Goal: Communication & Community: Answer question/provide support

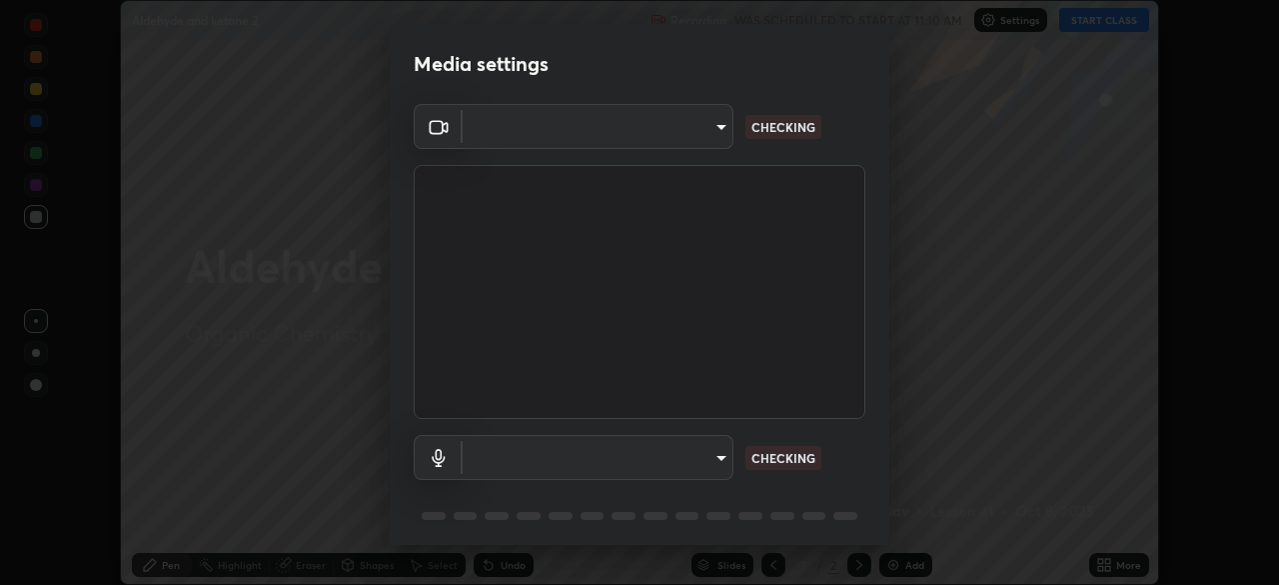
scroll to position [585, 1278]
type input "91e77ac2d5f895b7de034188ea114b57184921d1251f25b945ead3daf74f7606"
click at [716, 456] on body "Erase all Aldehyde and ketone 2 Recording WAS SCHEDULED TO START AT 11:10 AM Se…" at bounding box center [639, 292] width 1279 height 585
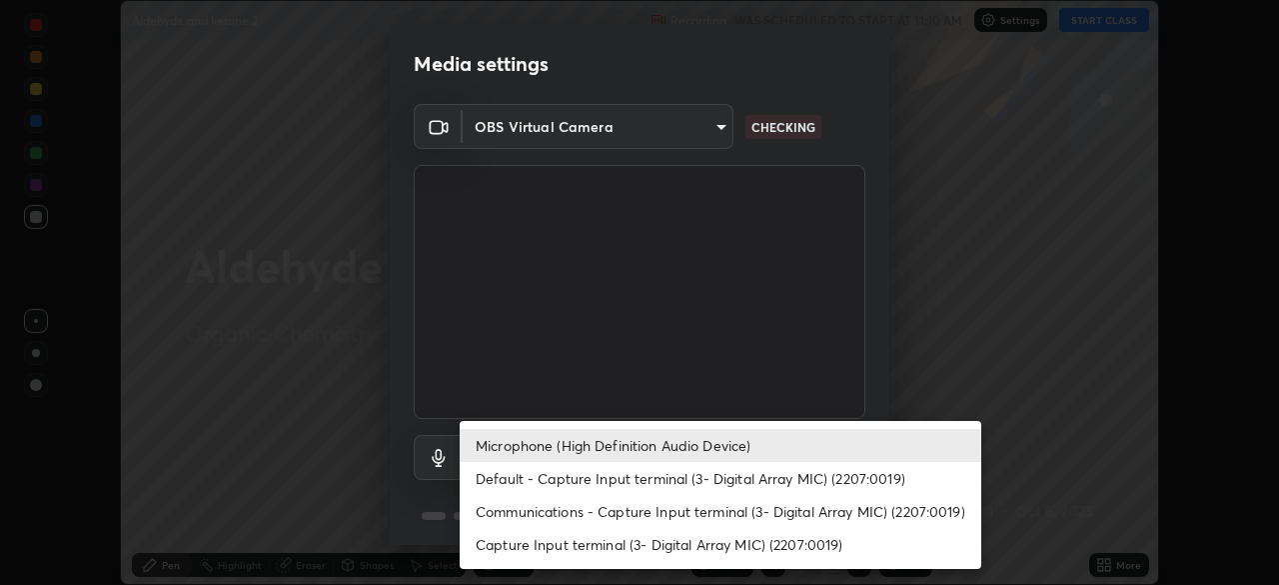
click at [696, 471] on li "Default - Capture Input terminal (3- Digital Array MIC) (2207:0019)" at bounding box center [721, 478] width 522 height 33
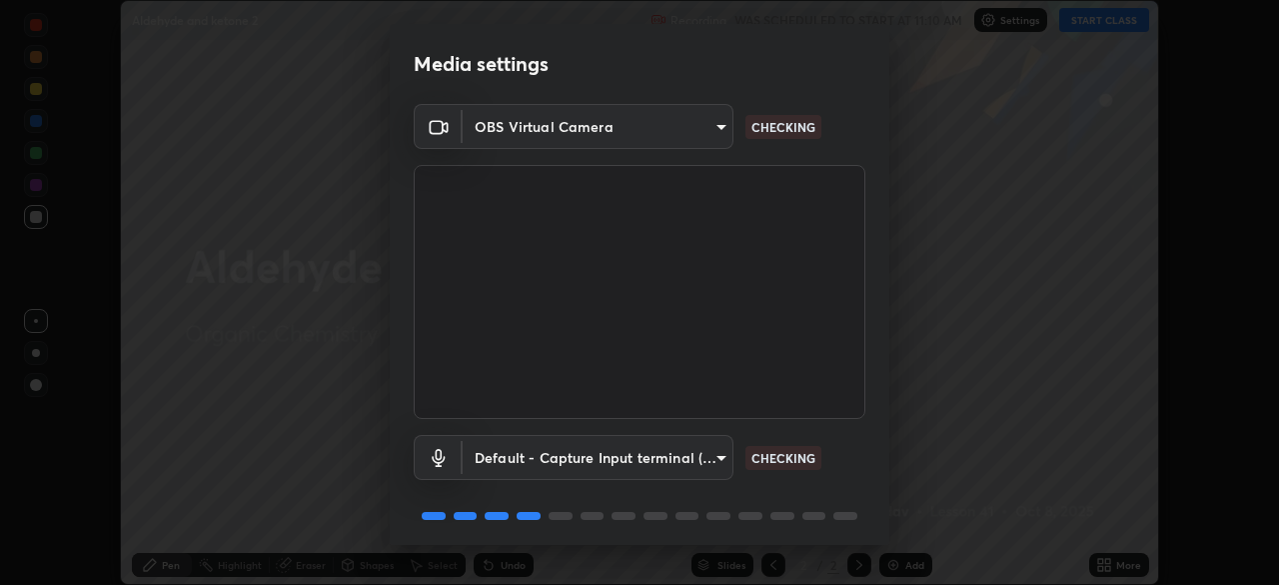
click at [693, 463] on body "Erase all Aldehyde and ketone 2 Recording WAS SCHEDULED TO START AT 11:10 AM Se…" at bounding box center [639, 292] width 1279 height 585
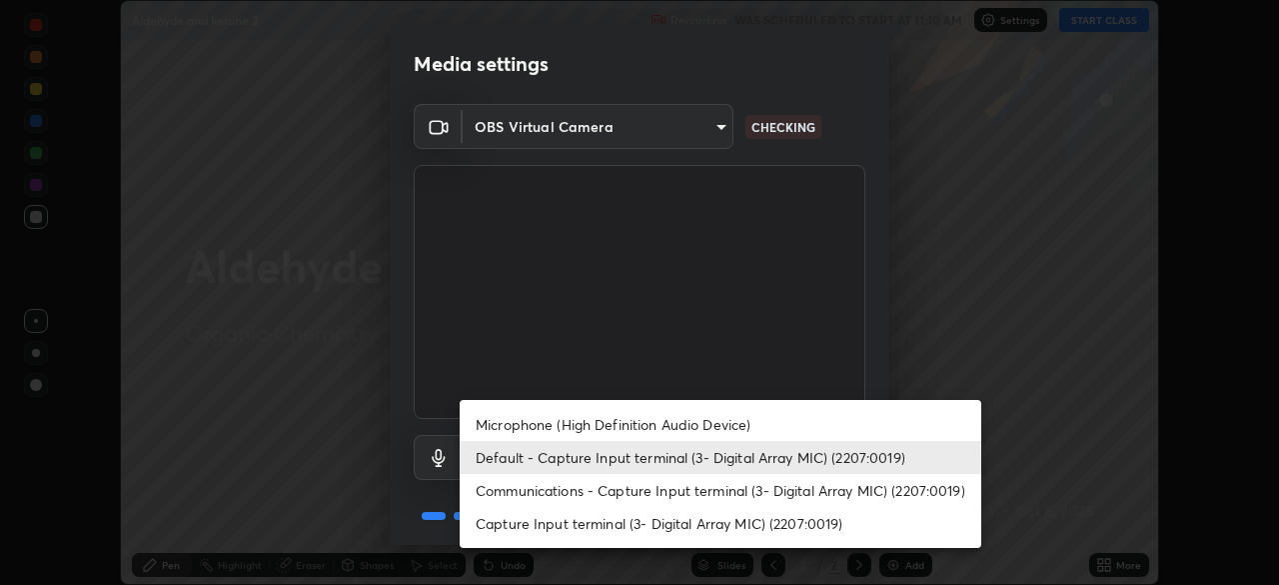
click at [678, 427] on li "Microphone (High Definition Audio Device)" at bounding box center [721, 424] width 522 height 33
type input "3dc2b739b9a9872d95faf776d80a23cbecc9636a74f078af5d0065b4f7b8c1a5"
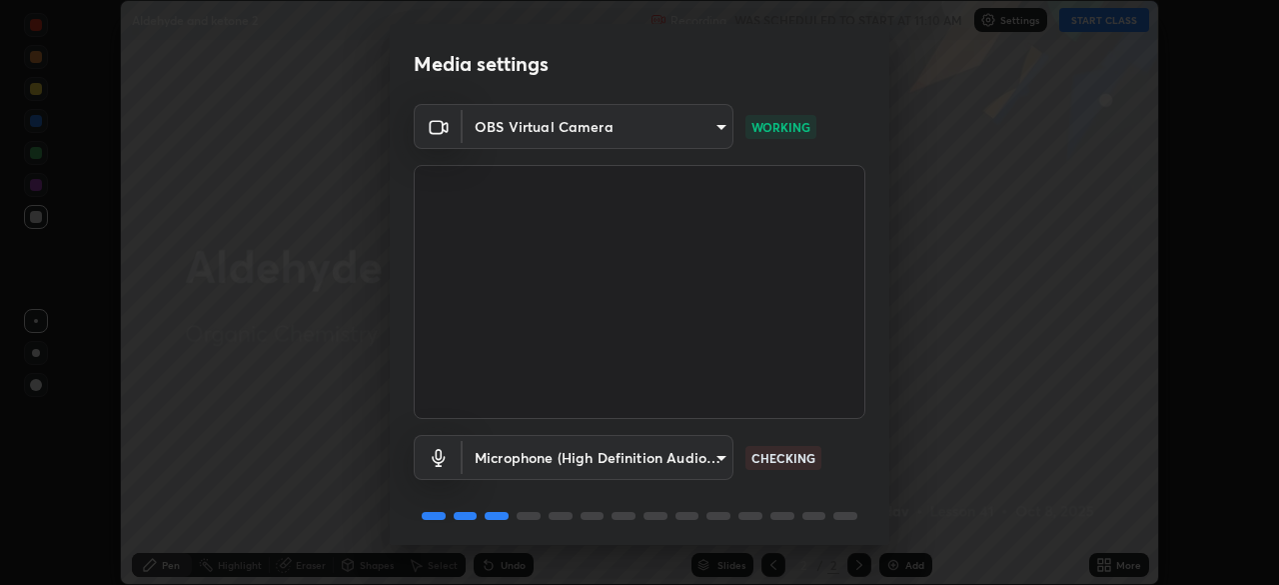
scroll to position [71, 0]
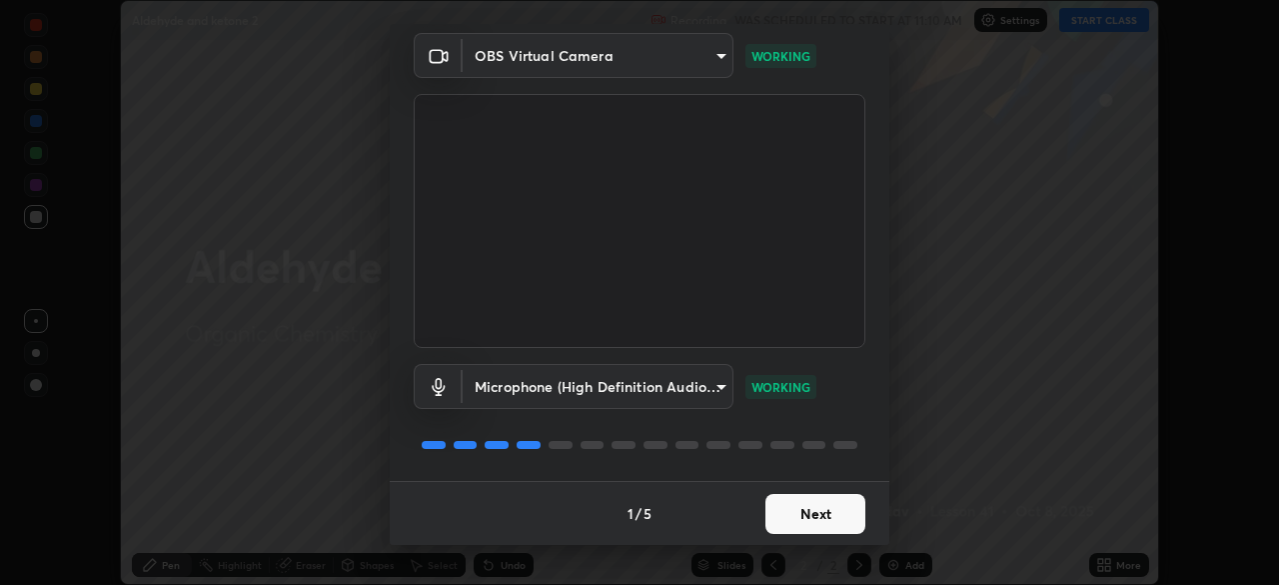
click at [806, 523] on button "Next" at bounding box center [816, 514] width 100 height 40
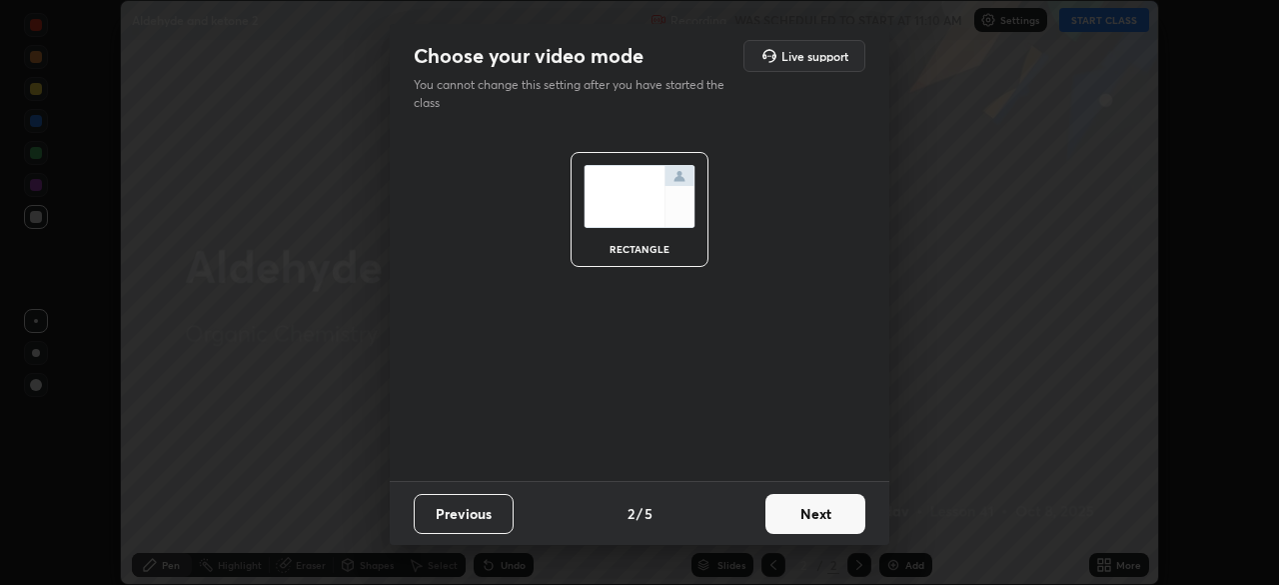
click at [828, 512] on button "Next" at bounding box center [816, 514] width 100 height 40
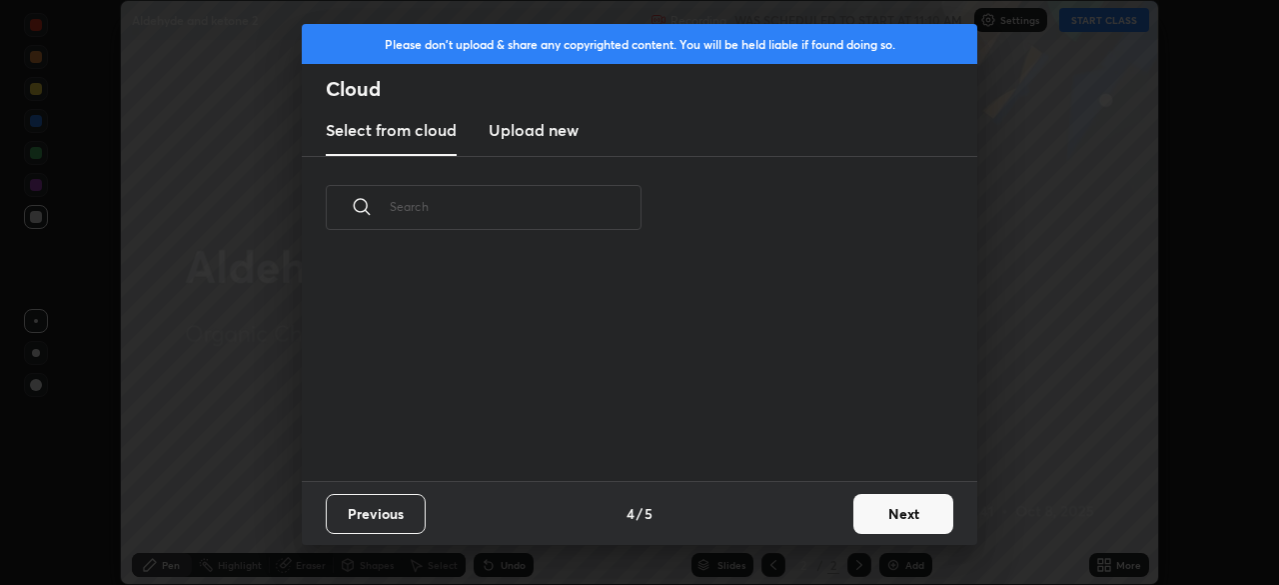
click at [834, 512] on div "Previous 4 / 5 Next" at bounding box center [640, 513] width 676 height 64
click at [836, 517] on div "Previous 4 / 5 Next" at bounding box center [640, 513] width 676 height 64
click at [875, 515] on button "Next" at bounding box center [904, 514] width 100 height 40
click at [894, 517] on div "Please don't upload & share any copyrighted content. You will be held liable if…" at bounding box center [639, 292] width 1279 height 585
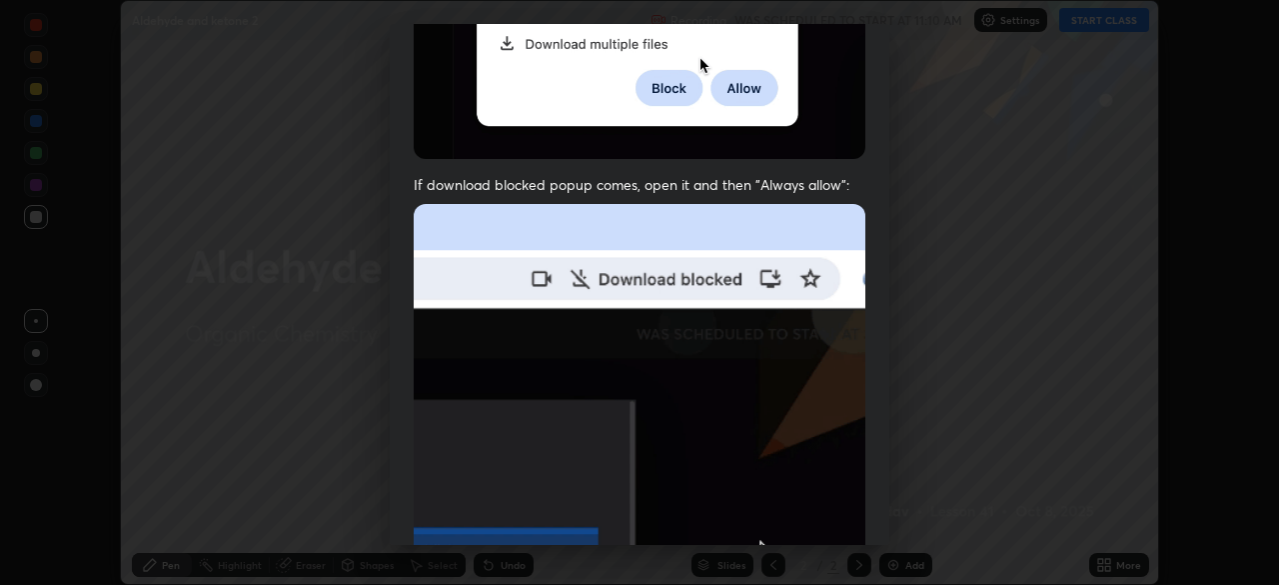
click at [559, 426] on img at bounding box center [640, 422] width 452 height 437
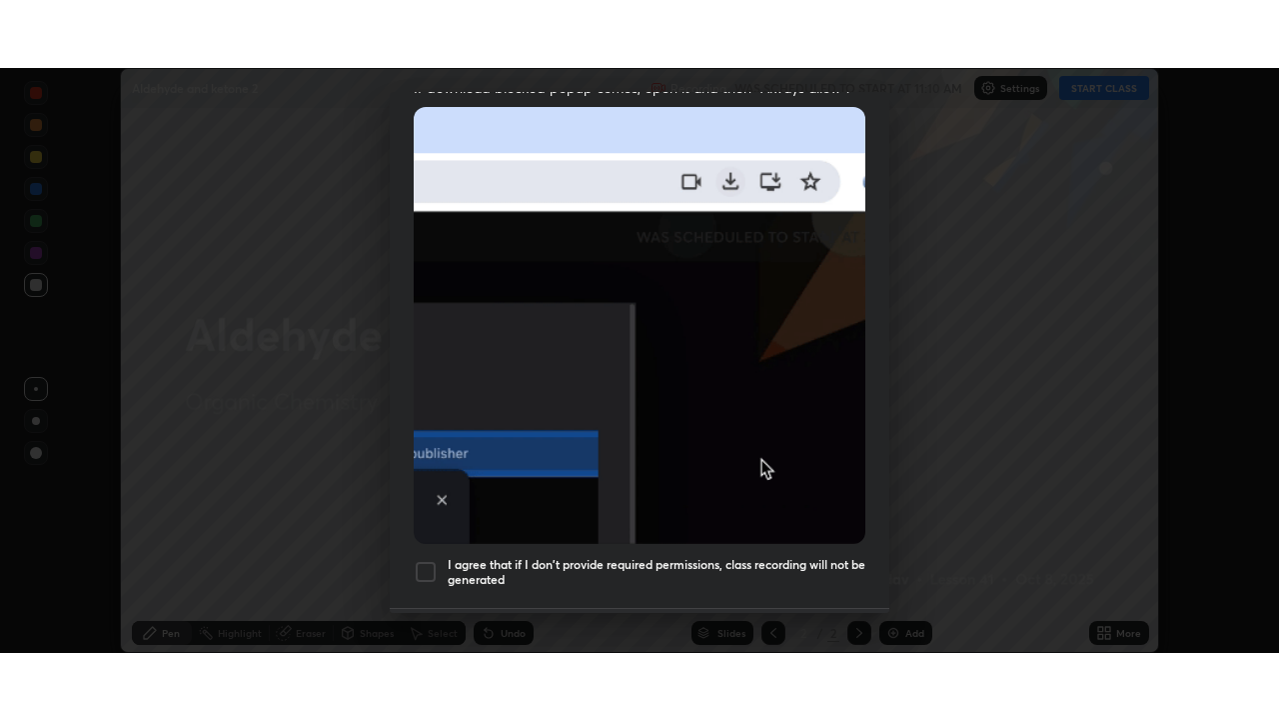
scroll to position [479, 0]
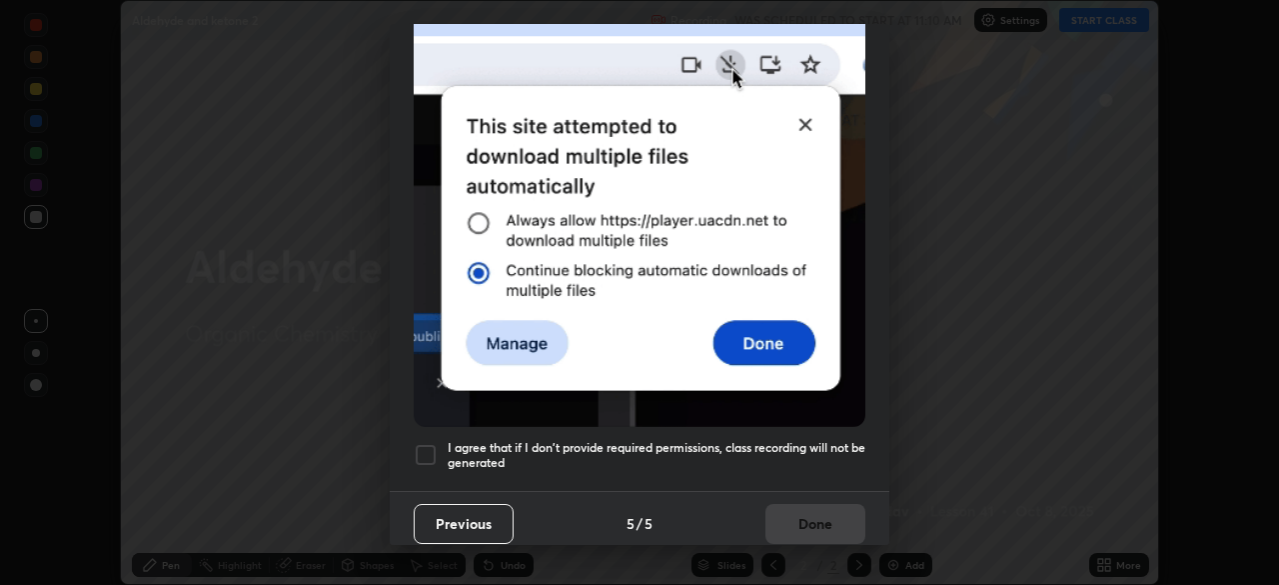
click at [425, 443] on div at bounding box center [426, 455] width 24 height 24
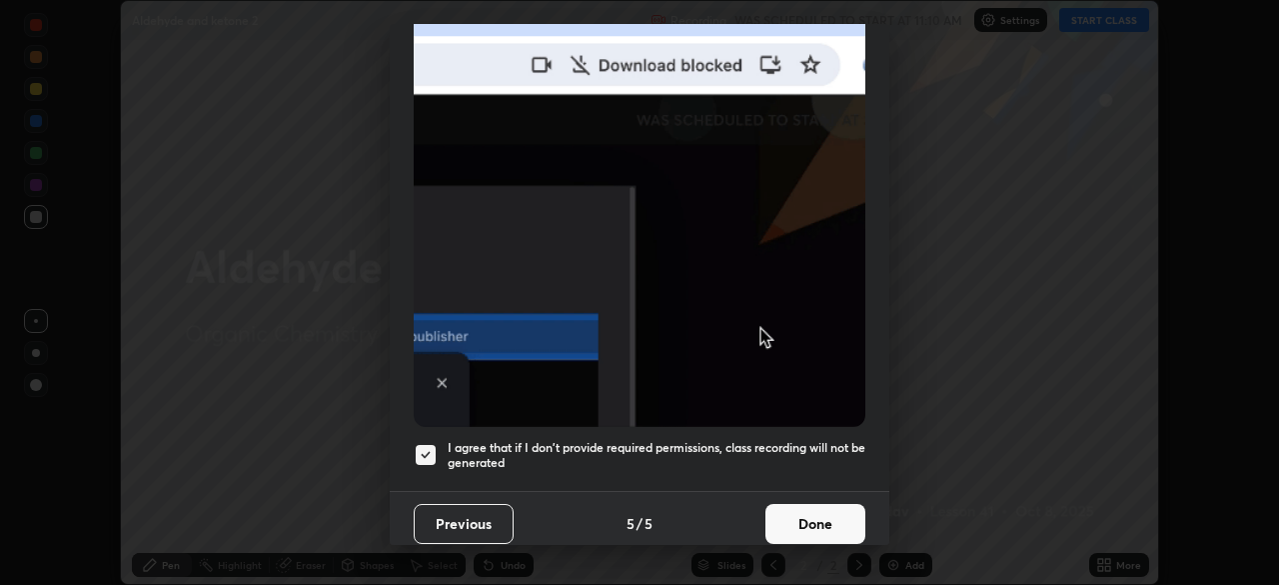
click at [777, 529] on button "Done" at bounding box center [816, 524] width 100 height 40
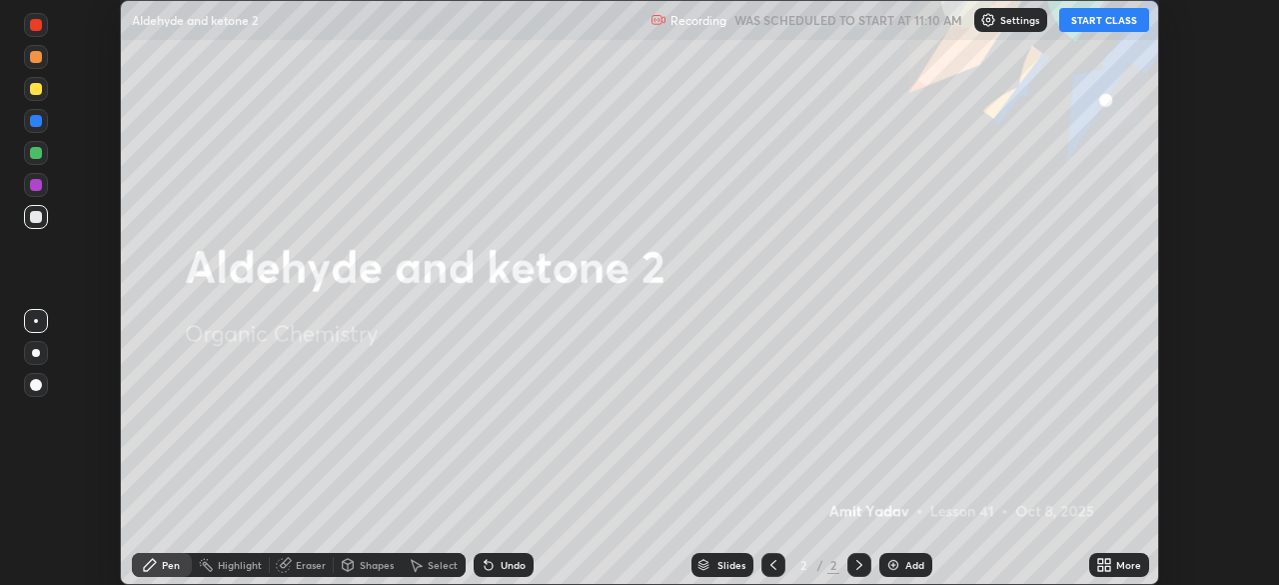
click at [1104, 568] on icon at bounding box center [1101, 568] width 5 height 5
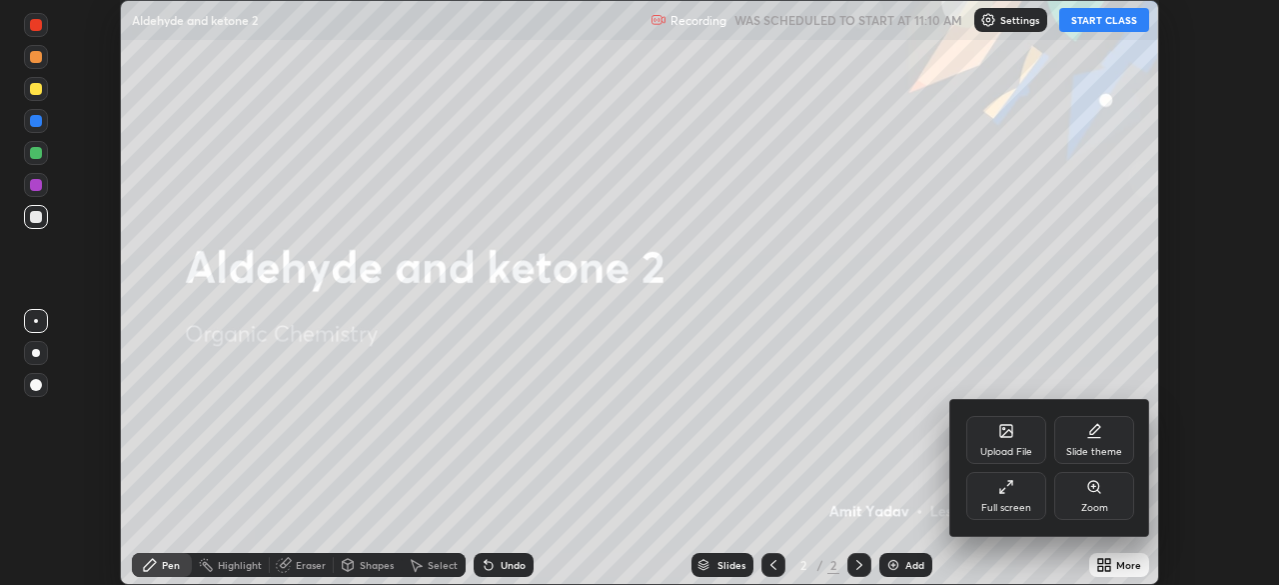
click at [1001, 500] on div "Full screen" at bounding box center [1007, 496] width 80 height 48
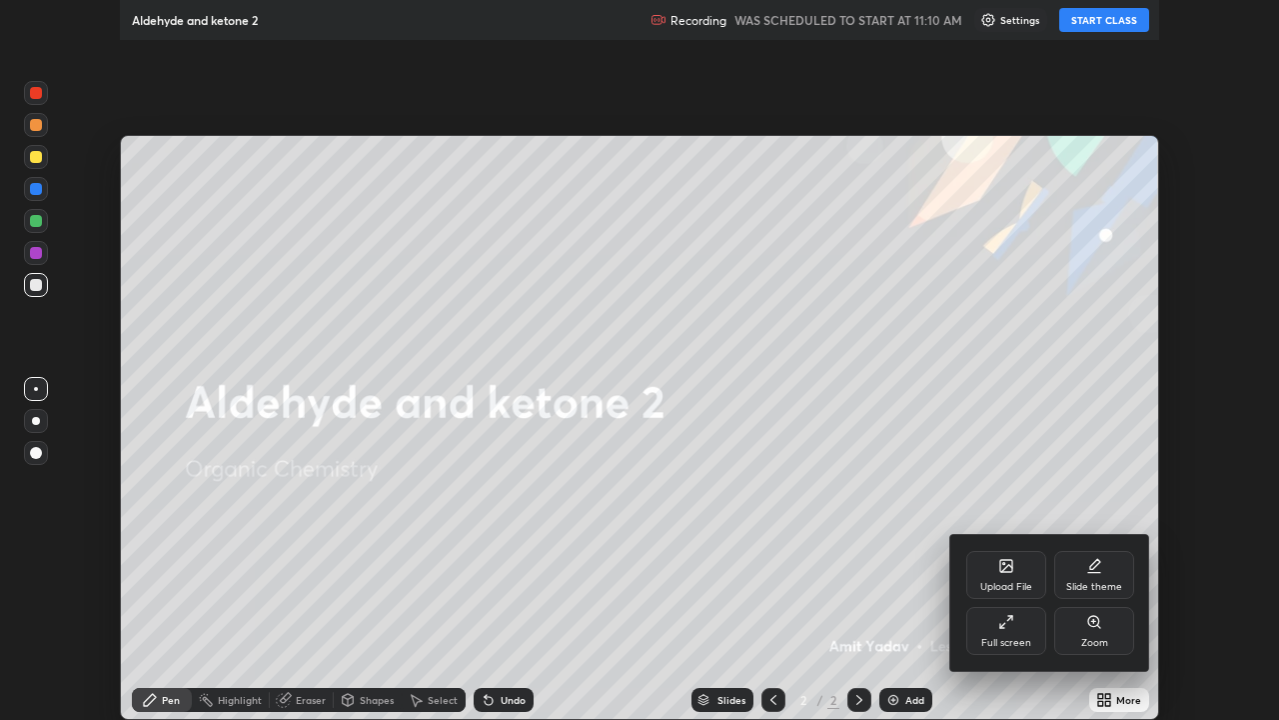
scroll to position [720, 1279]
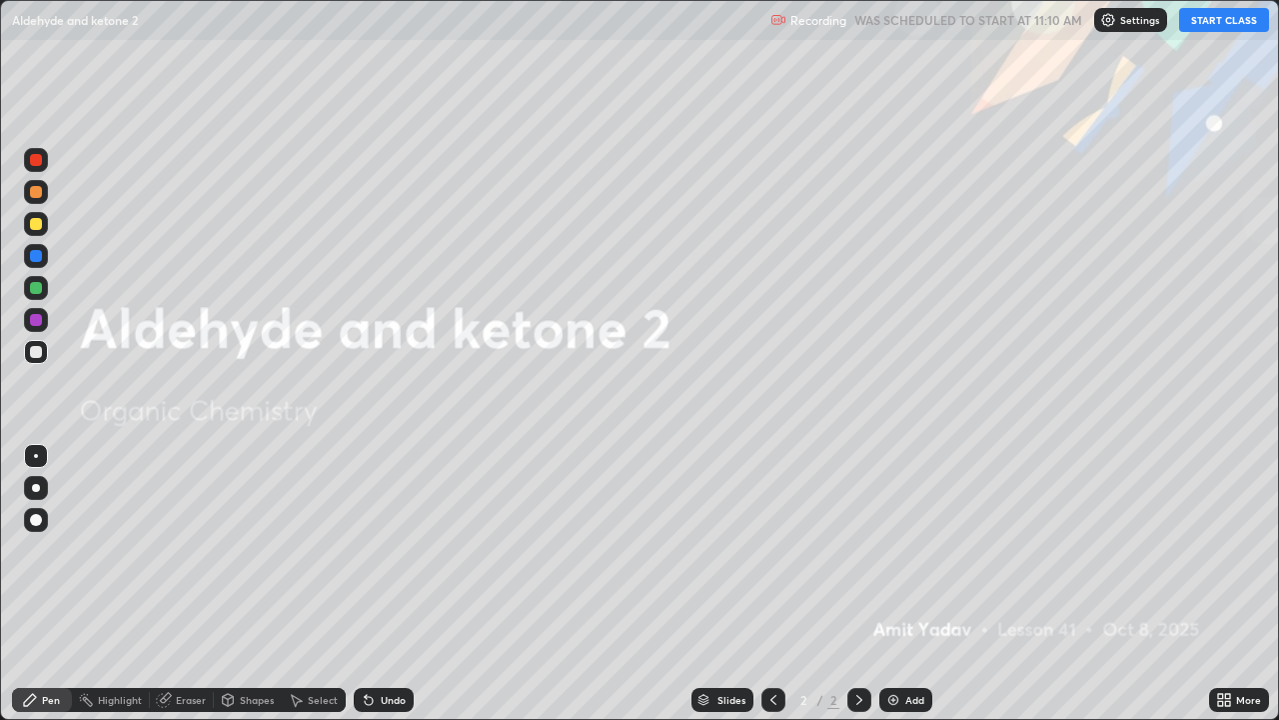
click at [1228, 20] on button "START CLASS" at bounding box center [1224, 20] width 90 height 24
click at [849, 584] on div at bounding box center [860, 700] width 24 height 40
click at [888, 584] on img at bounding box center [894, 700] width 16 height 16
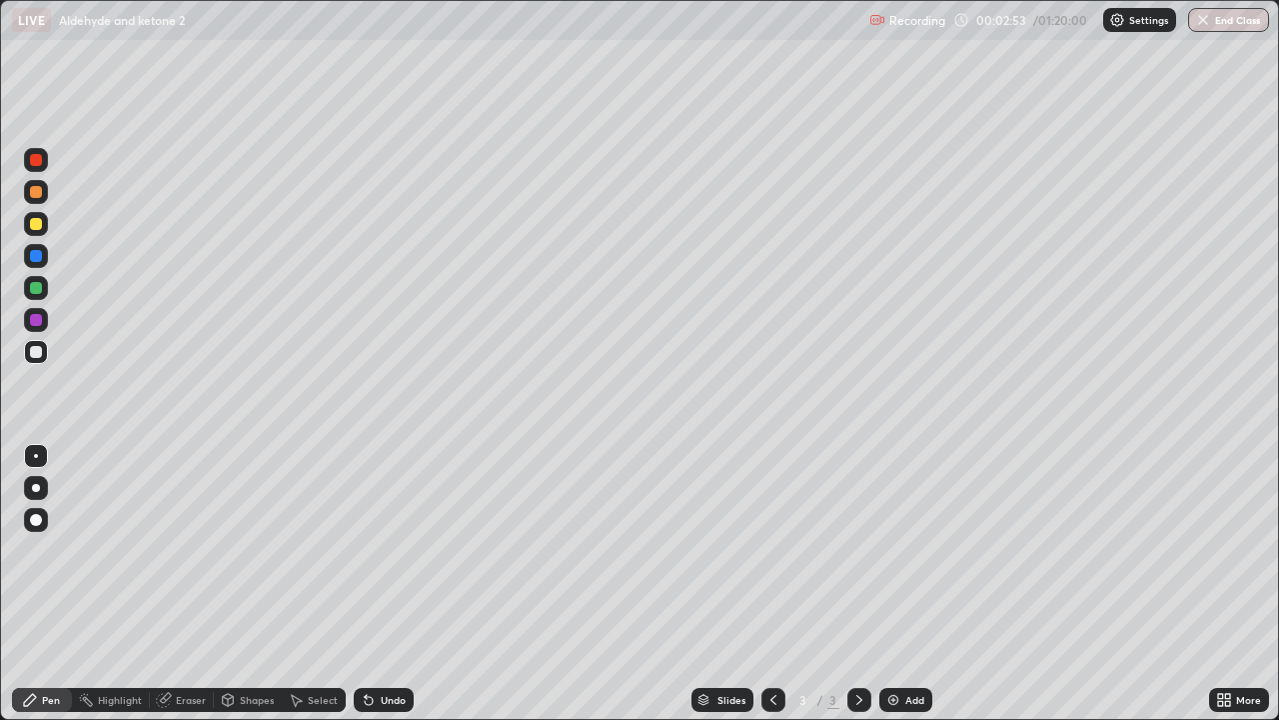
click at [44, 227] on div at bounding box center [36, 224] width 24 height 24
click at [36, 353] on div at bounding box center [36, 352] width 12 height 12
click at [32, 165] on div at bounding box center [36, 160] width 24 height 24
click at [371, 584] on icon at bounding box center [369, 700] width 16 height 16
click at [370, 584] on icon at bounding box center [369, 700] width 16 height 16
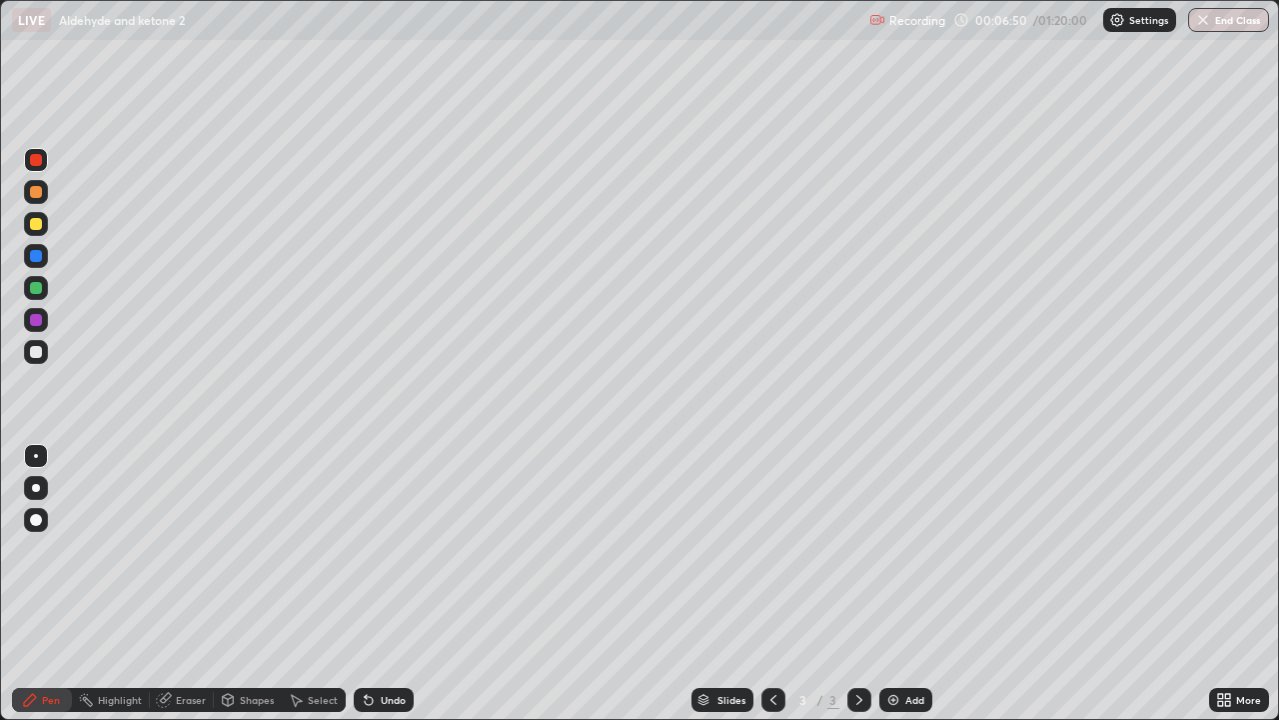
click at [38, 354] on div at bounding box center [36, 352] width 12 height 12
click at [36, 162] on div at bounding box center [36, 160] width 12 height 12
click at [36, 353] on div at bounding box center [36, 352] width 12 height 12
click at [25, 162] on div at bounding box center [36, 160] width 24 height 24
click at [887, 584] on img at bounding box center [894, 700] width 16 height 16
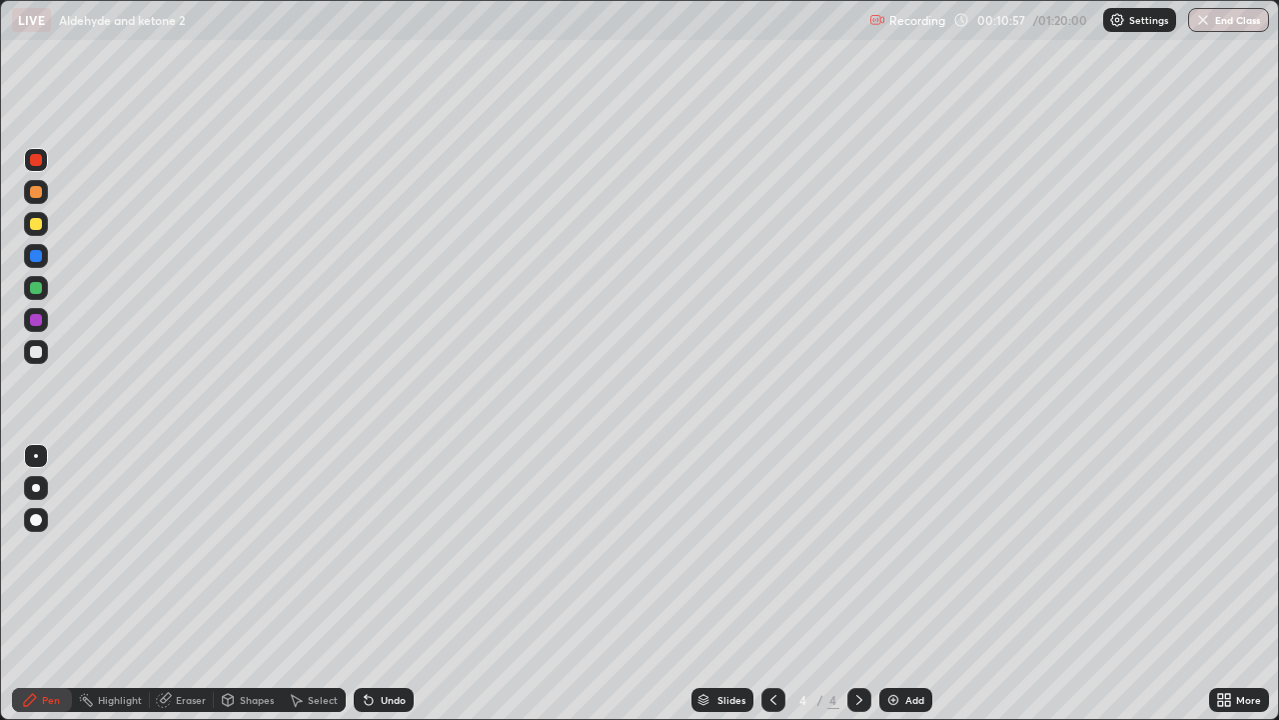
click at [44, 198] on div at bounding box center [36, 192] width 24 height 24
click at [44, 363] on div at bounding box center [36, 352] width 24 height 32
click at [311, 584] on div "Select" at bounding box center [323, 700] width 30 height 10
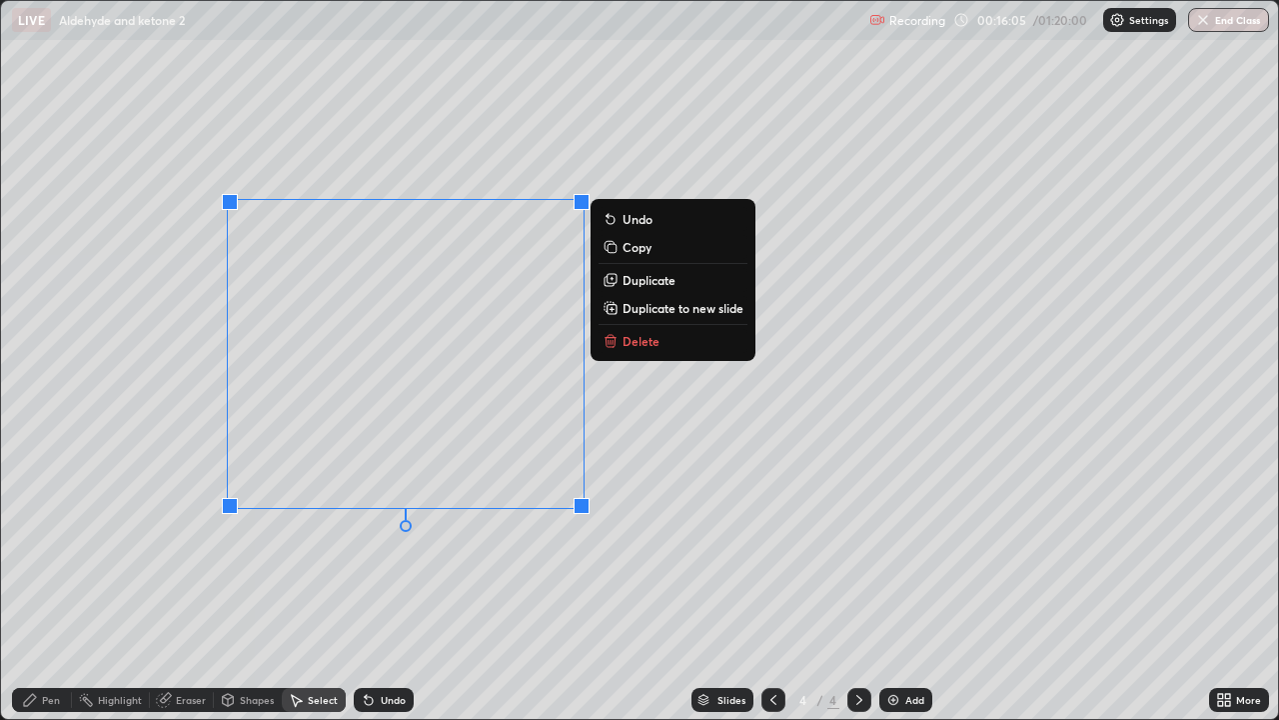
click at [630, 250] on p "Copy" at bounding box center [637, 247] width 29 height 16
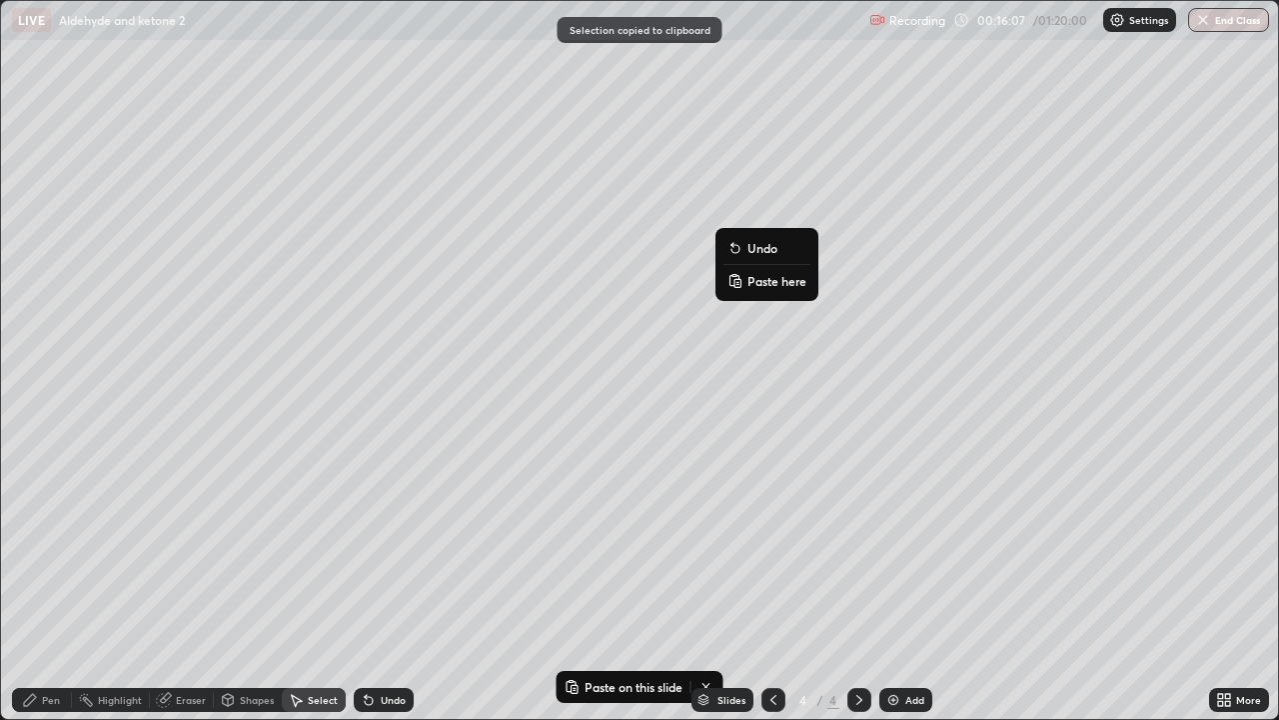
click at [755, 287] on p "Paste here" at bounding box center [777, 281] width 59 height 16
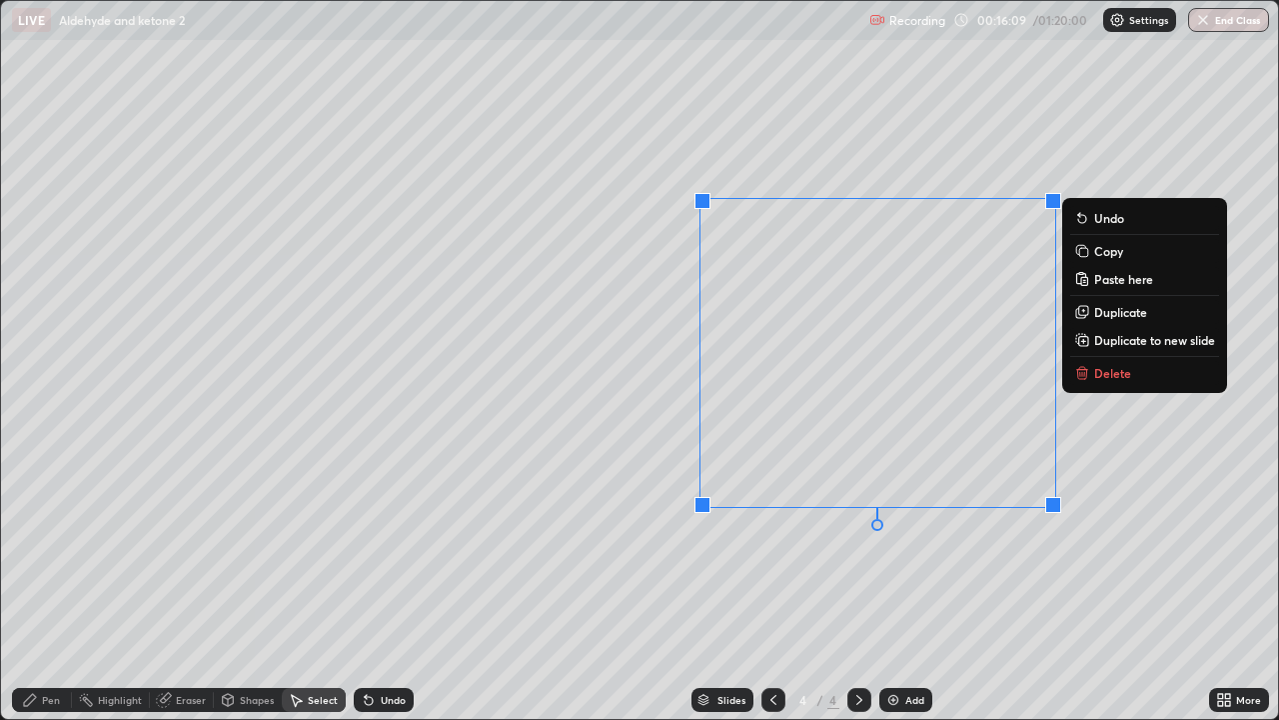
click at [643, 414] on div "0 ° Undo Copy Paste here Duplicate Duplicate to new slide Delete" at bounding box center [639, 360] width 1277 height 718
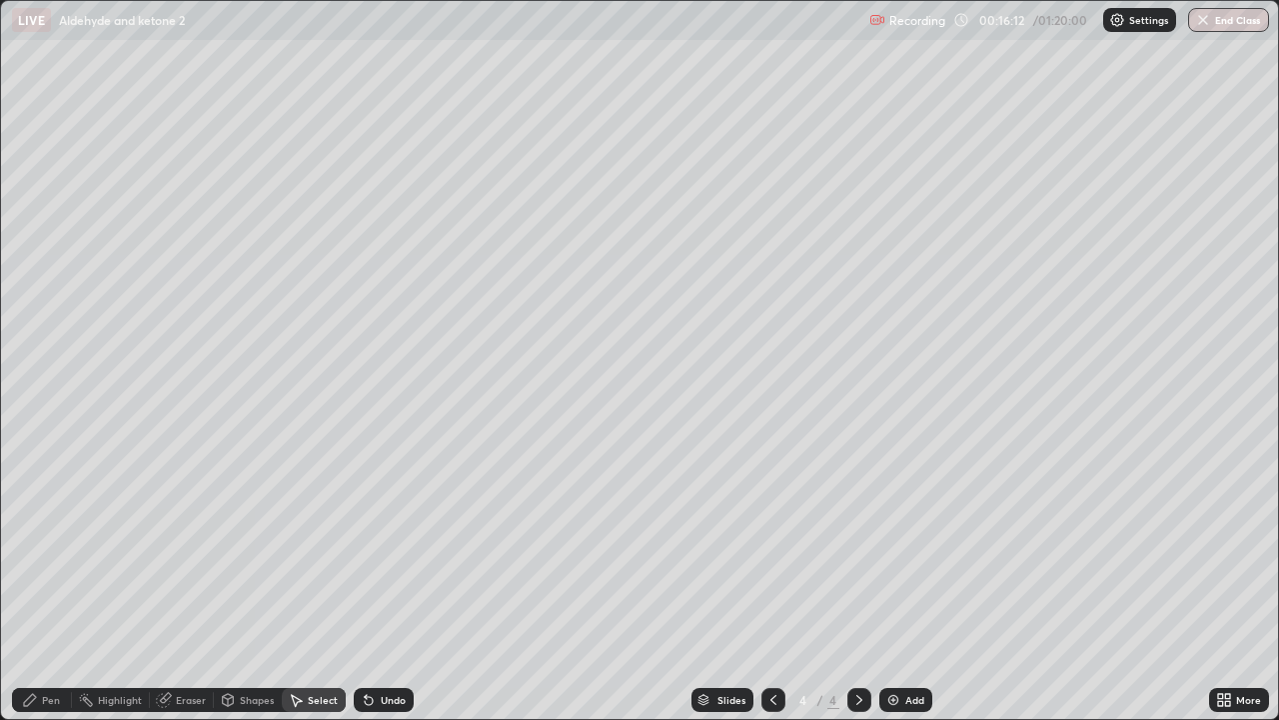
click at [40, 584] on div "Pen" at bounding box center [42, 700] width 60 height 24
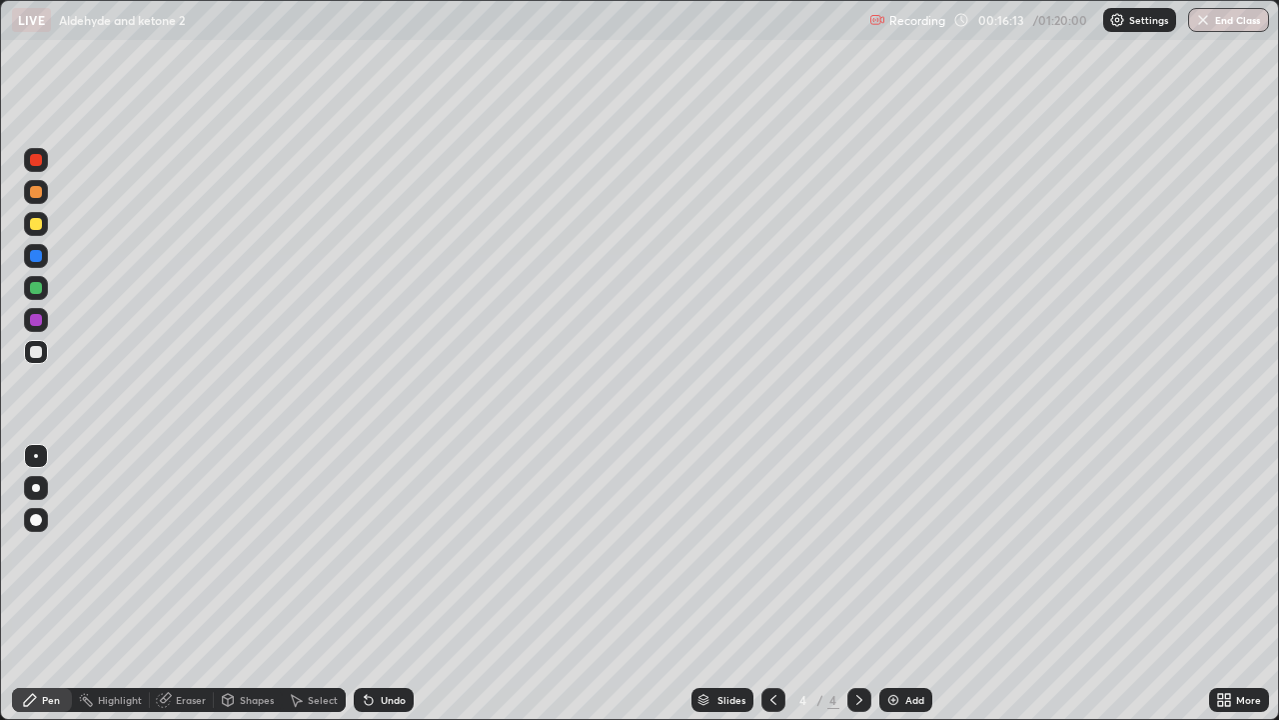
click at [29, 169] on div at bounding box center [36, 160] width 24 height 24
click at [882, 584] on div "Add" at bounding box center [906, 700] width 53 height 24
click at [40, 352] on div at bounding box center [36, 352] width 12 height 12
click at [311, 584] on div "Select" at bounding box center [323, 700] width 30 height 10
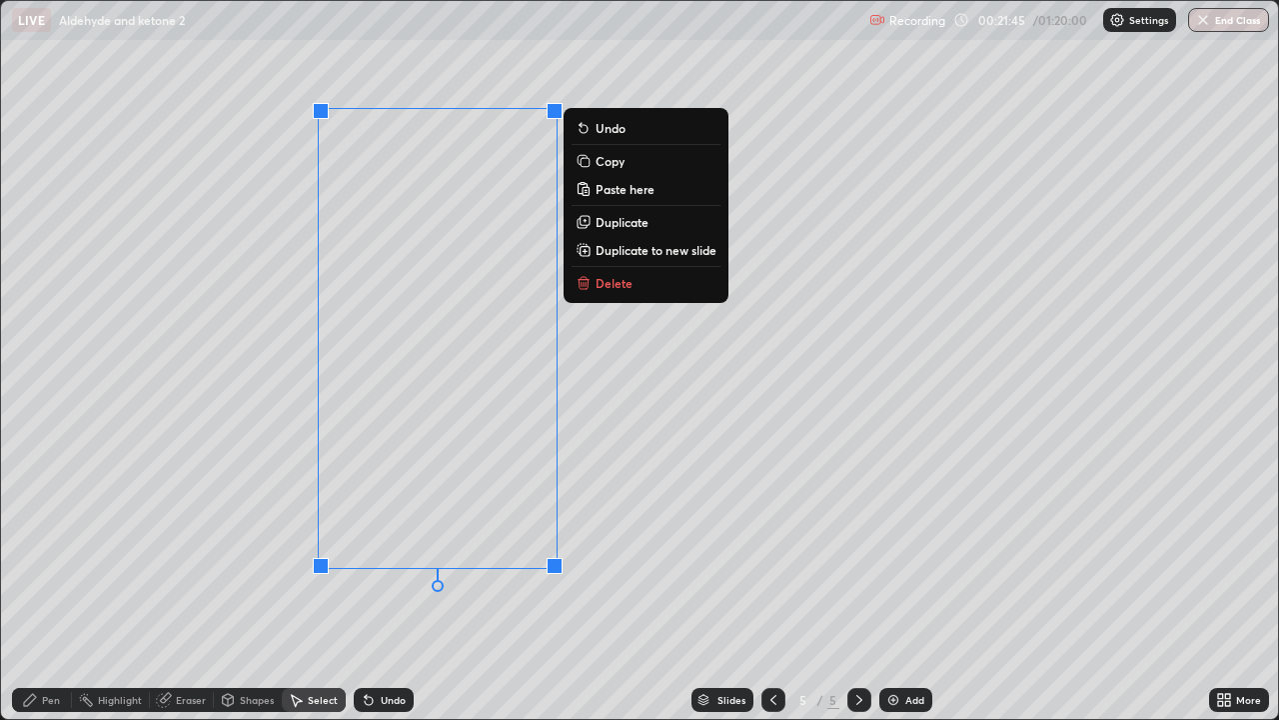
click at [489, 418] on div "0 ° Undo Copy Paste here Duplicate Duplicate to new slide Delete" at bounding box center [639, 360] width 1277 height 718
click at [282, 313] on div "0 ° Undo Copy Paste here Duplicate Duplicate to new slide Delete" at bounding box center [639, 360] width 1277 height 718
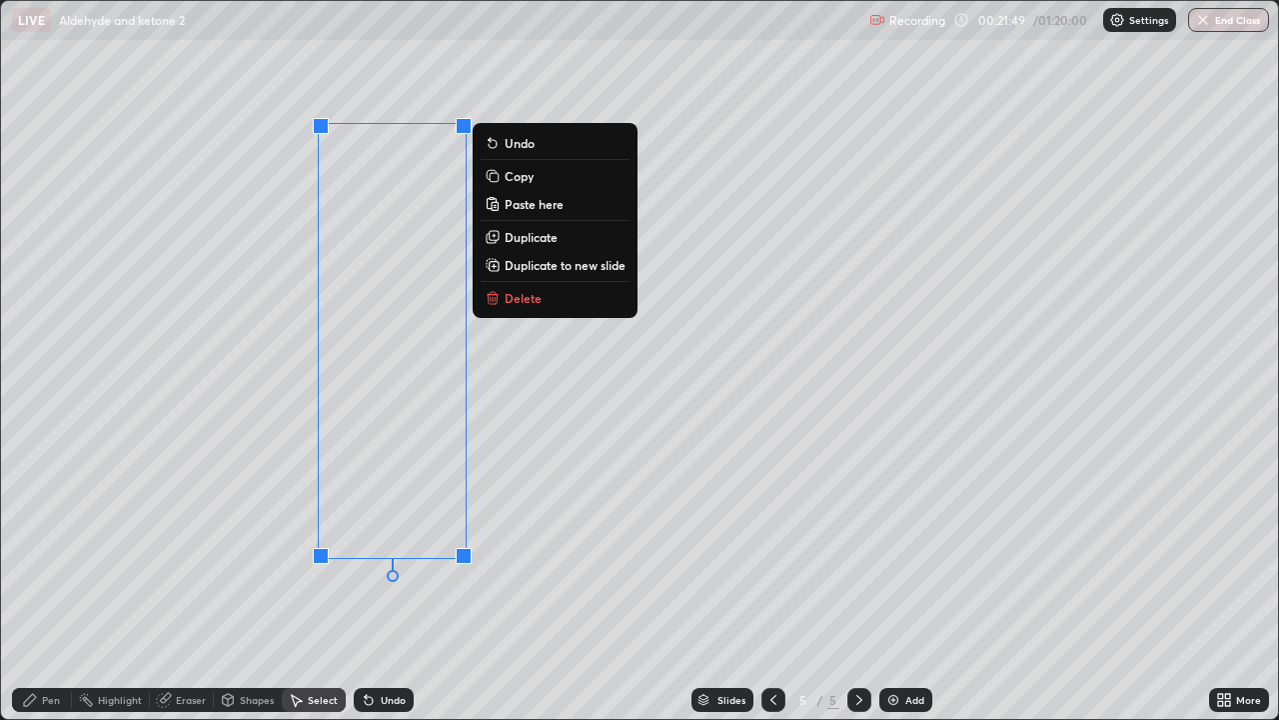
click at [523, 185] on button "Copy" at bounding box center [555, 176] width 149 height 24
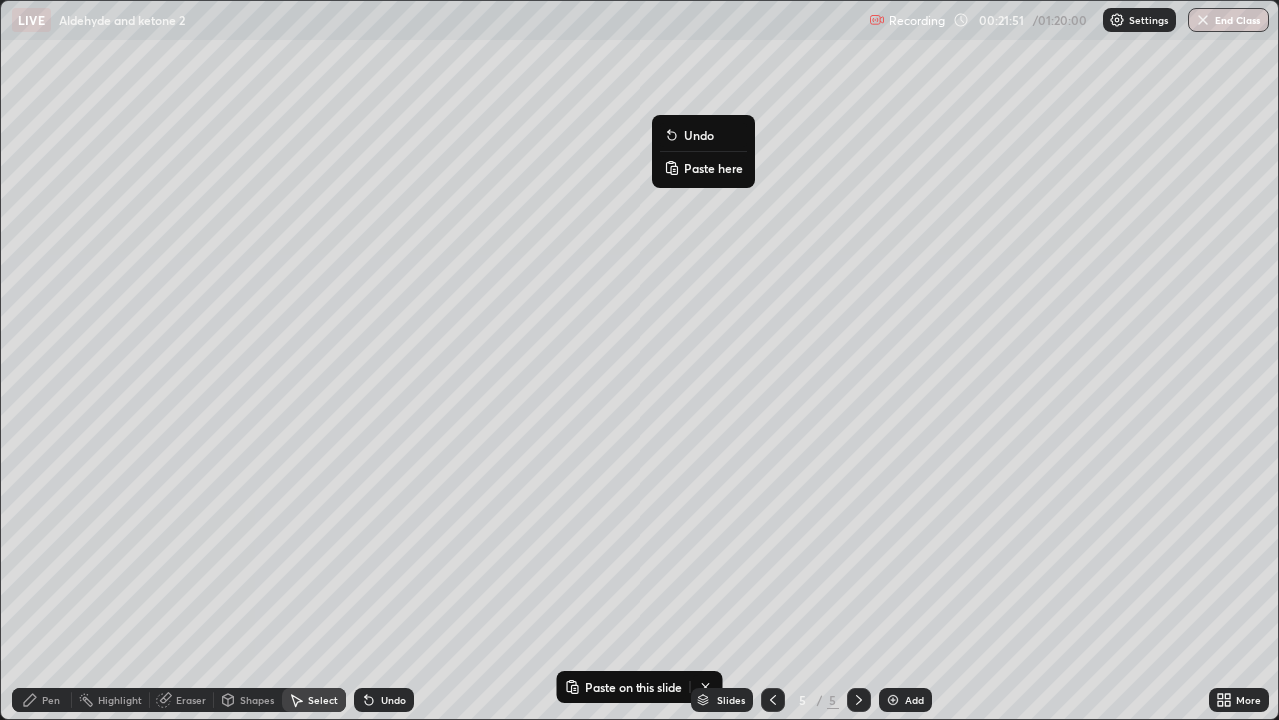
click at [705, 175] on p "Paste here" at bounding box center [714, 168] width 59 height 16
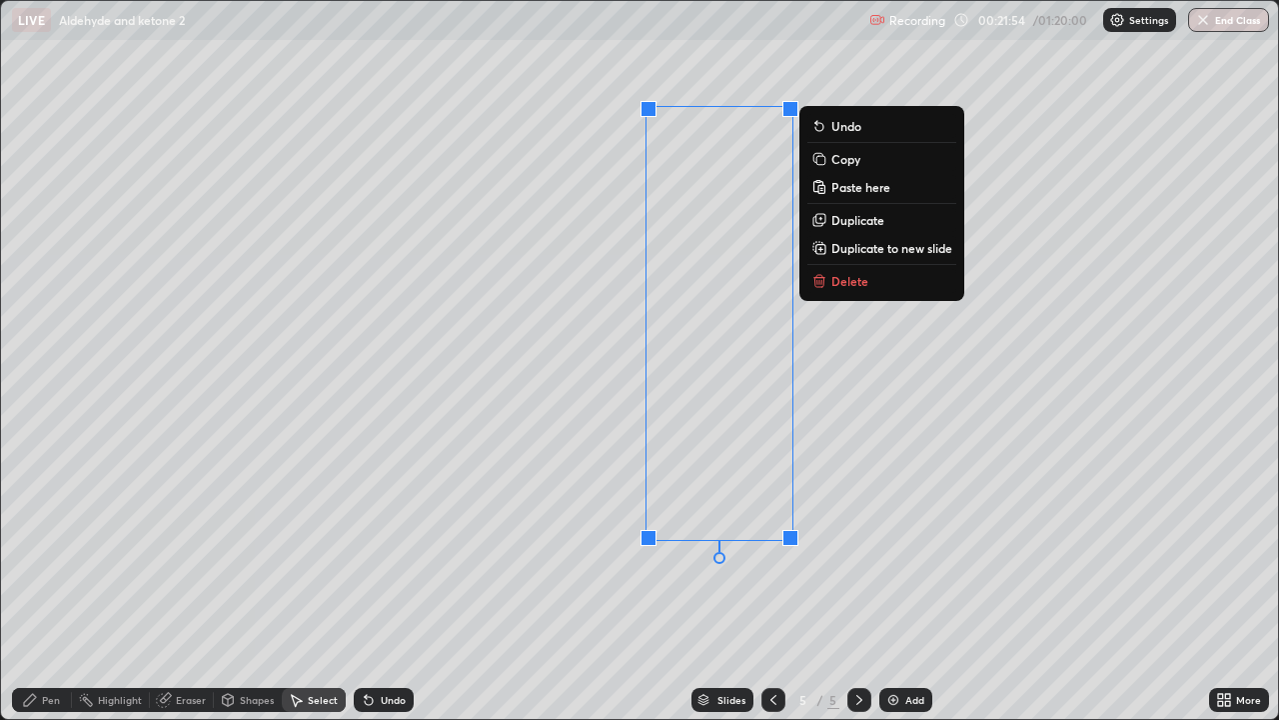
click at [531, 406] on div "0 ° Undo Copy Paste here Duplicate Duplicate to new slide Delete" at bounding box center [639, 360] width 1277 height 718
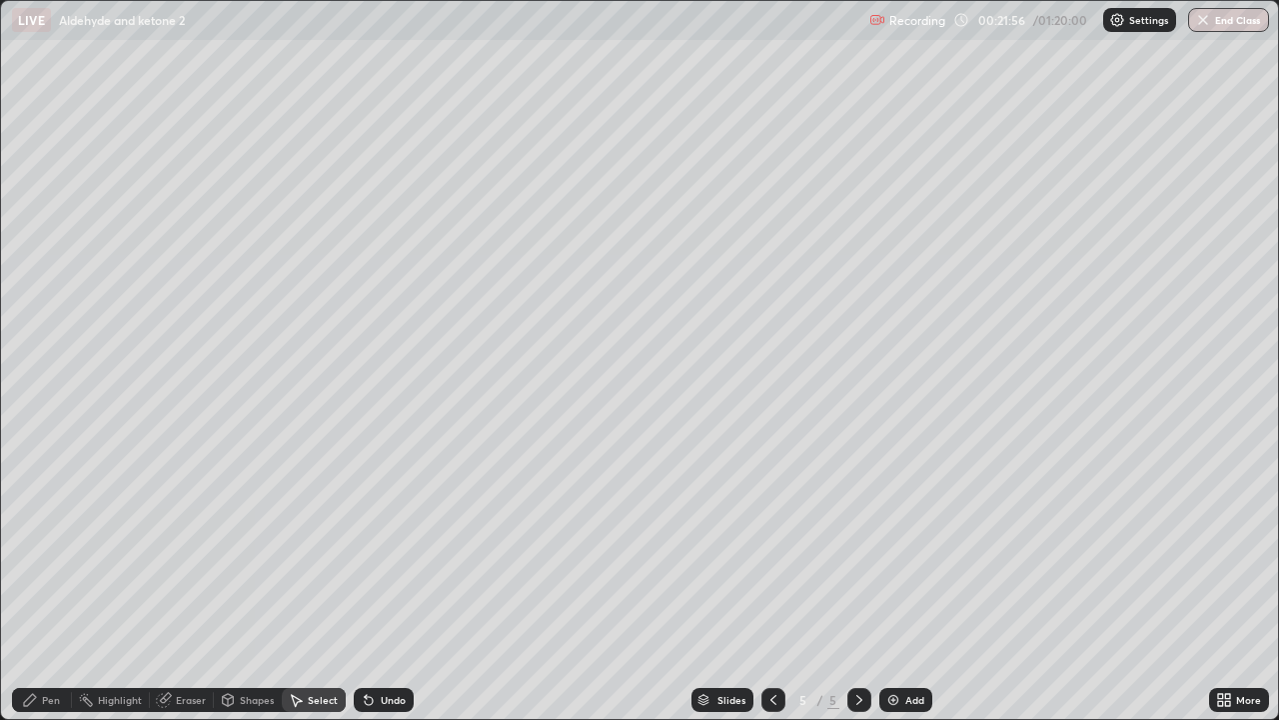
click at [62, 584] on div "Pen" at bounding box center [42, 700] width 60 height 24
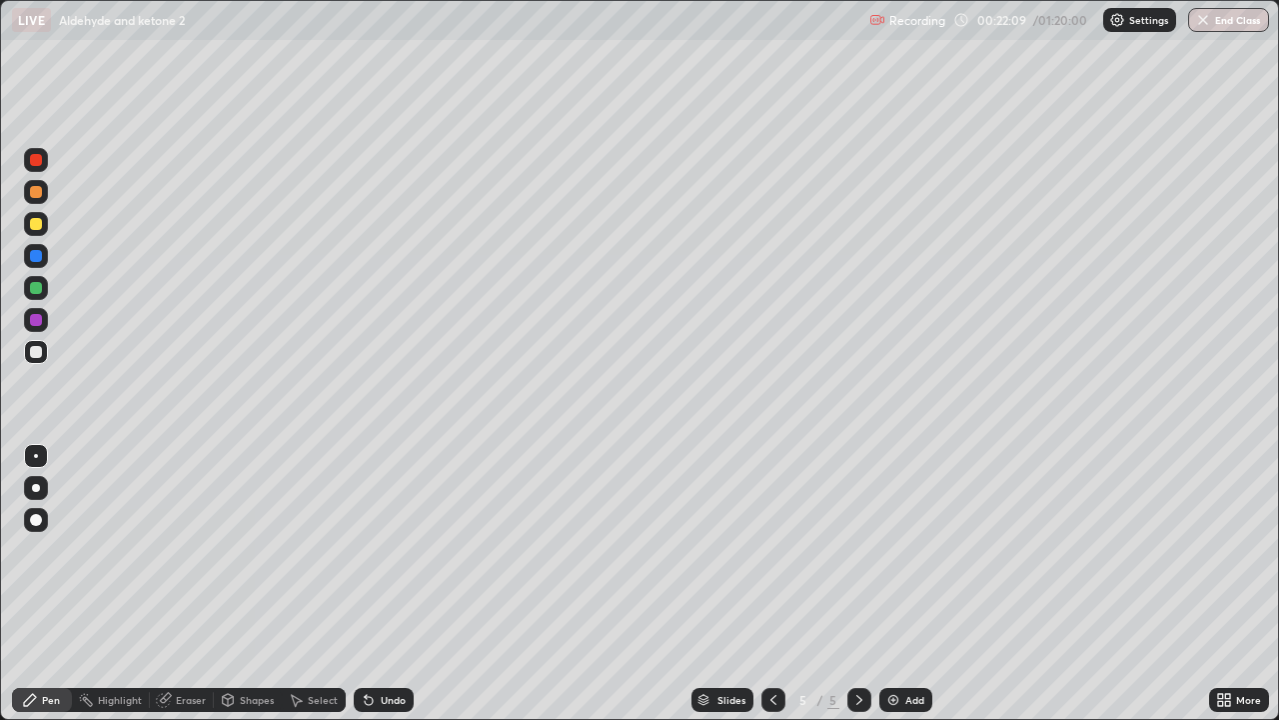
click at [36, 161] on div at bounding box center [36, 160] width 12 height 12
click at [35, 163] on div at bounding box center [36, 160] width 12 height 12
click at [399, 584] on div "Undo" at bounding box center [384, 700] width 60 height 24
click at [888, 584] on img at bounding box center [894, 700] width 16 height 16
click at [36, 225] on div at bounding box center [36, 224] width 12 height 12
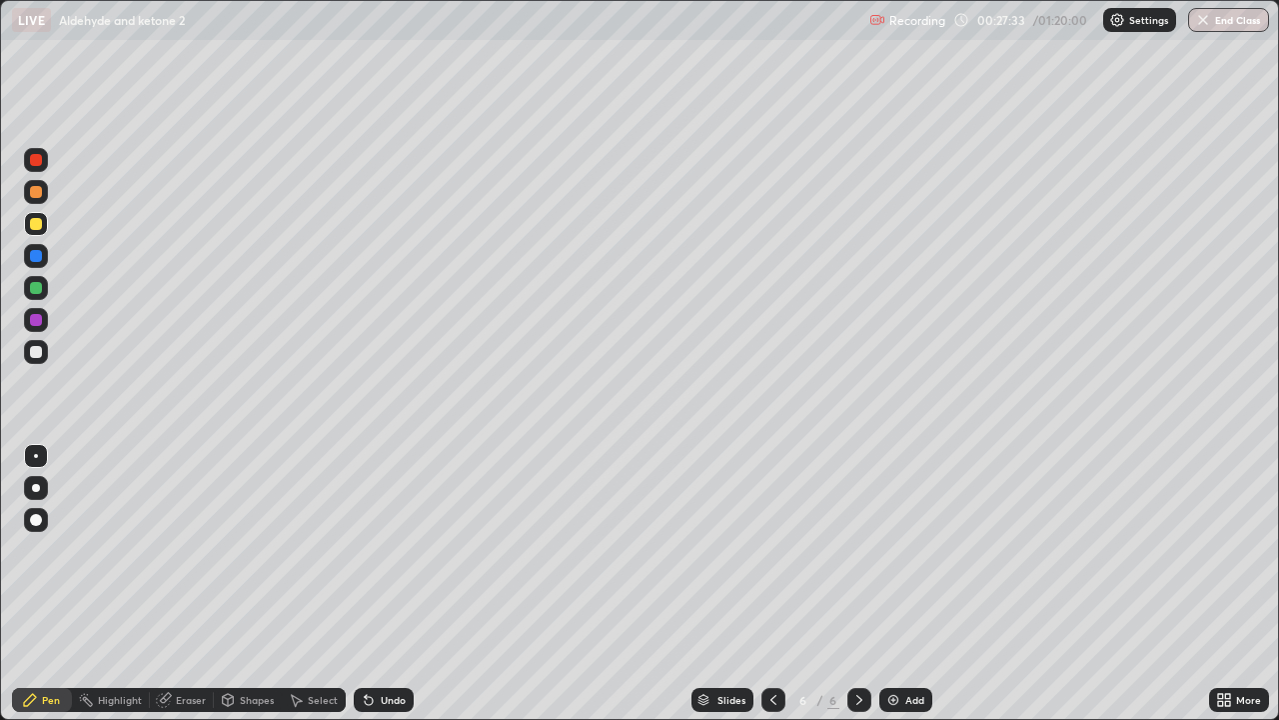
click at [43, 353] on div at bounding box center [36, 352] width 24 height 24
click at [186, 584] on div "Eraser" at bounding box center [191, 700] width 30 height 10
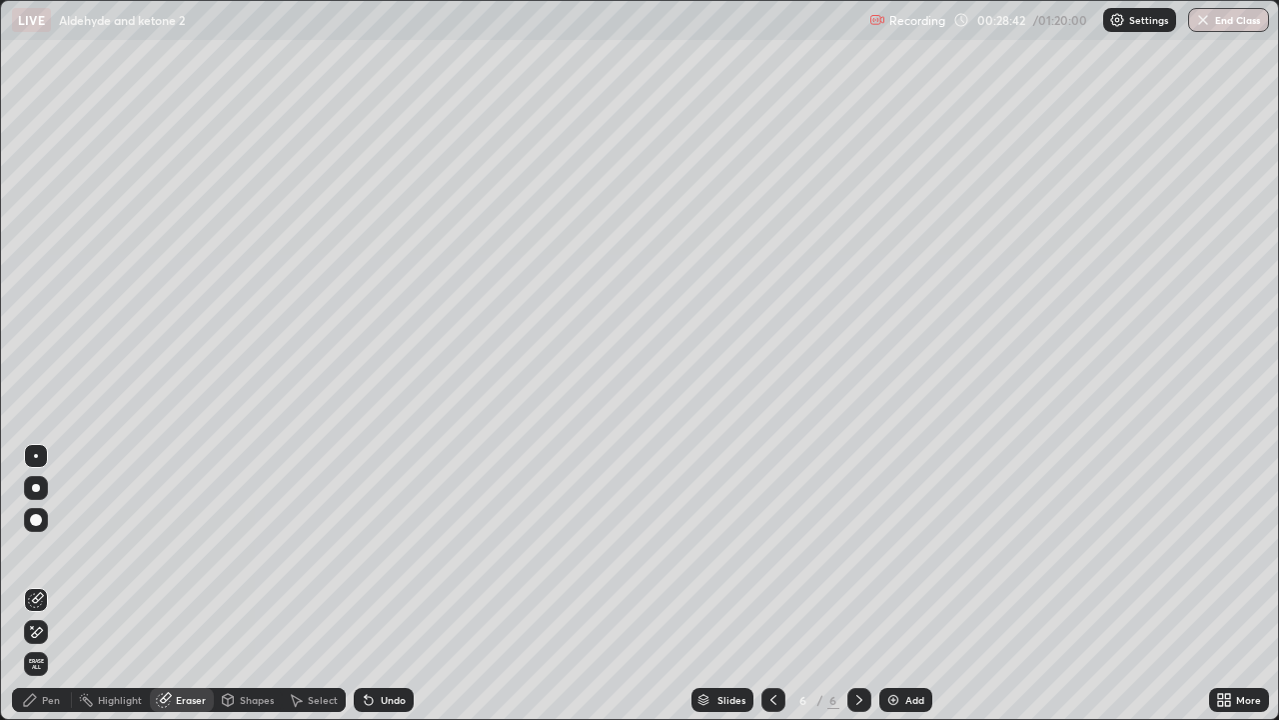
click at [59, 584] on div "Pen" at bounding box center [51, 700] width 18 height 10
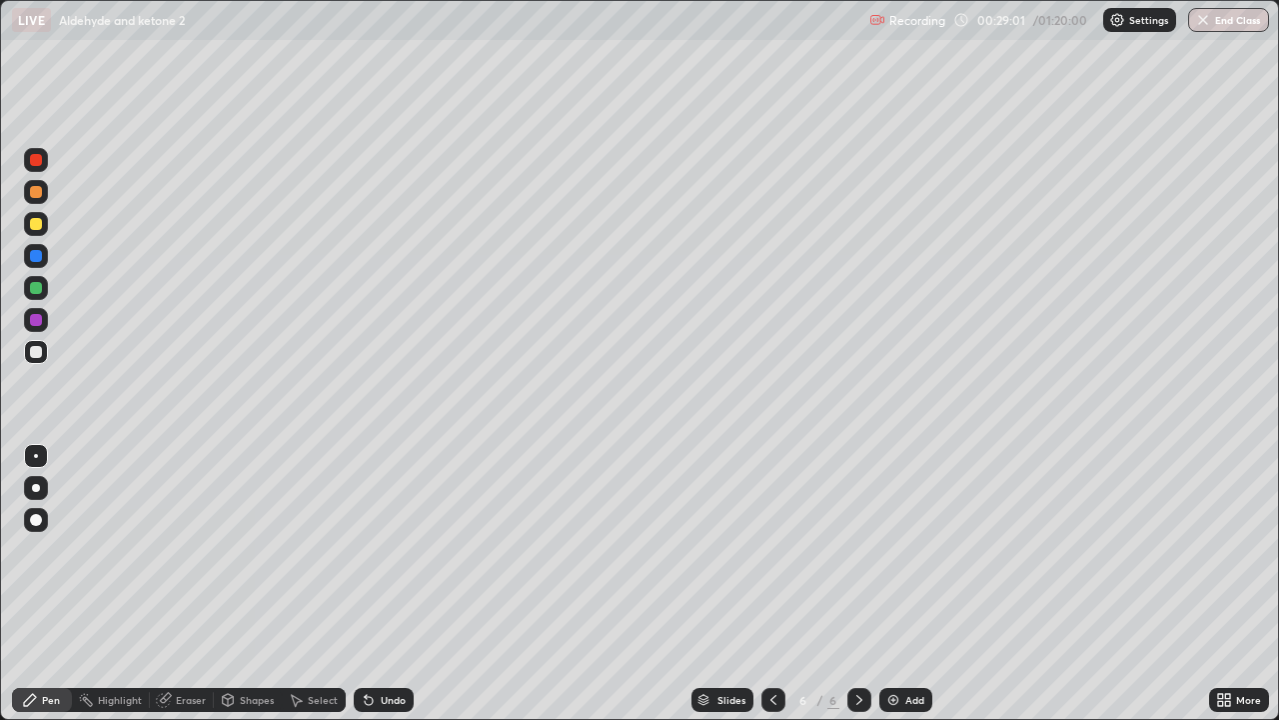
click at [393, 584] on div "Undo" at bounding box center [384, 700] width 60 height 24
click at [396, 584] on div "Undo" at bounding box center [393, 700] width 25 height 10
click at [390, 584] on div "Undo" at bounding box center [393, 700] width 25 height 10
click at [882, 584] on div "Add" at bounding box center [906, 700] width 53 height 24
click at [396, 584] on div "Undo" at bounding box center [393, 700] width 25 height 10
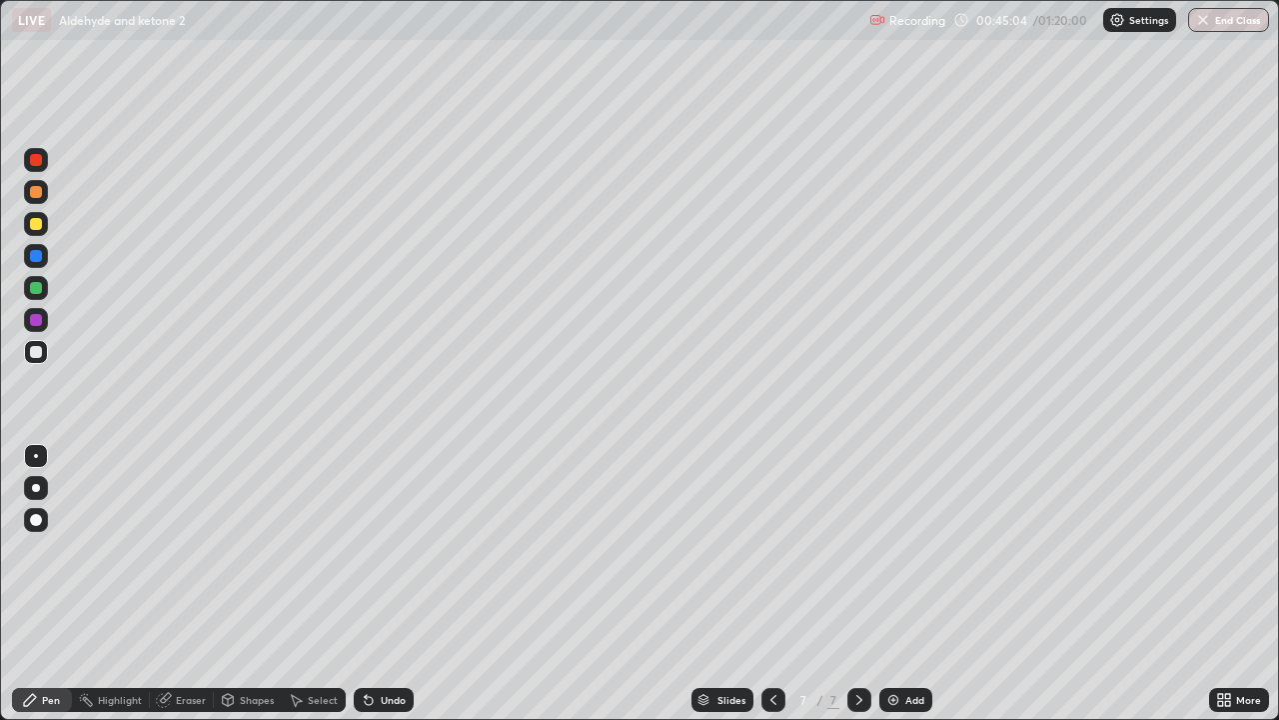
click at [771, 584] on icon at bounding box center [774, 700] width 6 height 10
click at [36, 227] on div at bounding box center [36, 224] width 12 height 12
click at [848, 584] on div at bounding box center [860, 700] width 24 height 24
click at [886, 584] on img at bounding box center [894, 700] width 16 height 16
click at [37, 352] on div at bounding box center [36, 352] width 12 height 12
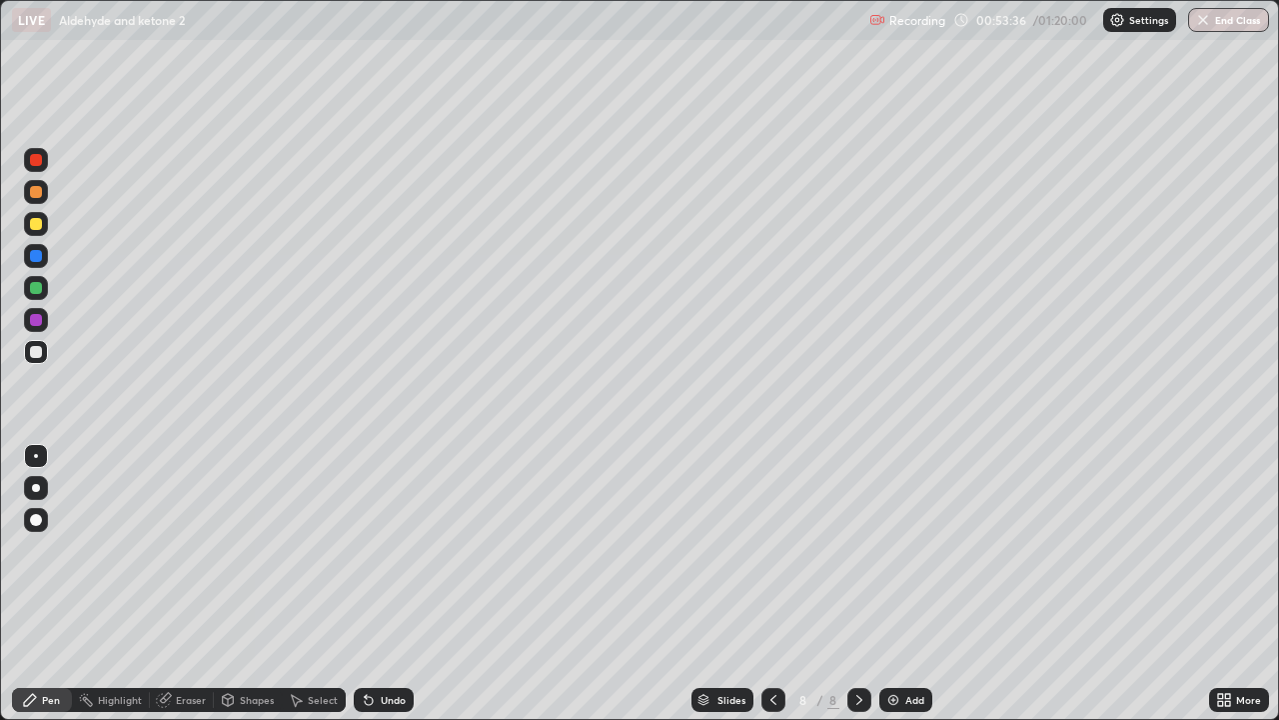
click at [783, 584] on div at bounding box center [774, 700] width 24 height 24
click at [864, 584] on icon at bounding box center [860, 700] width 16 height 16
click at [41, 232] on div at bounding box center [36, 224] width 24 height 24
click at [30, 352] on div at bounding box center [36, 352] width 12 height 12
click at [385, 584] on div "Undo" at bounding box center [393, 700] width 25 height 10
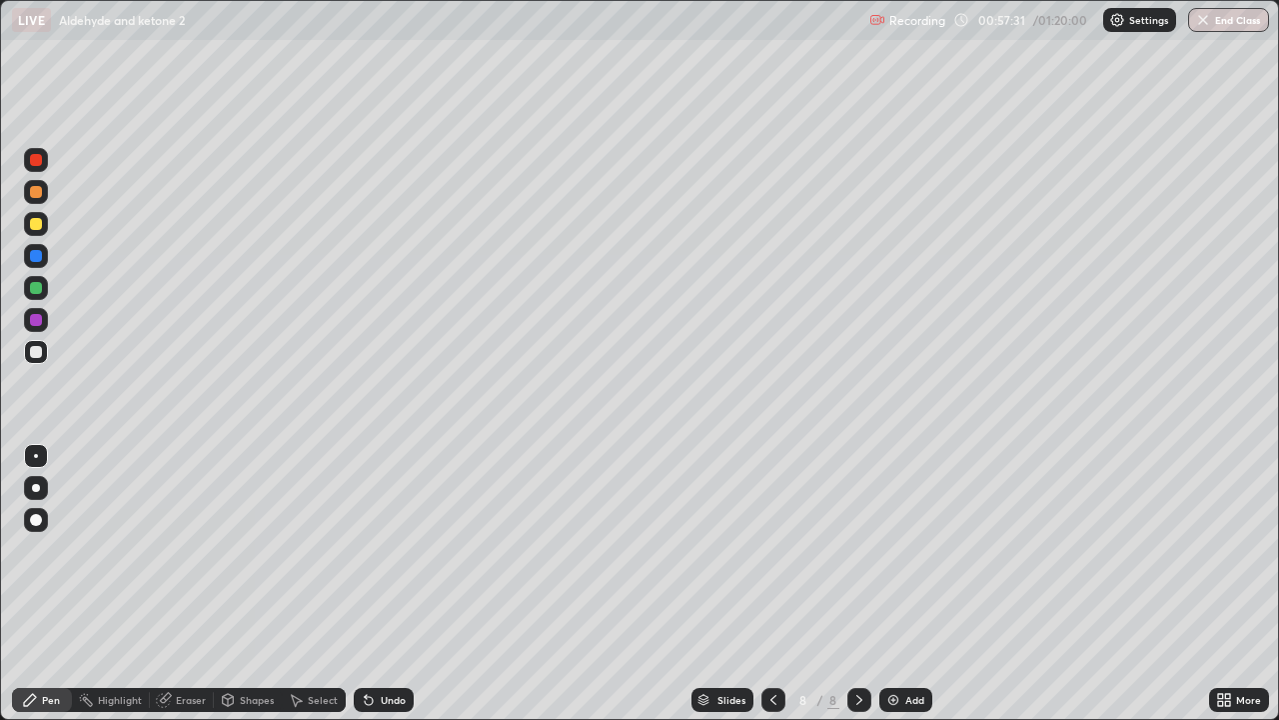
click at [383, 584] on div "Undo" at bounding box center [393, 700] width 25 height 10
click at [196, 584] on div "Eraser" at bounding box center [191, 700] width 30 height 10
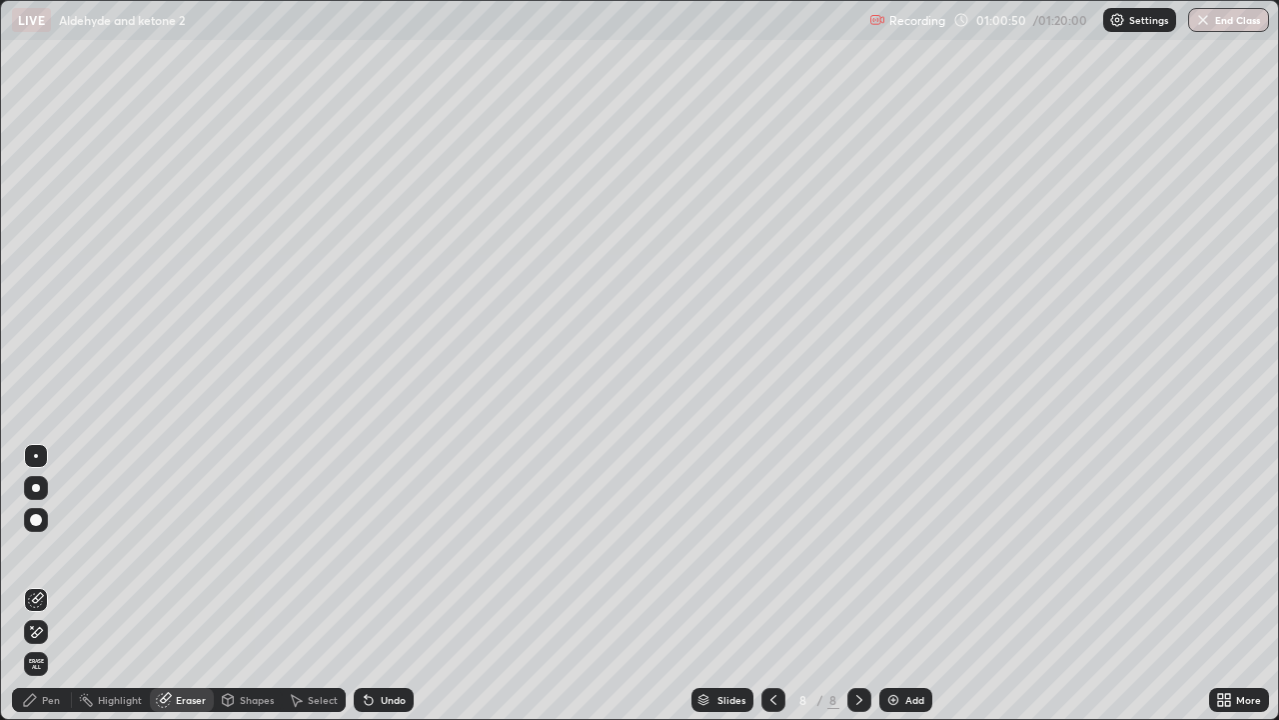
click at [57, 584] on div "Pen" at bounding box center [51, 700] width 18 height 10
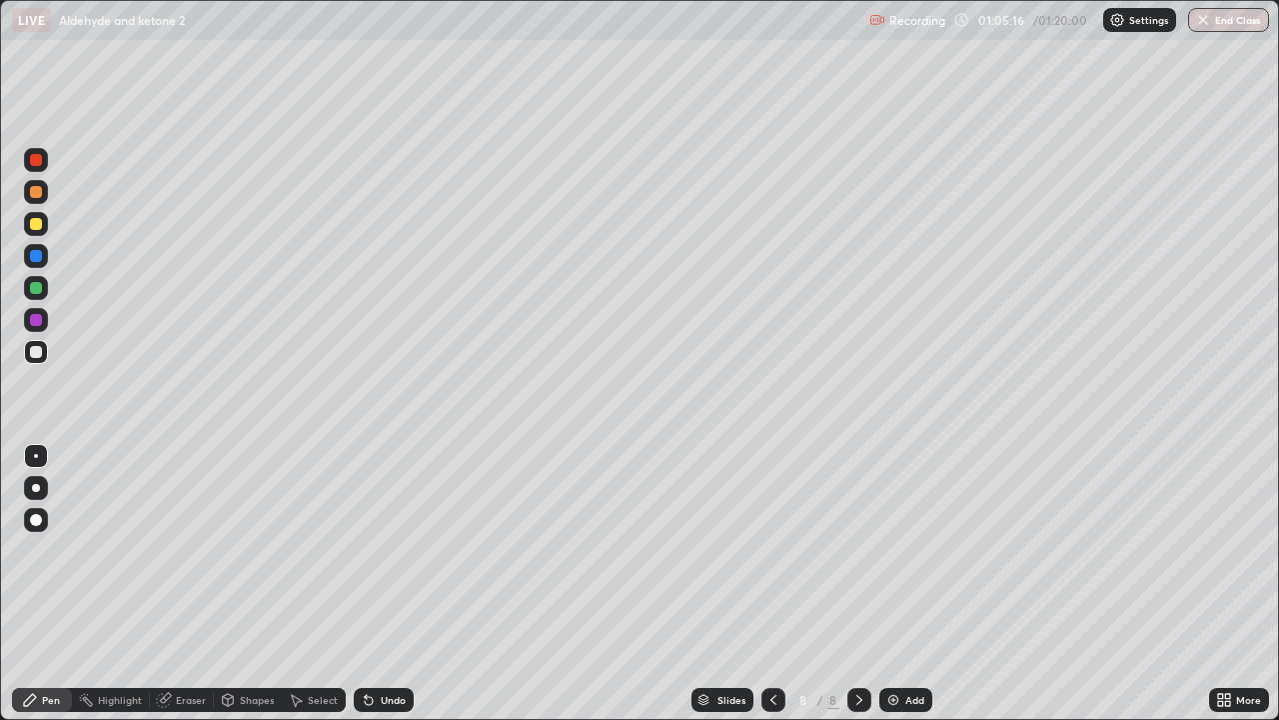
click at [312, 584] on div "Select" at bounding box center [323, 700] width 30 height 10
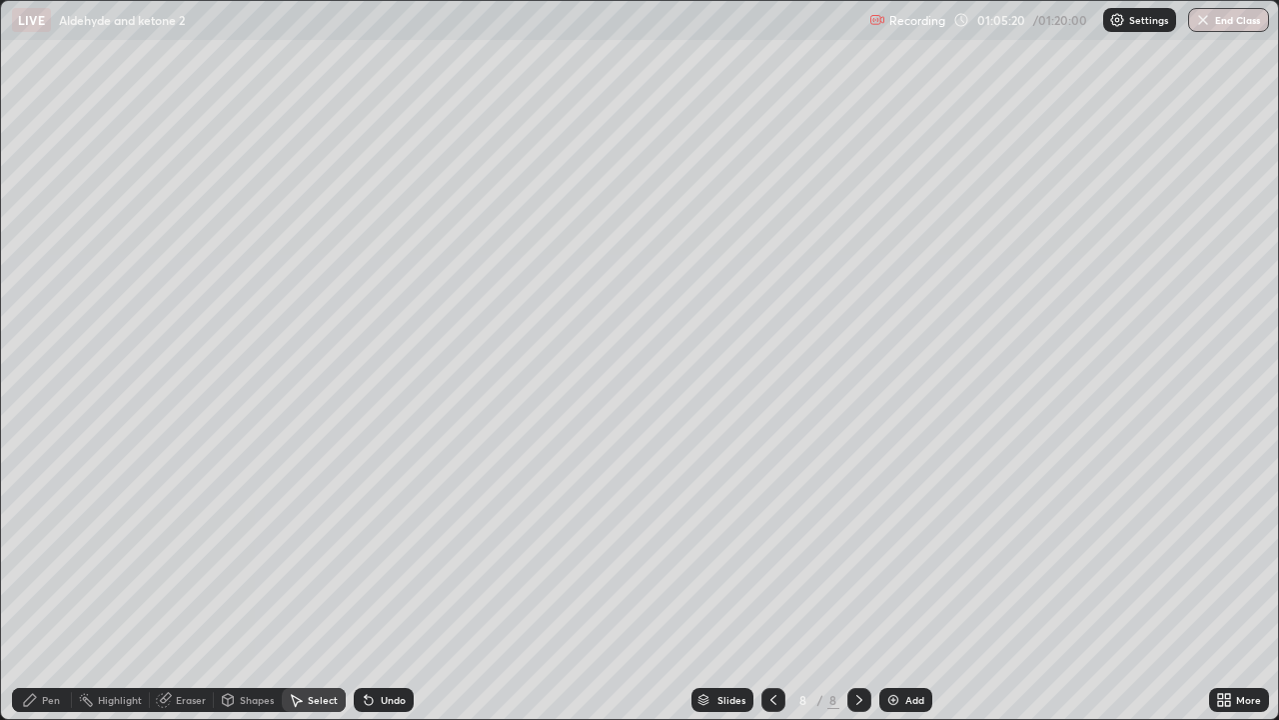
click at [322, 584] on div "Select" at bounding box center [323, 700] width 30 height 10
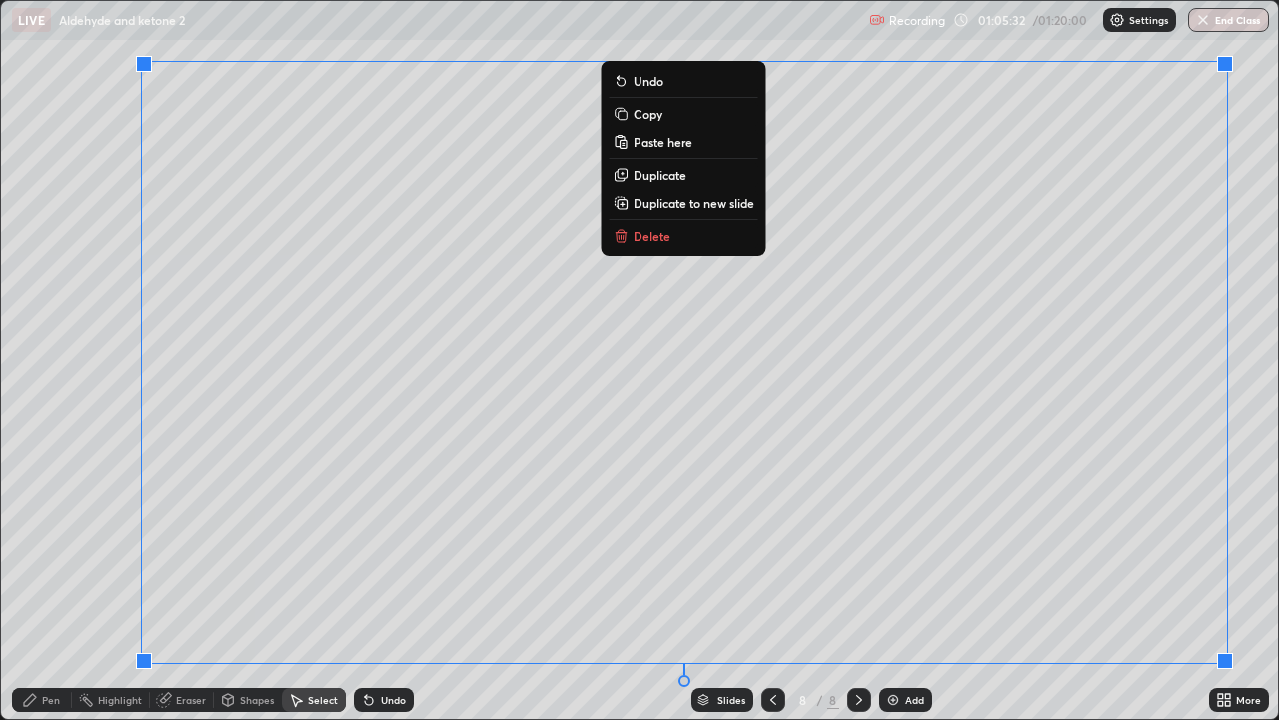
click at [666, 122] on button "Copy" at bounding box center [684, 114] width 149 height 24
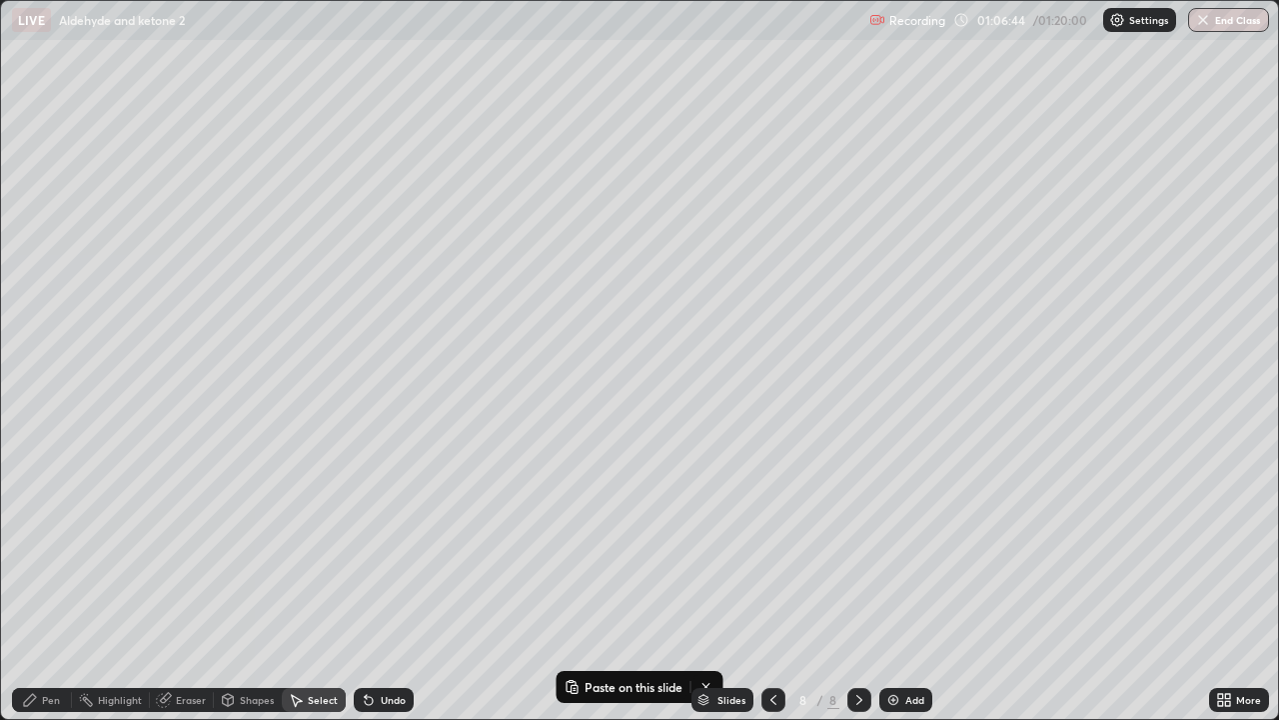
click at [888, 584] on img at bounding box center [894, 700] width 16 height 16
click at [174, 124] on p "Paste here" at bounding box center [178, 121] width 59 height 16
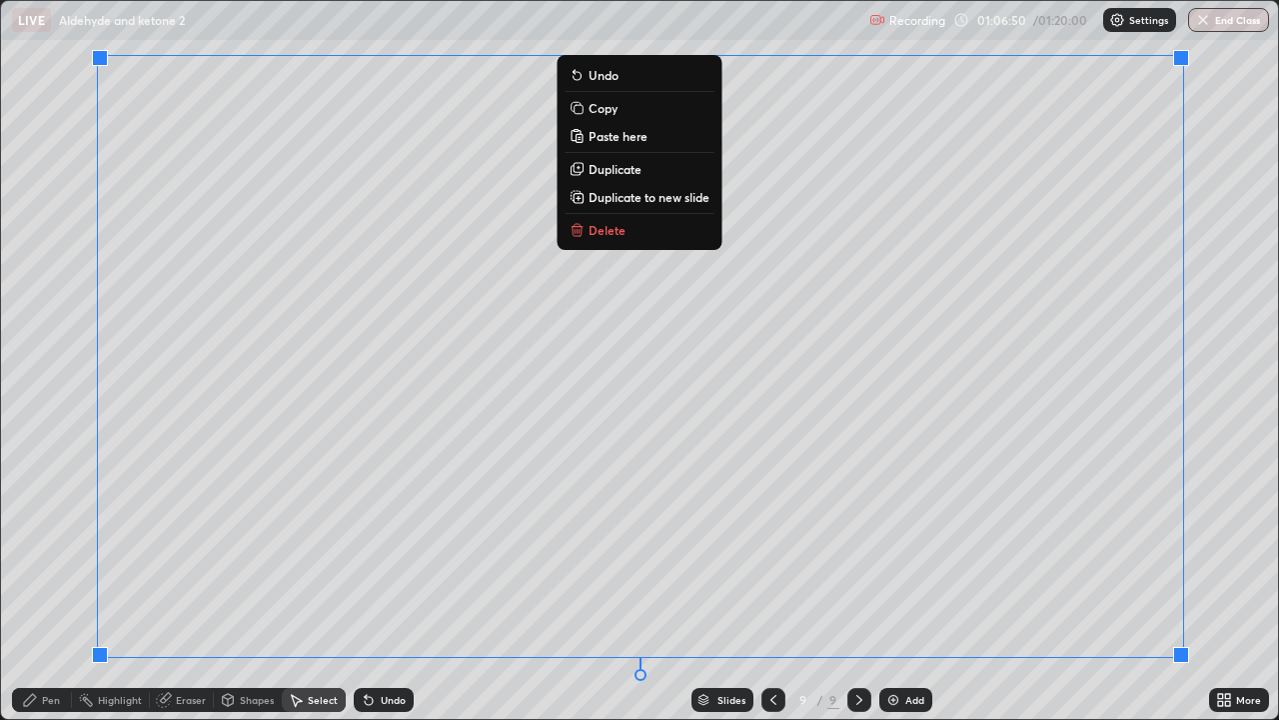
click at [72, 477] on div "0 ° Undo Copy Paste here Duplicate Duplicate to new slide Delete" at bounding box center [639, 360] width 1277 height 718
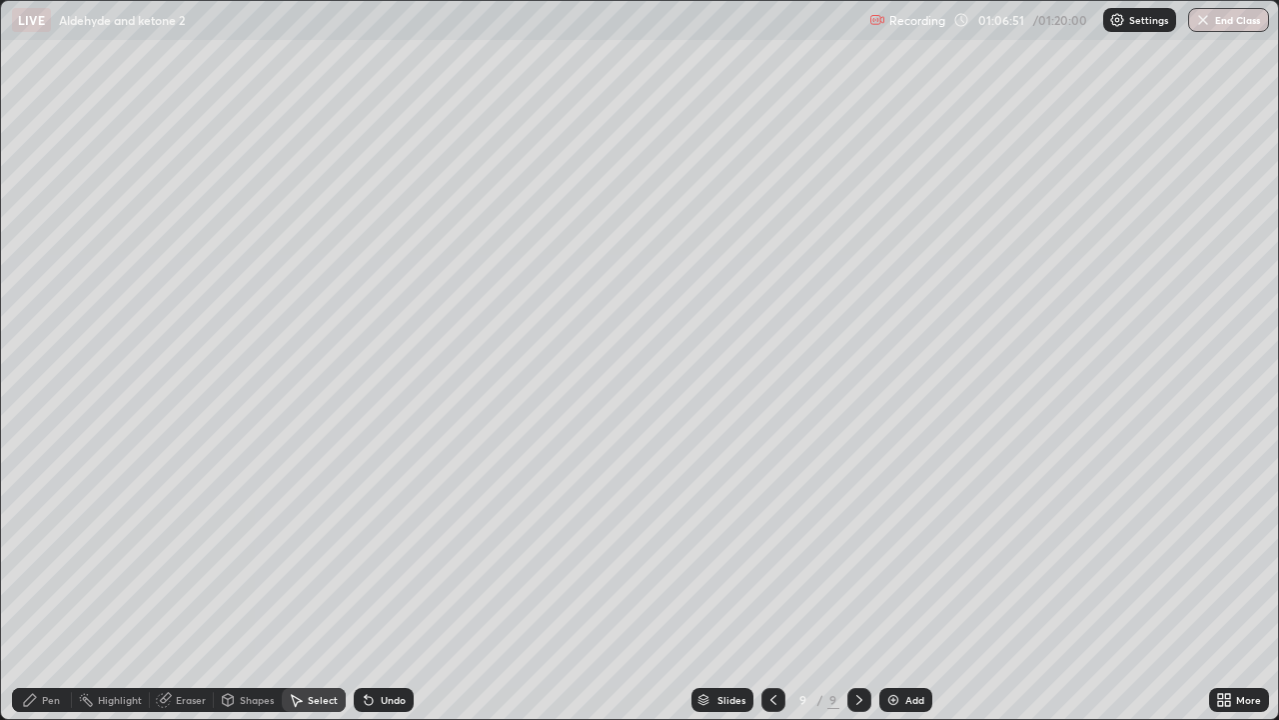
click at [186, 584] on div "Eraser" at bounding box center [191, 700] width 30 height 10
click at [51, 584] on div "Pen" at bounding box center [51, 700] width 18 height 10
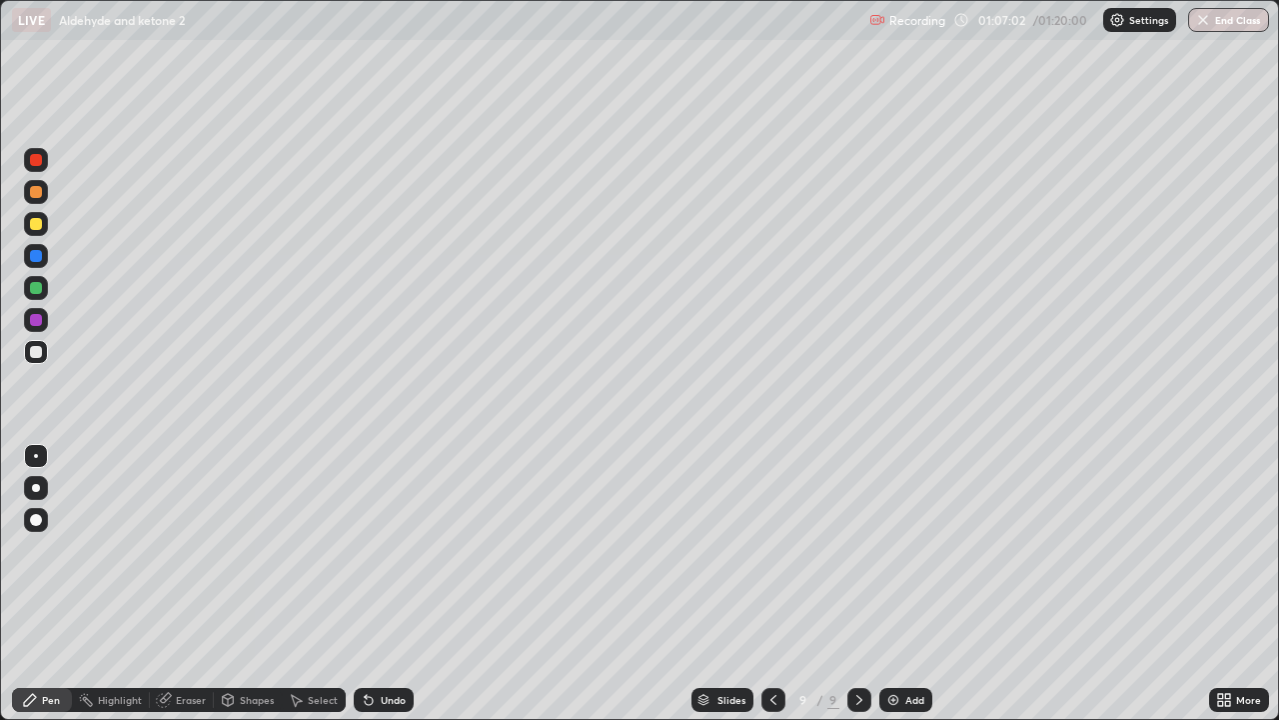
click at [186, 584] on div "Eraser" at bounding box center [182, 700] width 64 height 24
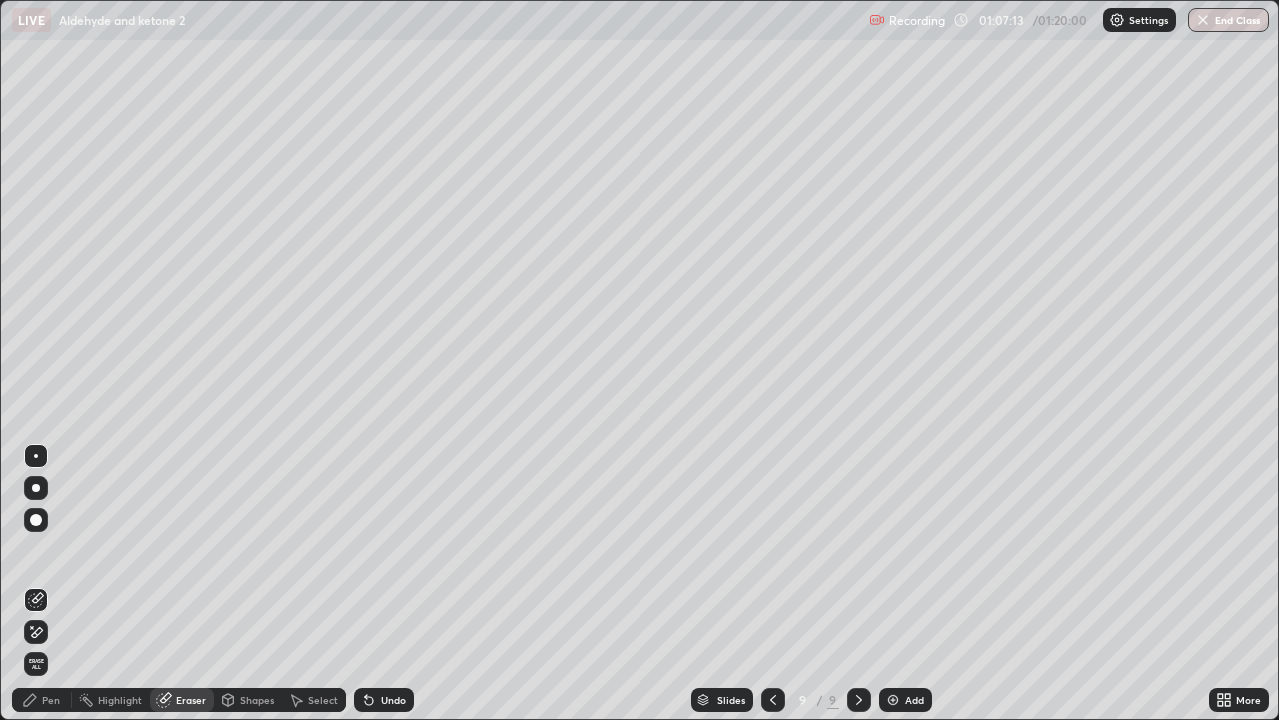
click at [325, 584] on div "Select" at bounding box center [323, 700] width 30 height 10
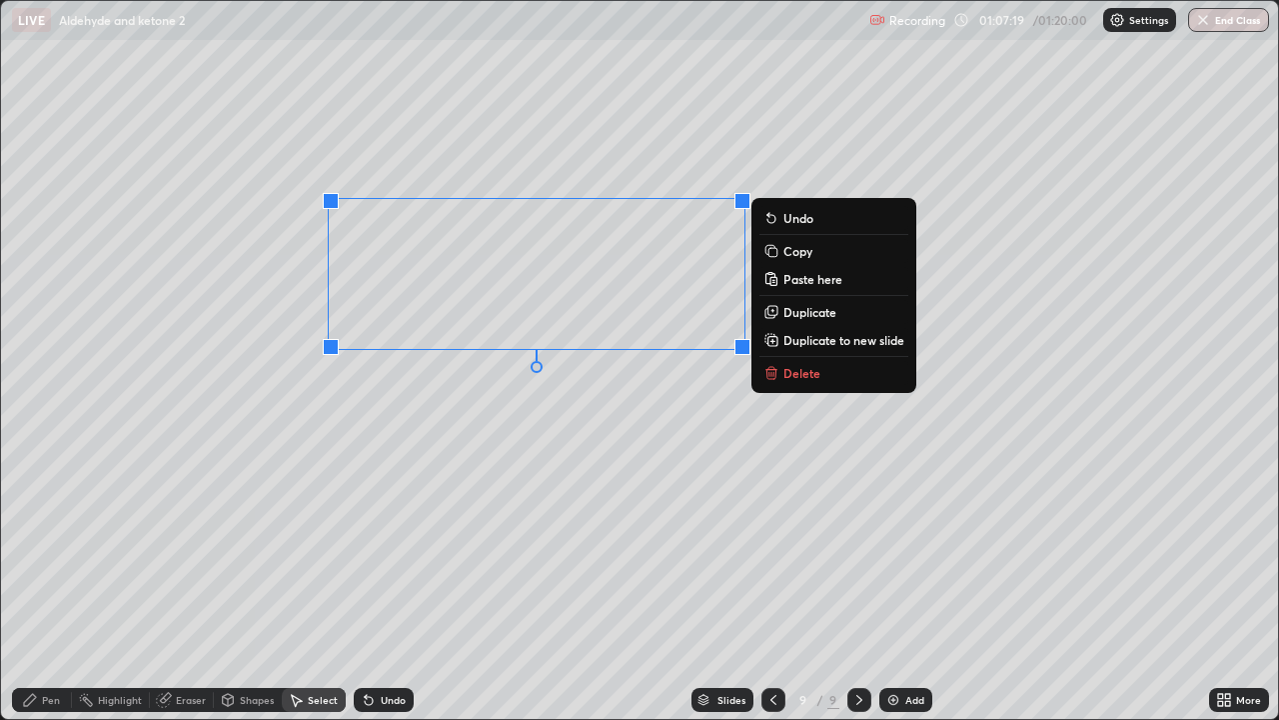
click at [785, 373] on p "Delete" at bounding box center [802, 373] width 37 height 16
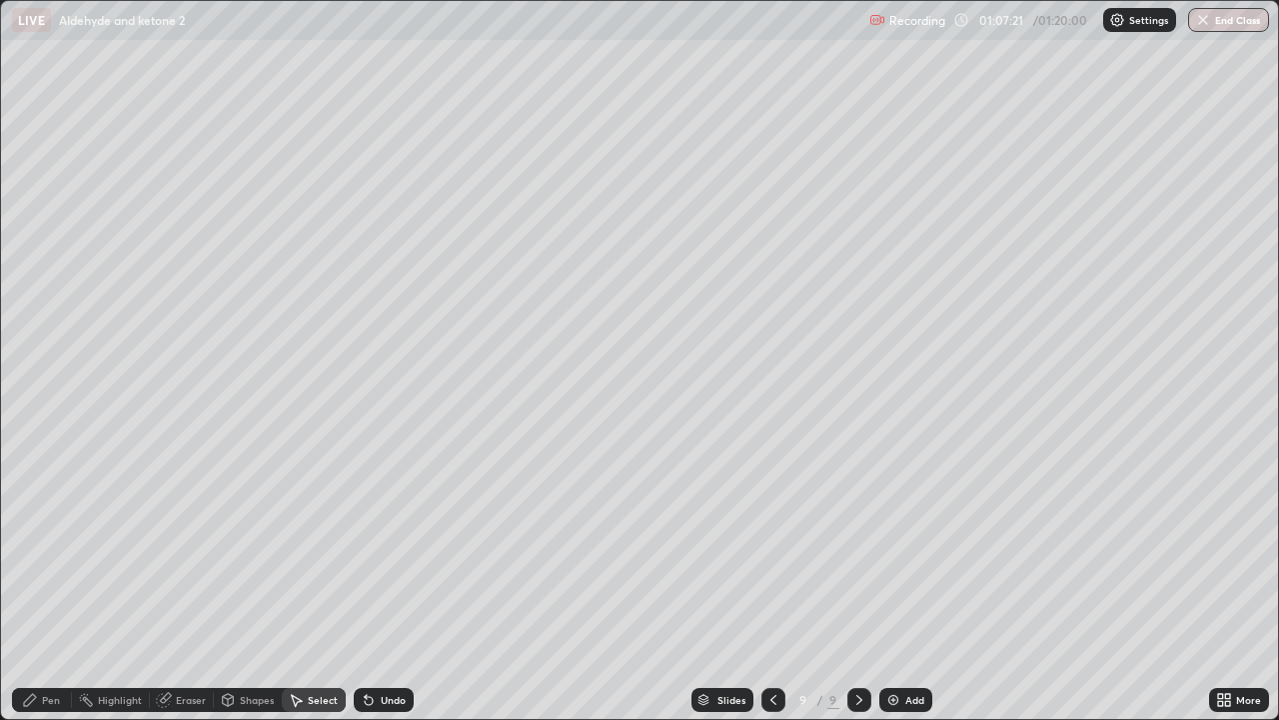
click at [80, 584] on circle at bounding box center [80, 698] width 2 height 2
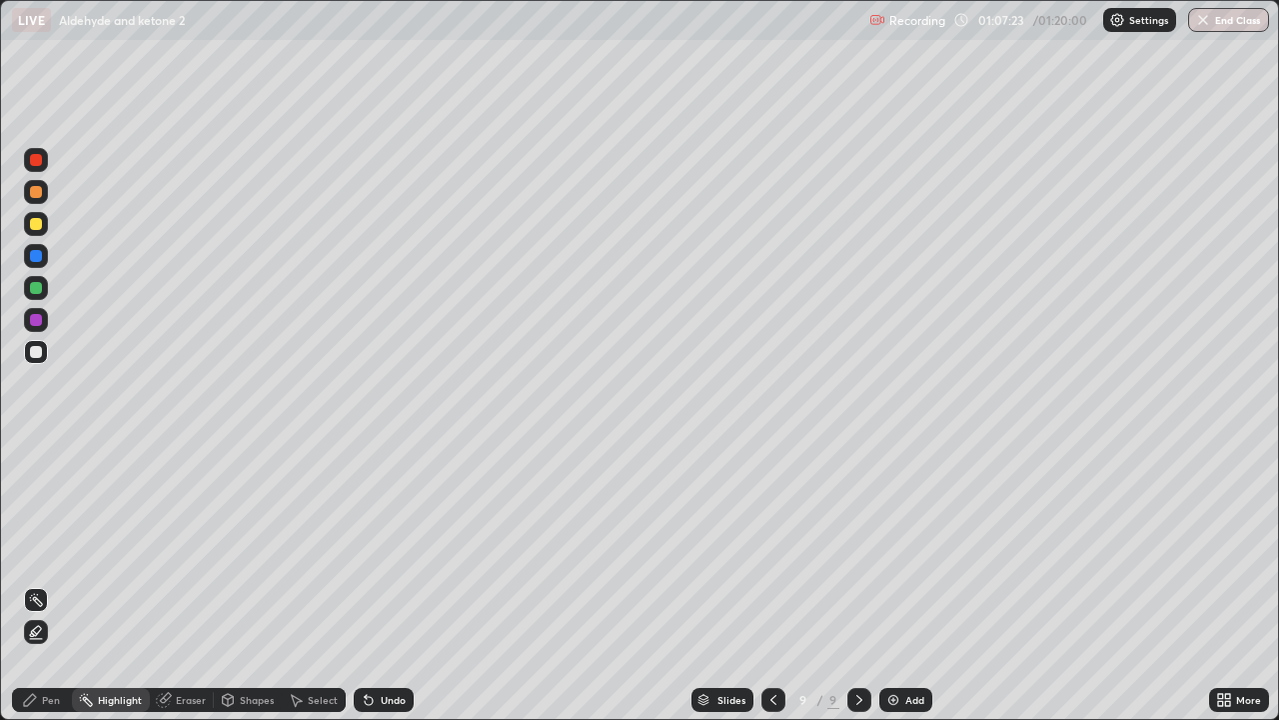
click at [193, 584] on div "Eraser" at bounding box center [191, 700] width 30 height 10
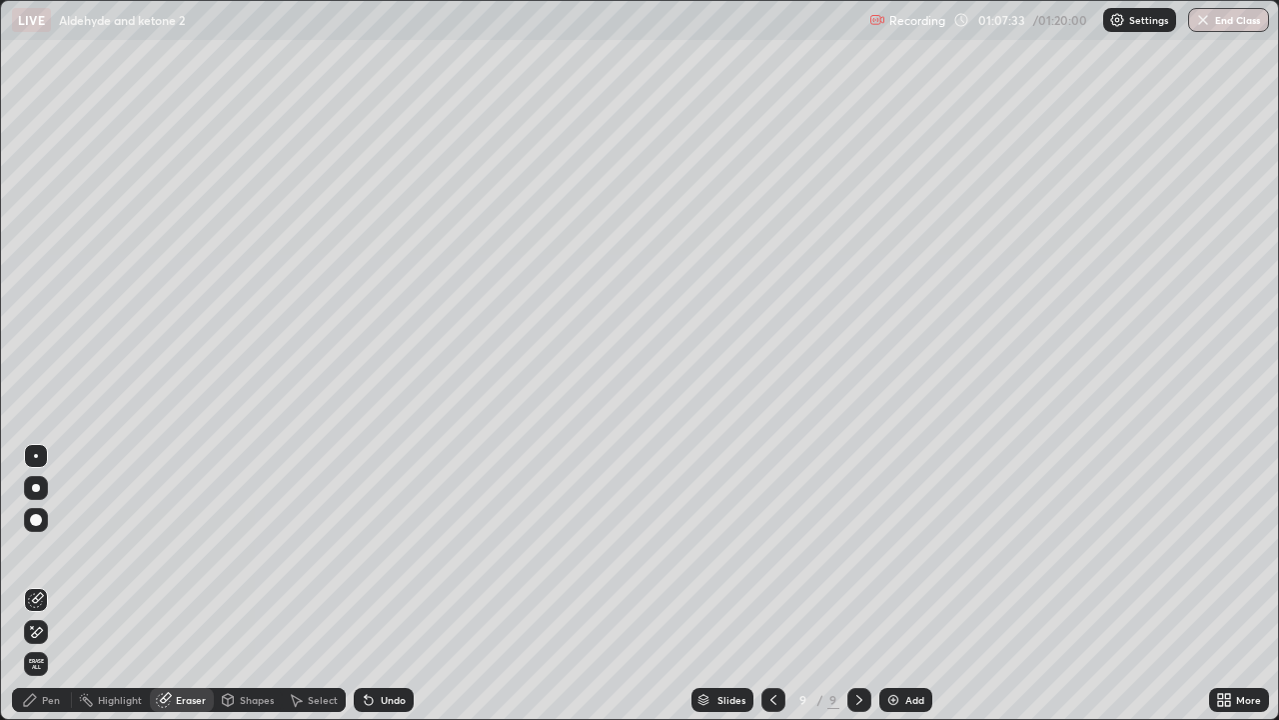
click at [52, 584] on div "Pen" at bounding box center [51, 700] width 18 height 10
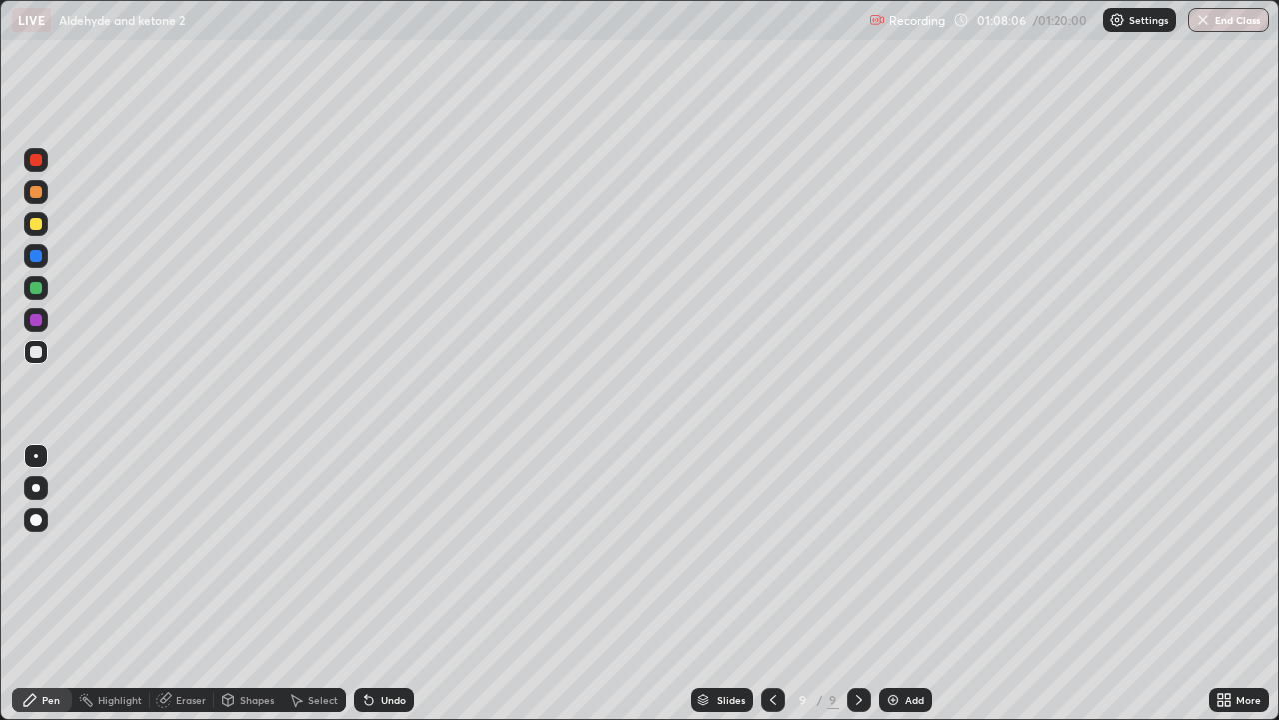
click at [385, 584] on div "Undo" at bounding box center [384, 700] width 60 height 24
click at [394, 584] on div "Undo" at bounding box center [384, 700] width 60 height 24
click at [389, 584] on div "Undo" at bounding box center [384, 700] width 60 height 24
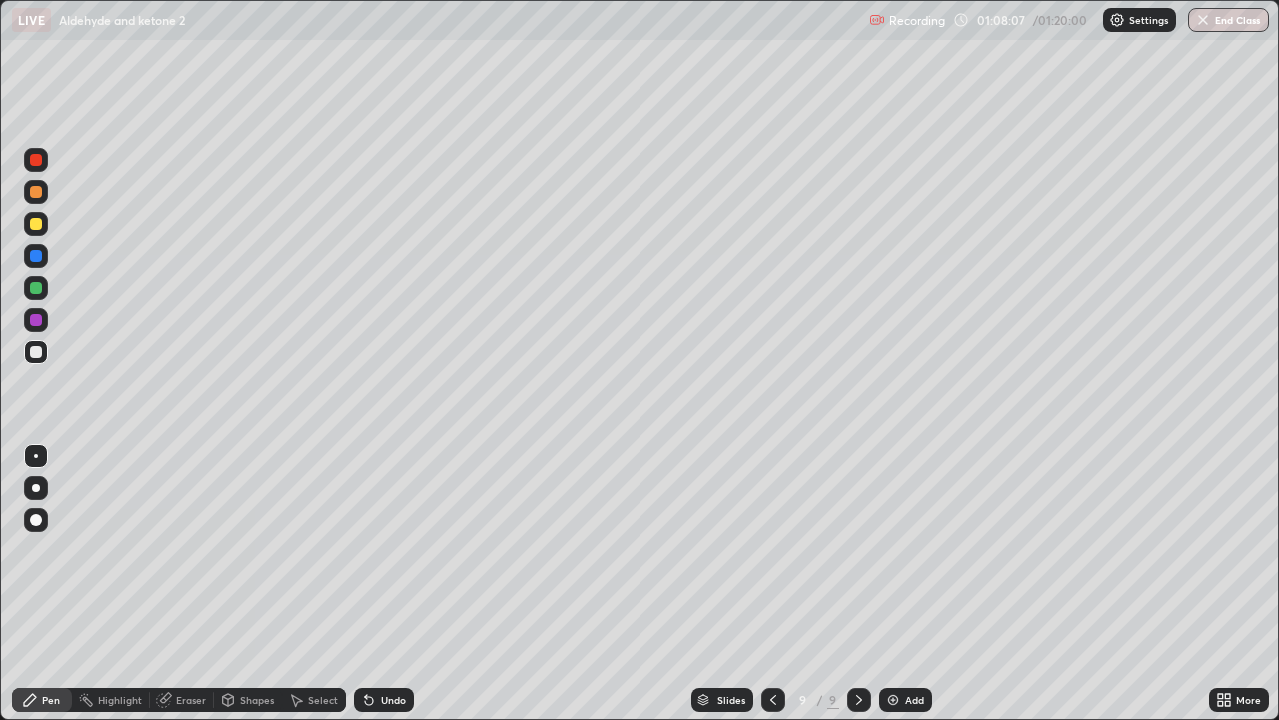
click at [389, 584] on div "Undo" at bounding box center [384, 700] width 60 height 24
click at [388, 584] on div "Undo" at bounding box center [384, 700] width 60 height 24
click at [389, 584] on div "Undo" at bounding box center [384, 700] width 60 height 24
click at [186, 584] on div "Eraser" at bounding box center [191, 700] width 30 height 10
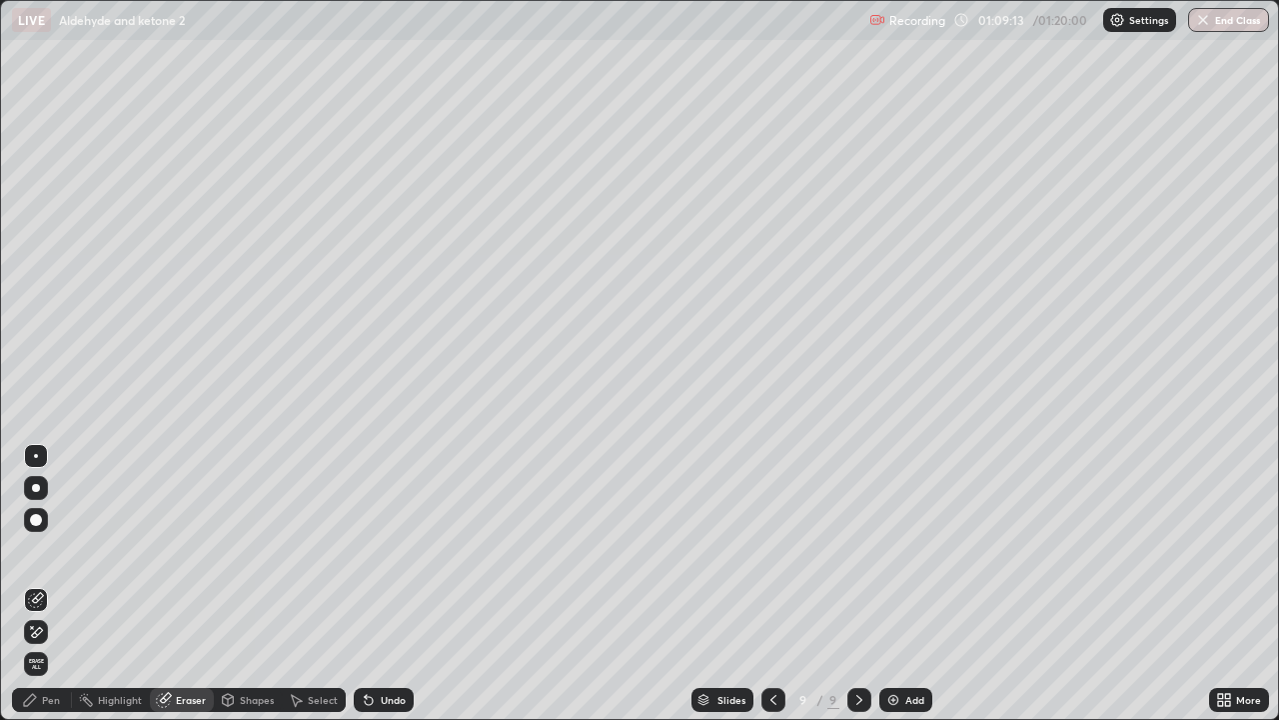
click at [48, 584] on div "Pen" at bounding box center [51, 700] width 18 height 10
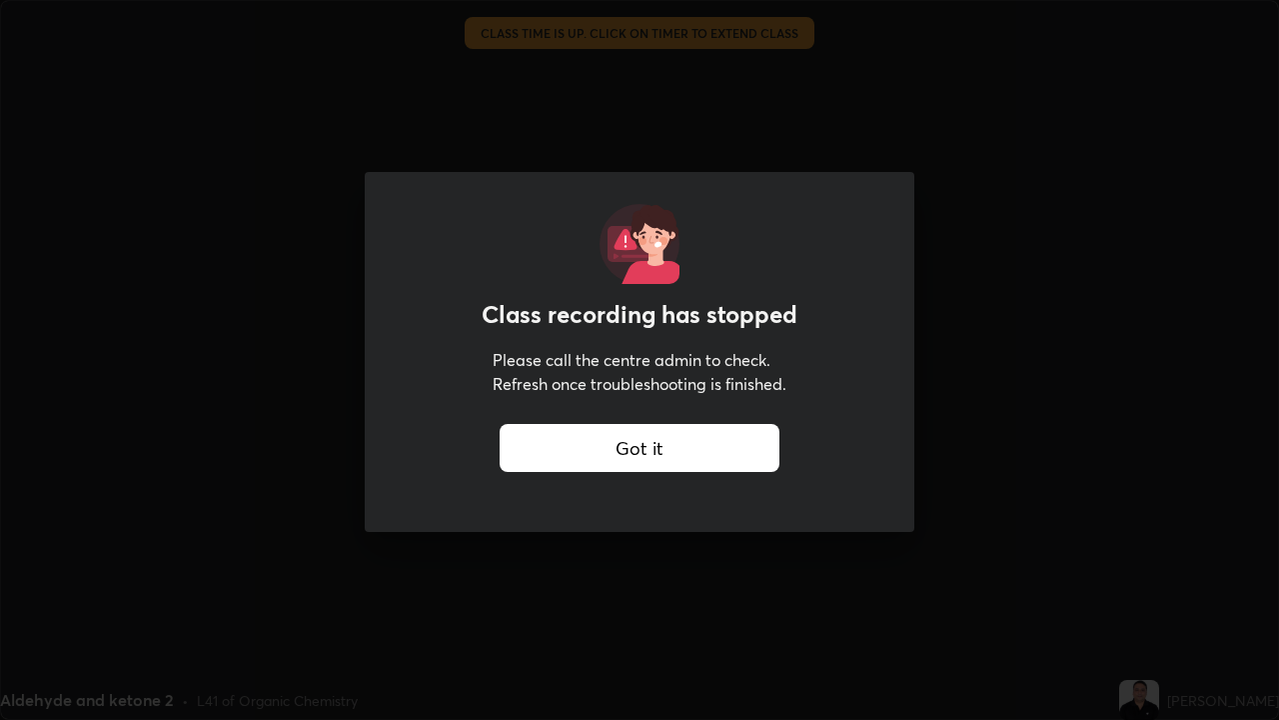
click at [698, 458] on div "Got it" at bounding box center [640, 448] width 280 height 48
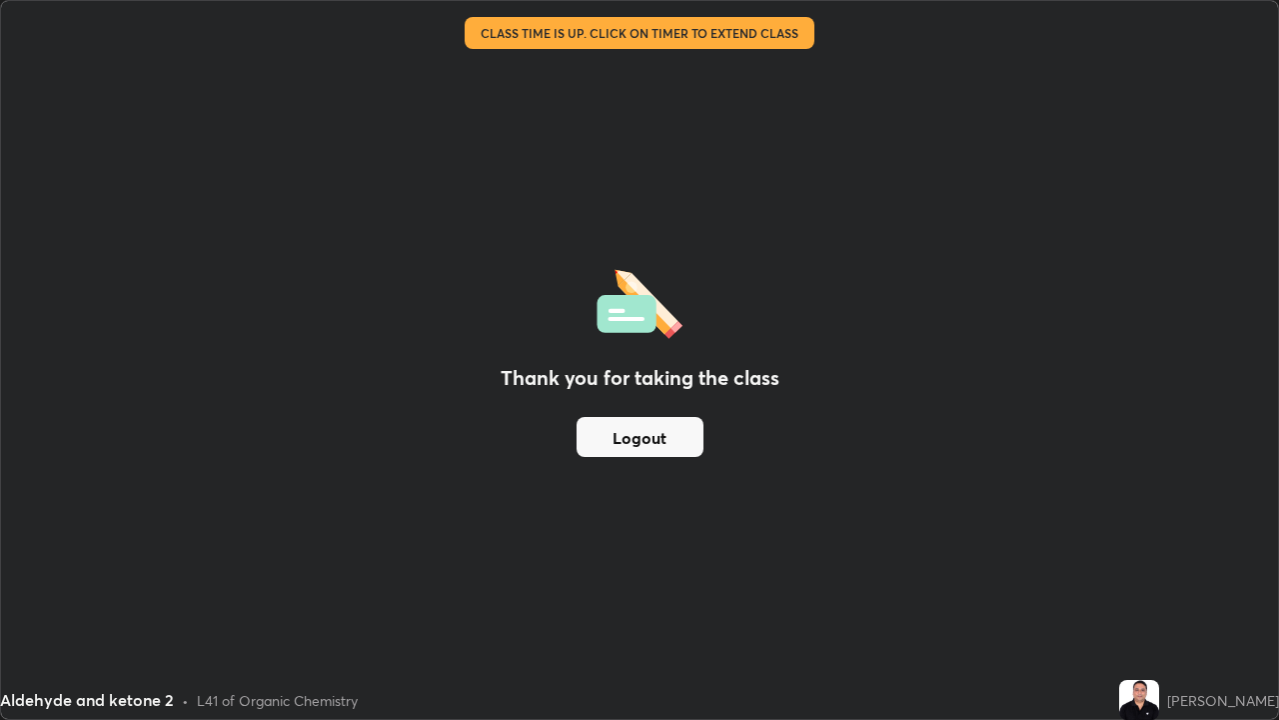
click at [643, 440] on button "Logout" at bounding box center [640, 437] width 127 height 40
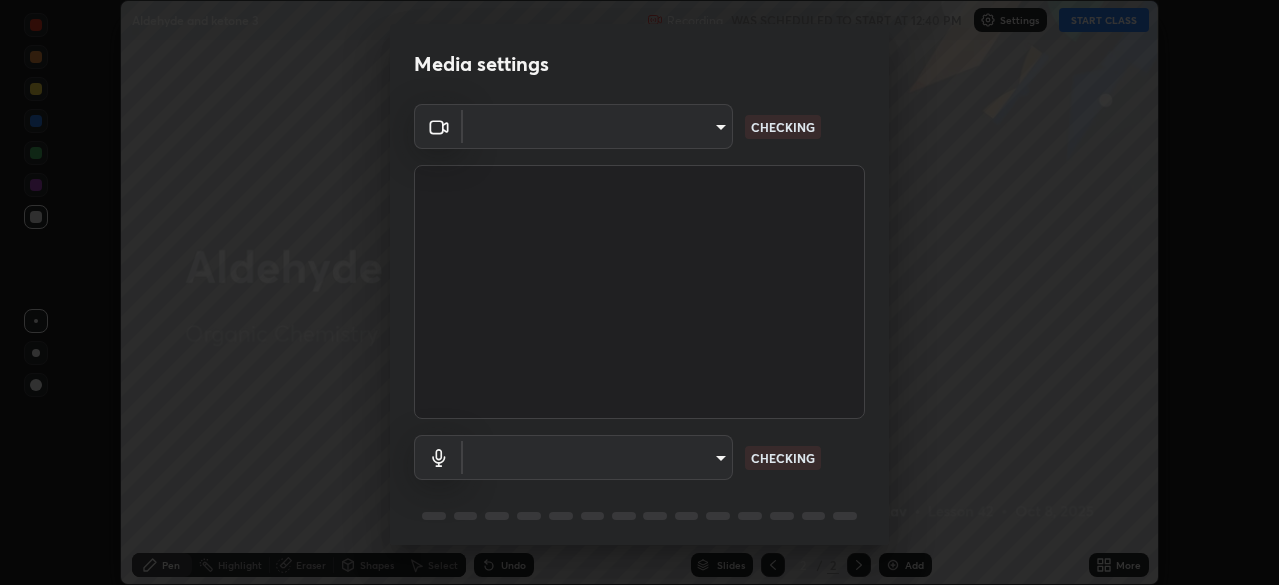
scroll to position [585, 1278]
type input "91e77ac2d5f895b7de034188ea114b57184921d1251f25b945ead3daf74f7606"
click at [722, 465] on body "Erase all Aldehyde and ketone 3 Recording WAS SCHEDULED TO START AT 12:40 PM Se…" at bounding box center [639, 292] width 1279 height 585
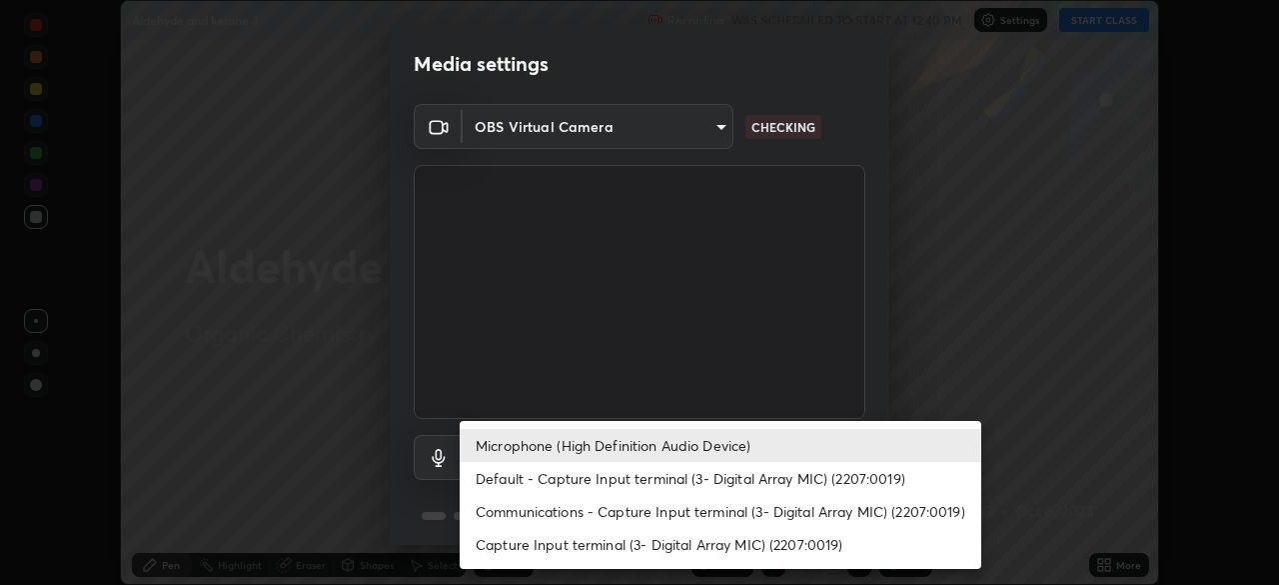
click at [597, 479] on li "Default - Capture Input terminal (3- Digital Array MIC) (2207:0019)" at bounding box center [721, 478] width 522 height 33
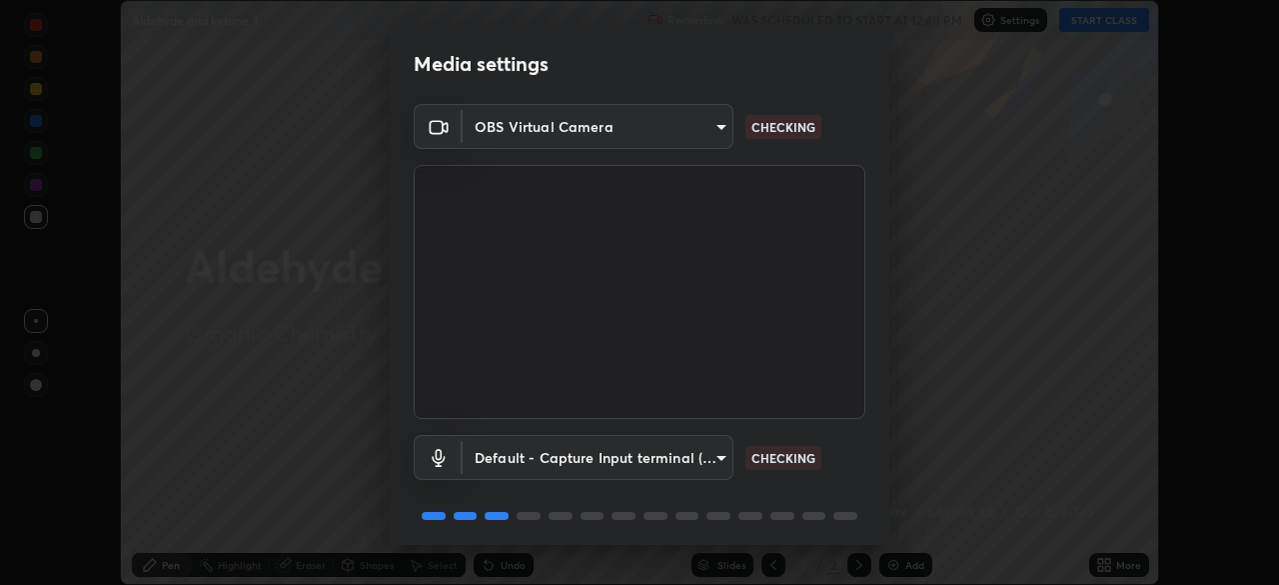
click at [720, 468] on body "Erase all Aldehyde and ketone 3 Recording WAS SCHEDULED TO START AT 12:40 PM Se…" at bounding box center [639, 292] width 1279 height 585
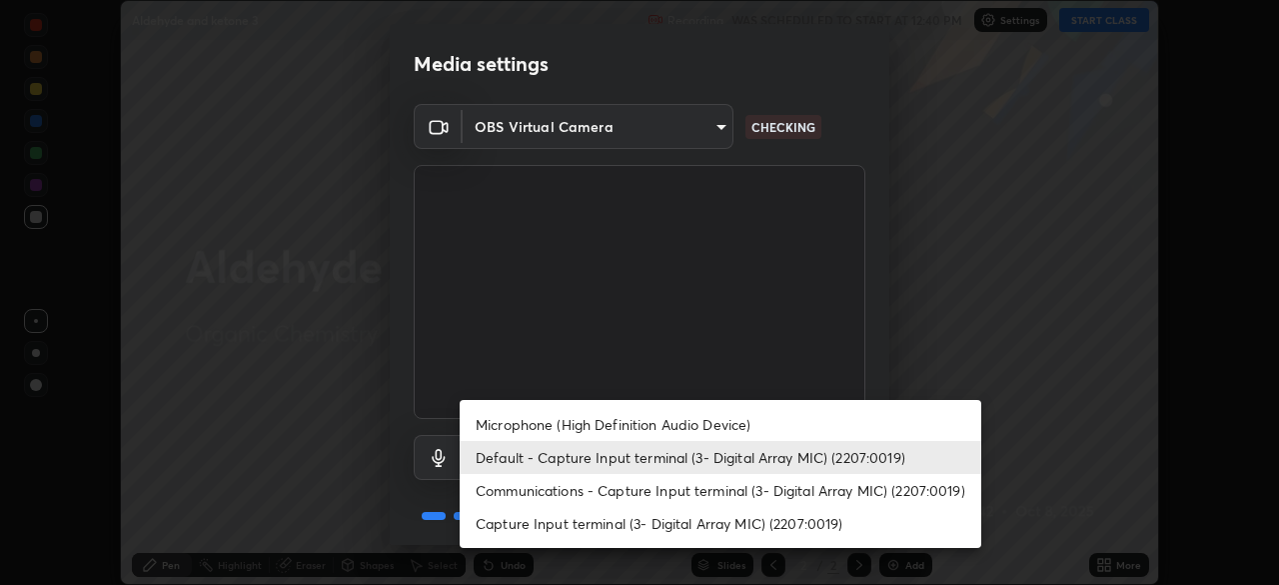
click at [606, 423] on li "Microphone (High Definition Audio Device)" at bounding box center [721, 424] width 522 height 33
type input "3dc2b739b9a9872d95faf776d80a23cbecc9636a74f078af5d0065b4f7b8c1a5"
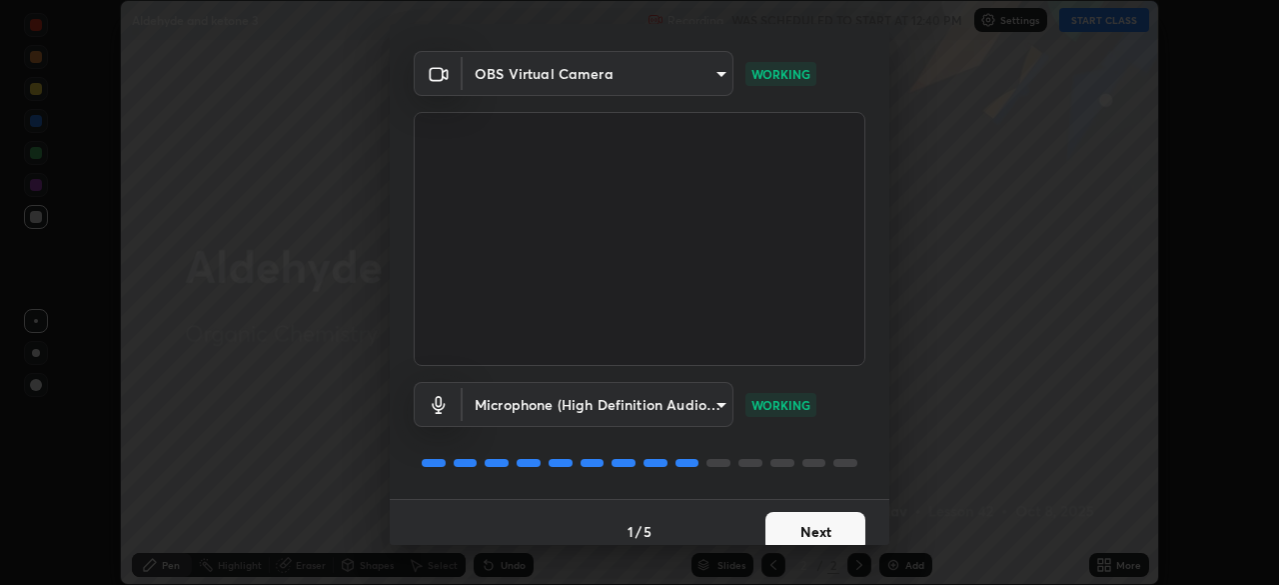
scroll to position [55, 0]
click at [807, 538] on button "Next" at bounding box center [816, 530] width 100 height 40
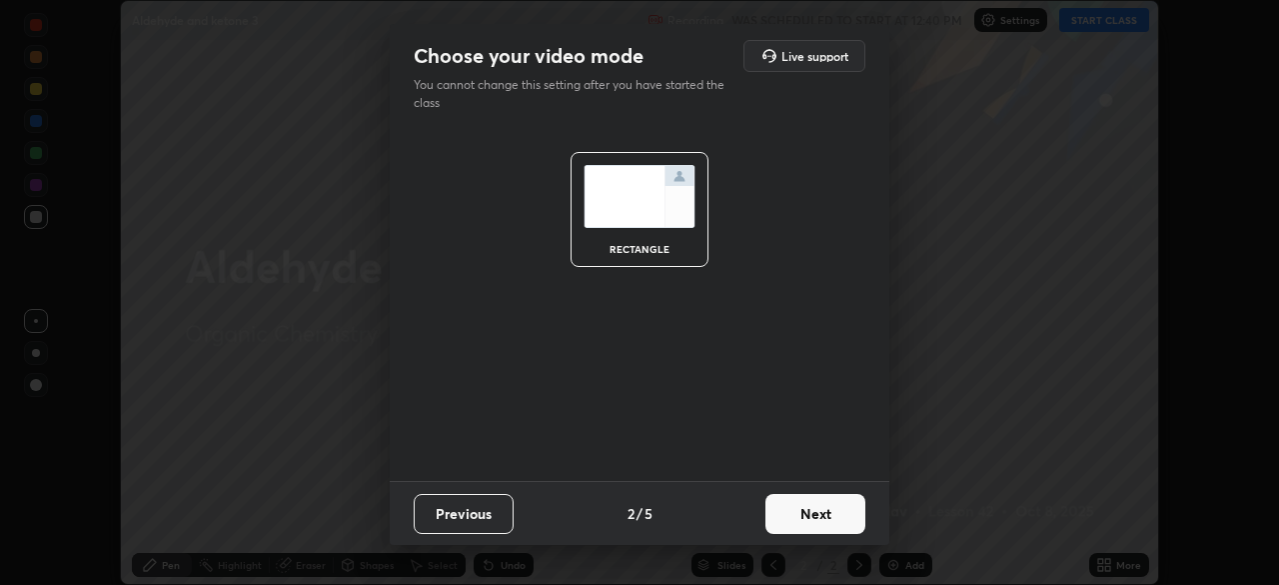
click at [811, 530] on button "Next" at bounding box center [816, 514] width 100 height 40
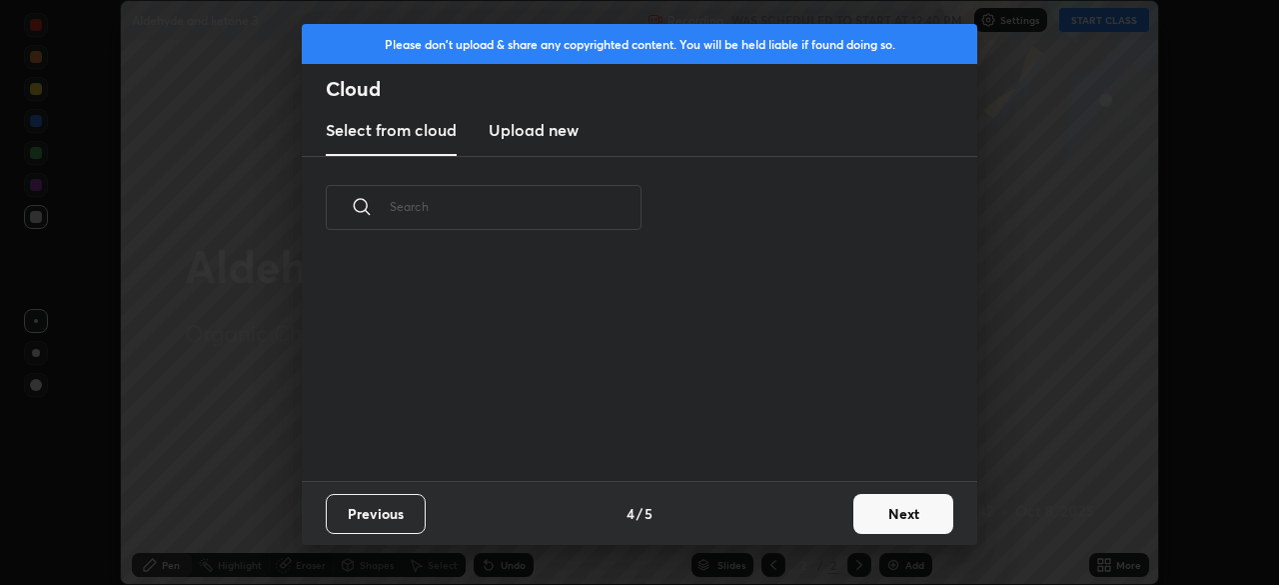
click at [814, 532] on div "Previous 4 / 5 Next" at bounding box center [640, 513] width 676 height 64
click at [867, 518] on button "Next" at bounding box center [904, 514] width 100 height 40
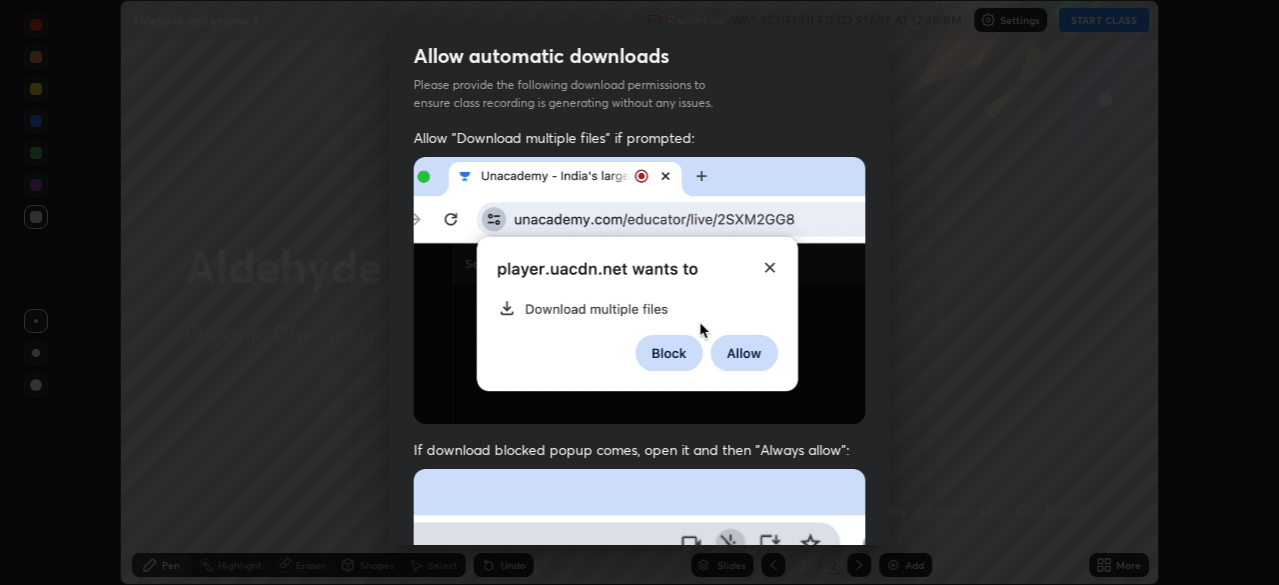
click at [878, 516] on div "Allow "Download multiple files" if prompted: If download blocked popup comes, o…" at bounding box center [640, 549] width 500 height 842
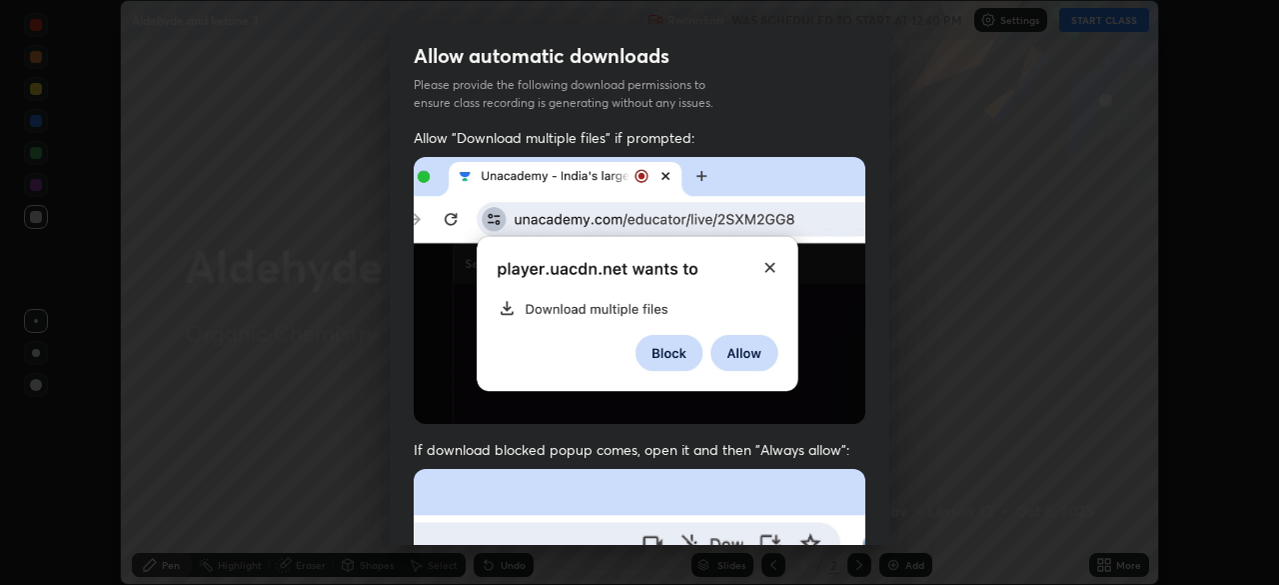
click at [878, 516] on div "Allow "Download multiple files" if prompted: If download blocked popup comes, o…" at bounding box center [640, 549] width 500 height 842
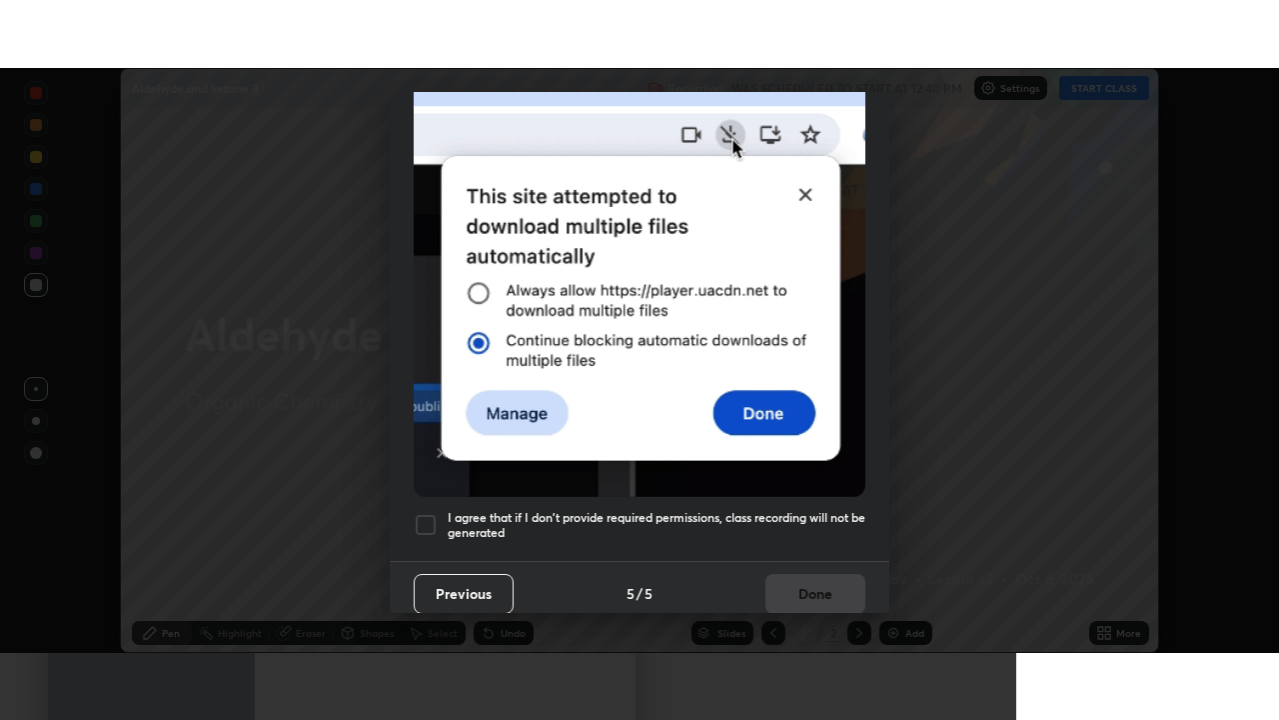
scroll to position [479, 0]
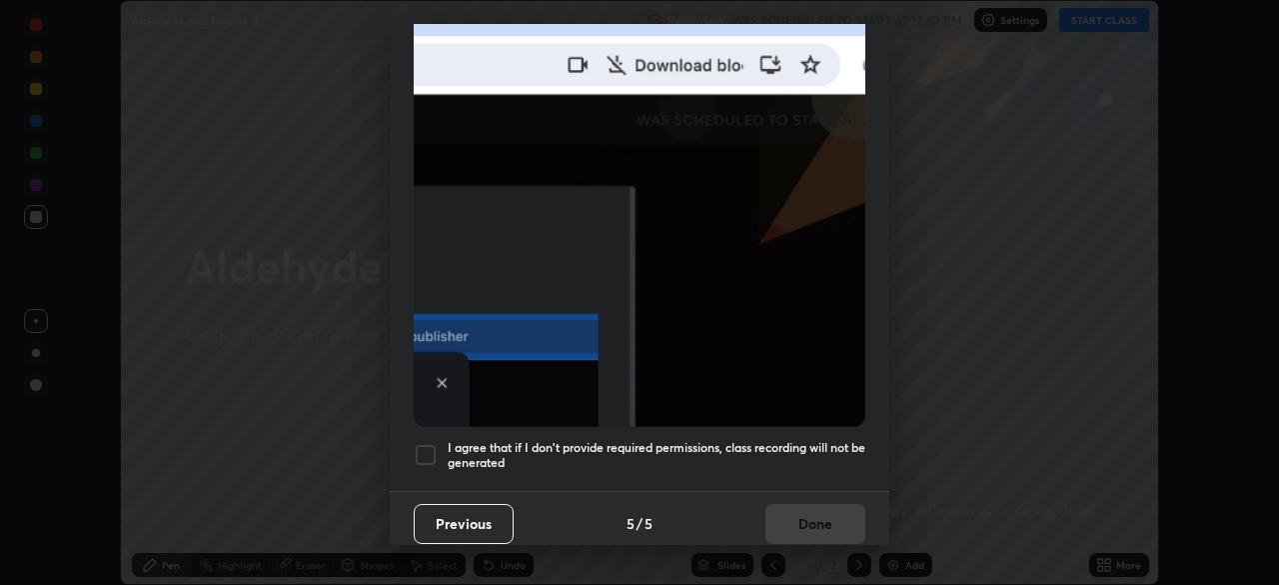
click at [429, 447] on div at bounding box center [426, 455] width 24 height 24
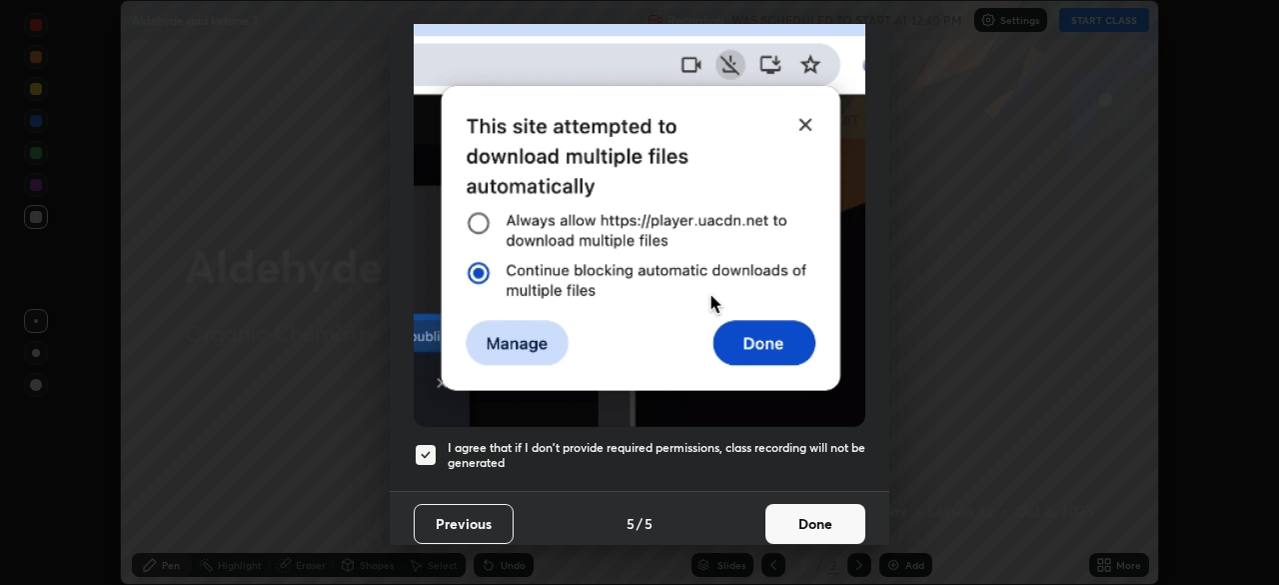
click at [781, 516] on button "Done" at bounding box center [816, 524] width 100 height 40
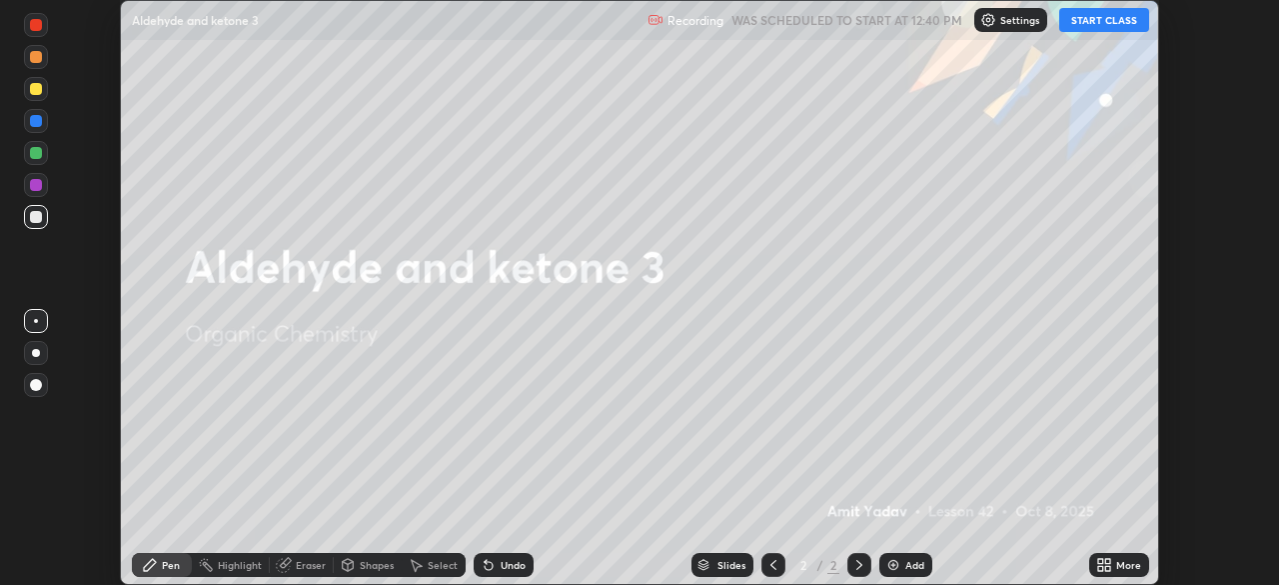
click at [1105, 565] on icon at bounding box center [1105, 565] width 16 height 16
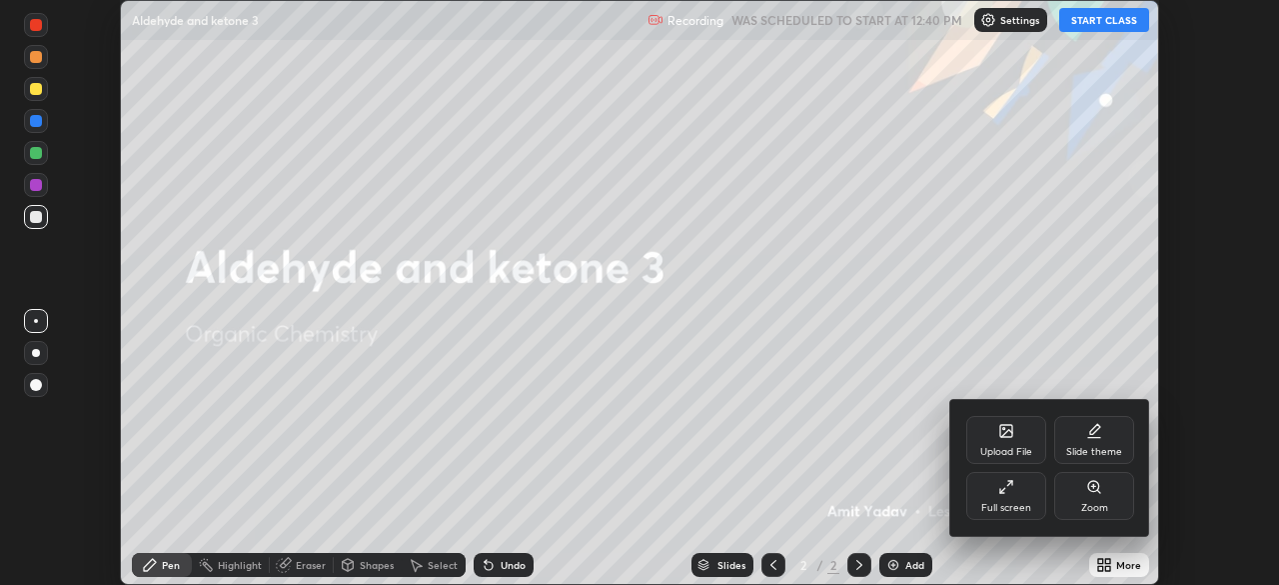
click at [1015, 500] on div "Full screen" at bounding box center [1007, 496] width 80 height 48
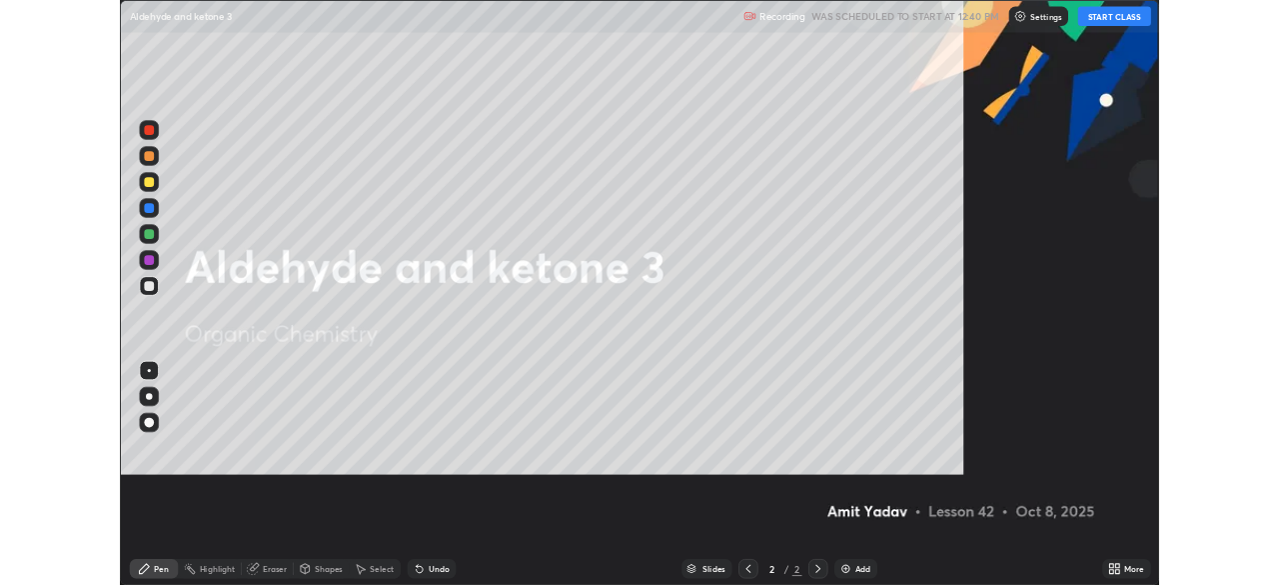
scroll to position [720, 1279]
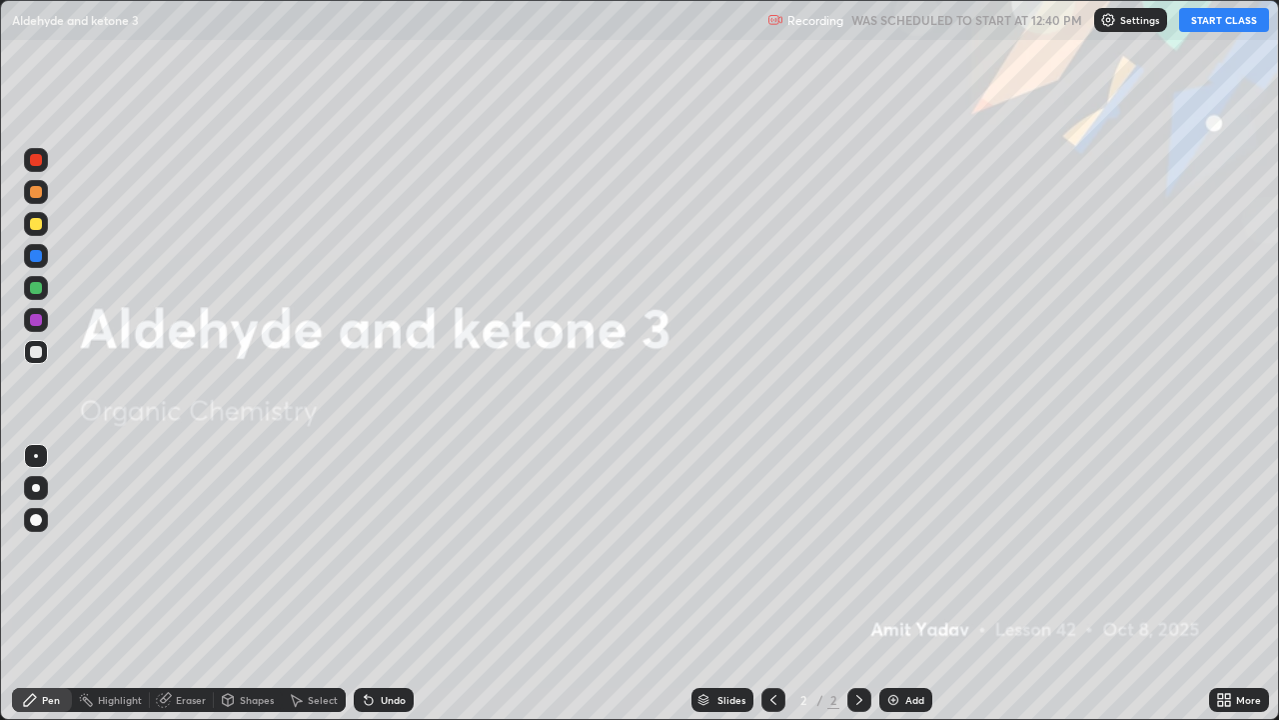
click at [1224, 28] on button "START CLASS" at bounding box center [1224, 20] width 90 height 24
click at [912, 584] on div "Add" at bounding box center [915, 700] width 19 height 10
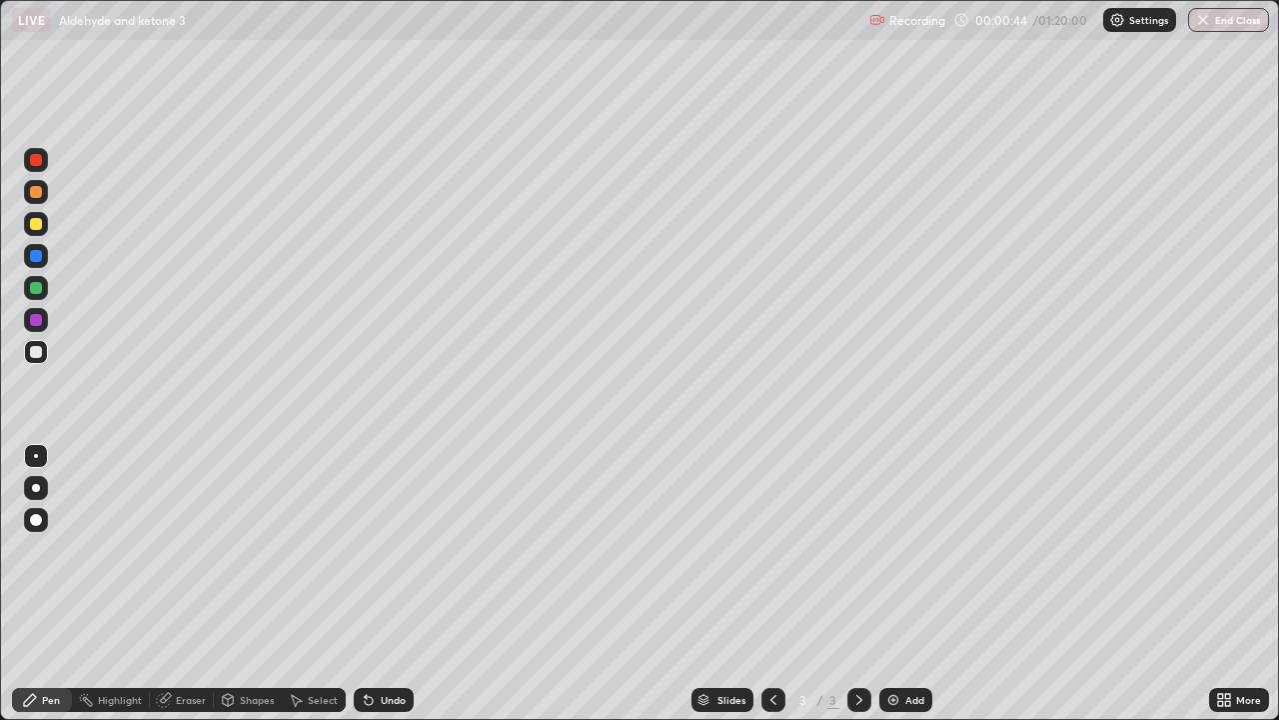
click at [386, 584] on div "Undo" at bounding box center [384, 700] width 60 height 24
click at [312, 584] on div "Select" at bounding box center [323, 700] width 30 height 10
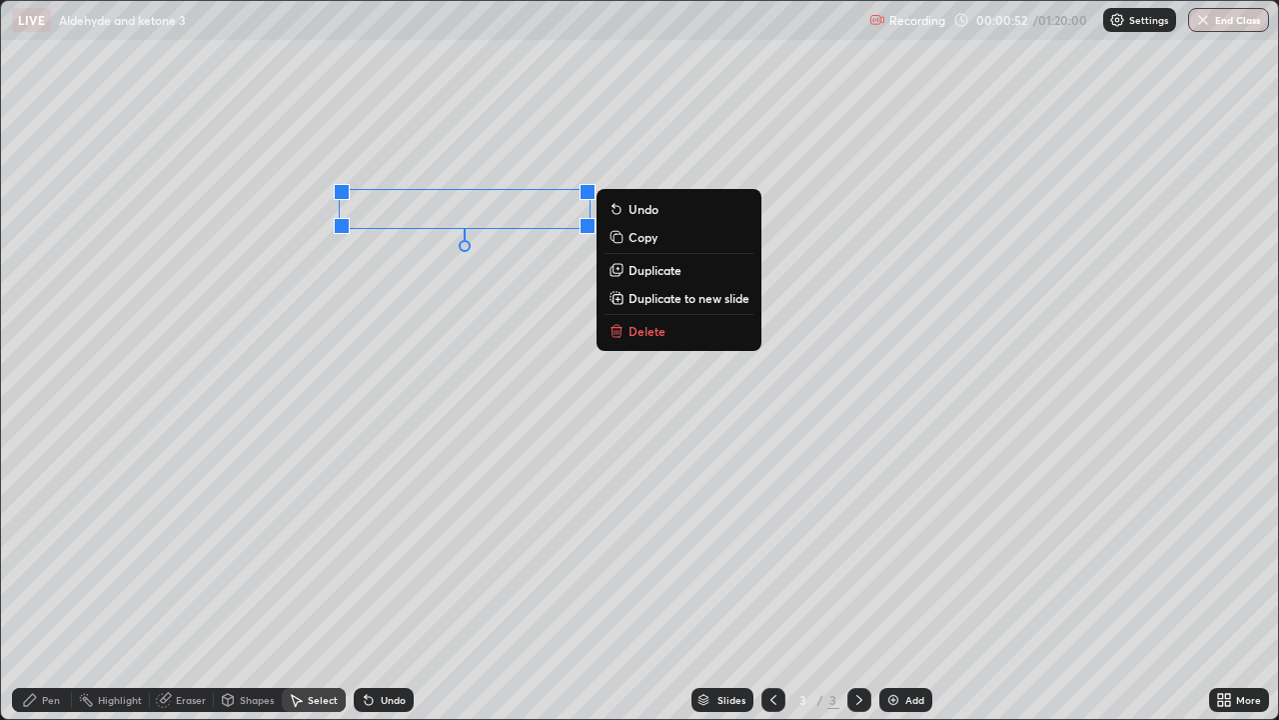
click at [642, 243] on p "Copy" at bounding box center [643, 237] width 29 height 16
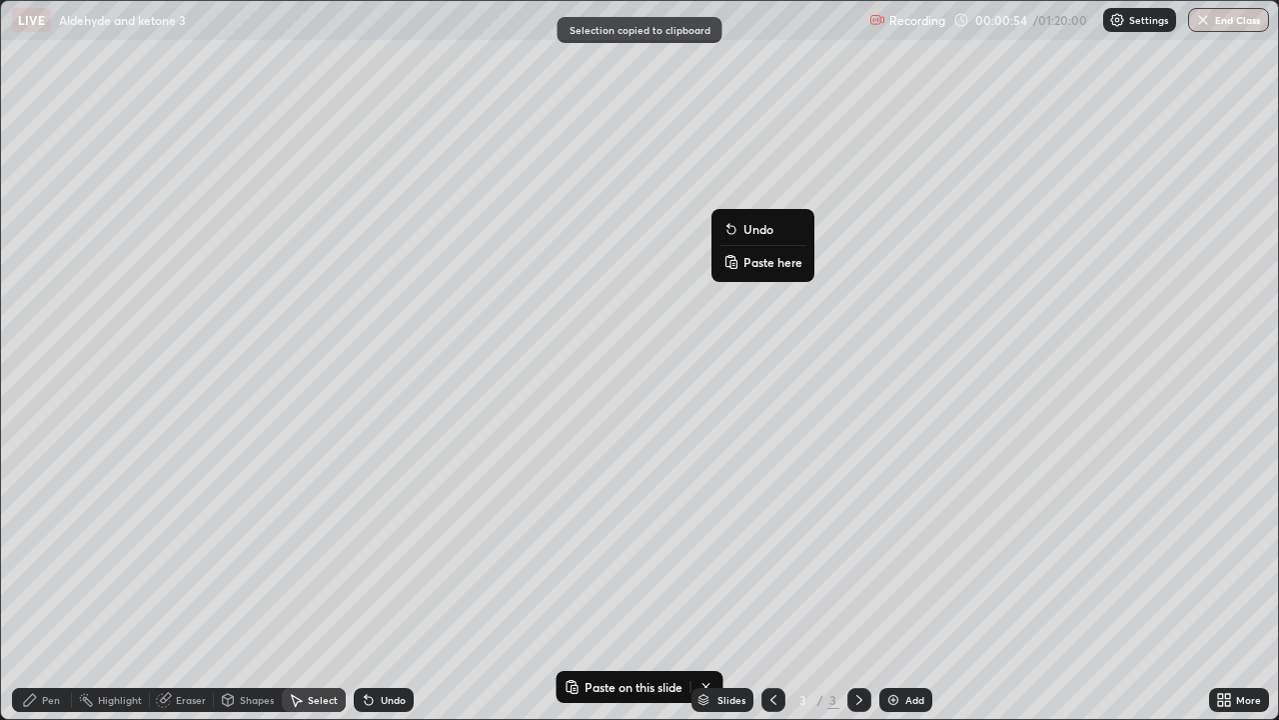
click at [755, 261] on p "Paste here" at bounding box center [773, 262] width 59 height 16
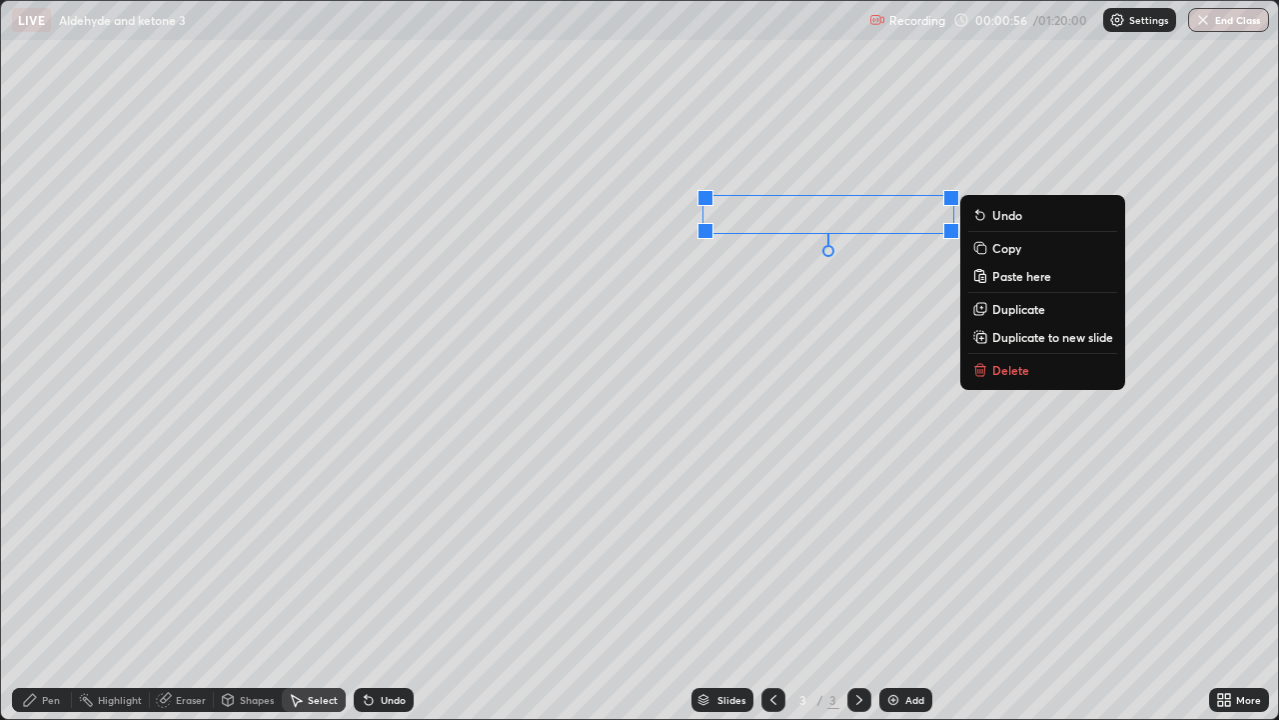
click at [274, 582] on div "0 ° Undo Copy Paste here Duplicate Duplicate to new slide Delete" at bounding box center [639, 360] width 1277 height 718
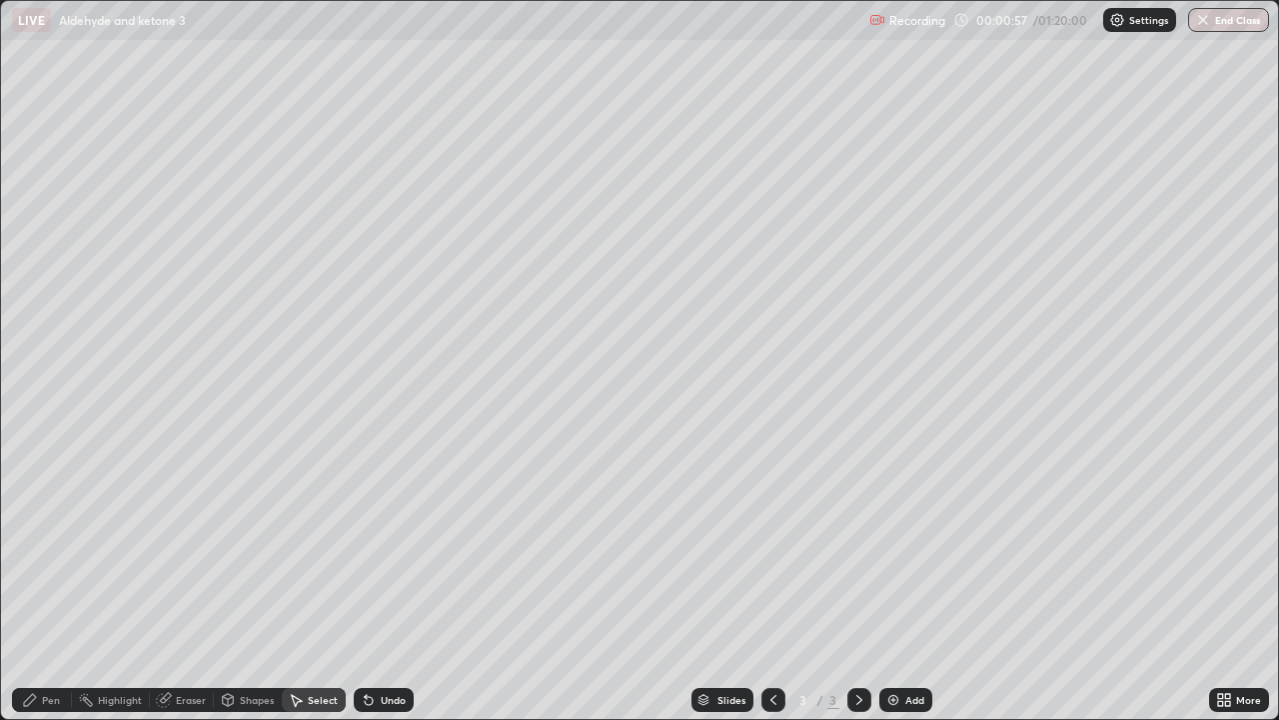
click at [54, 584] on div "Pen" at bounding box center [42, 700] width 60 height 24
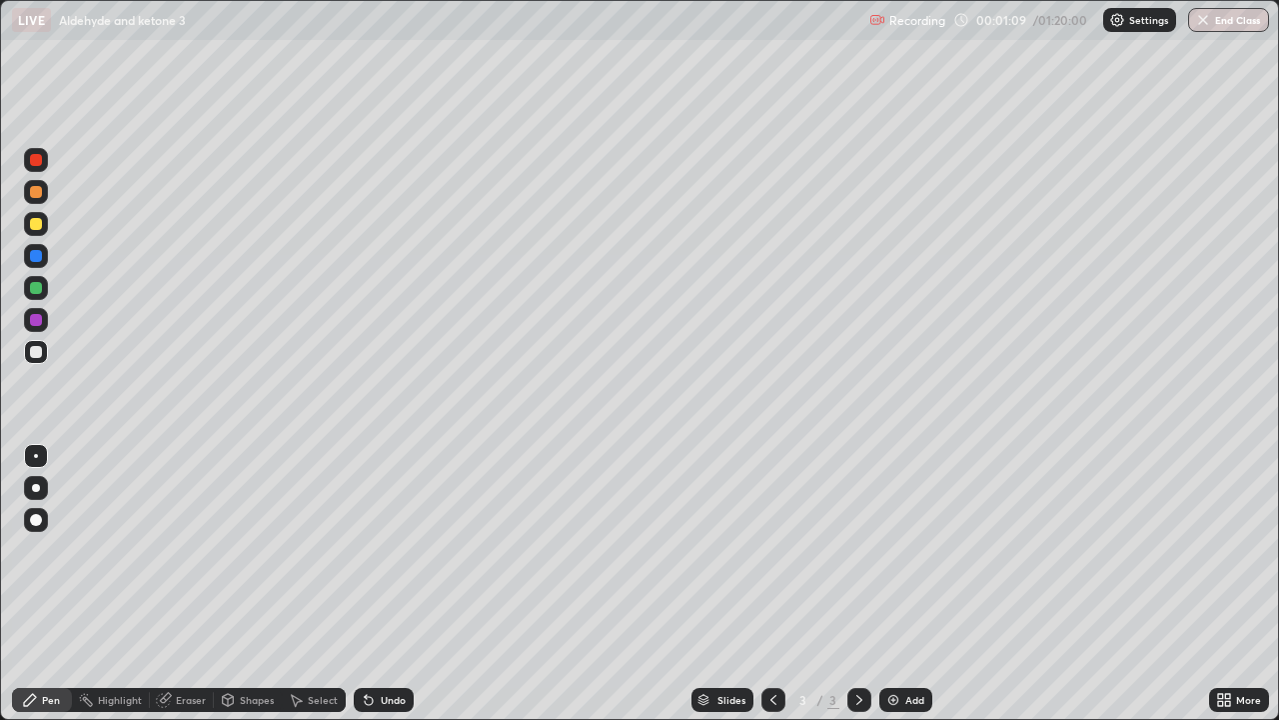
click at [389, 584] on div "Undo" at bounding box center [384, 700] width 60 height 24
click at [886, 584] on img at bounding box center [894, 700] width 16 height 16
click at [37, 225] on div at bounding box center [36, 224] width 12 height 12
click at [36, 355] on div at bounding box center [36, 352] width 12 height 12
click at [46, 358] on div at bounding box center [36, 352] width 24 height 24
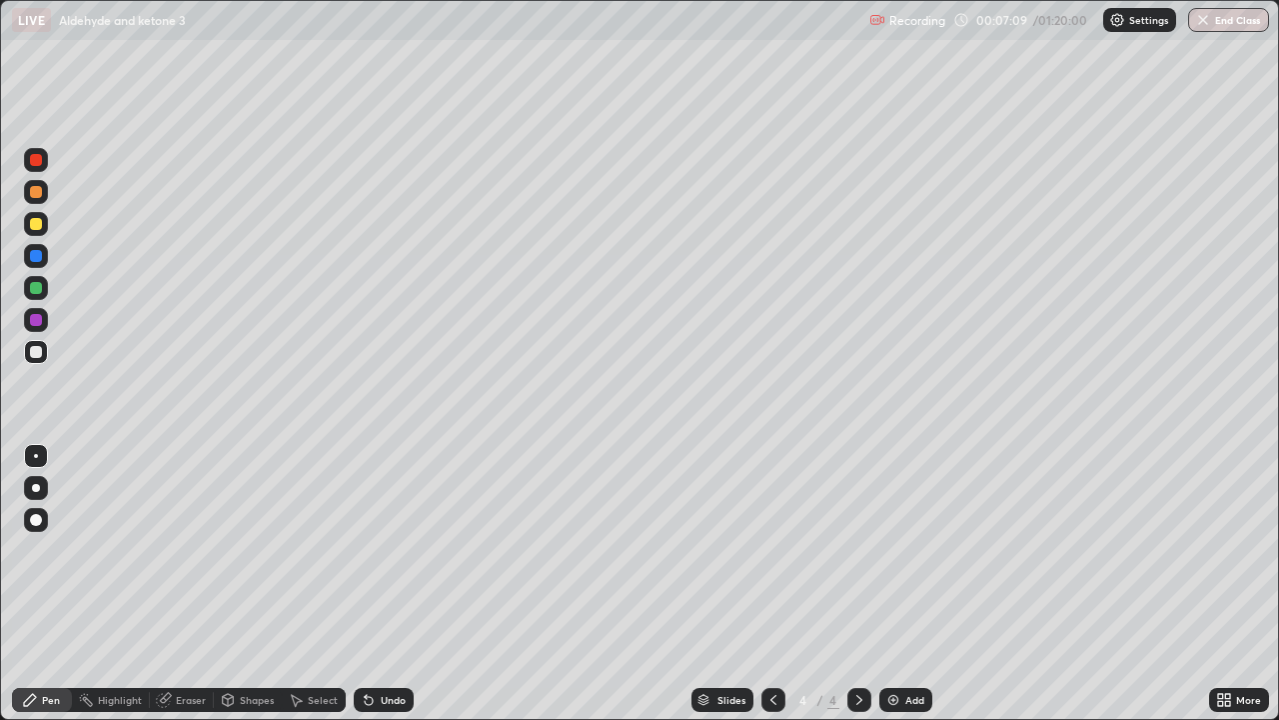
click at [318, 584] on div "Select" at bounding box center [323, 700] width 30 height 10
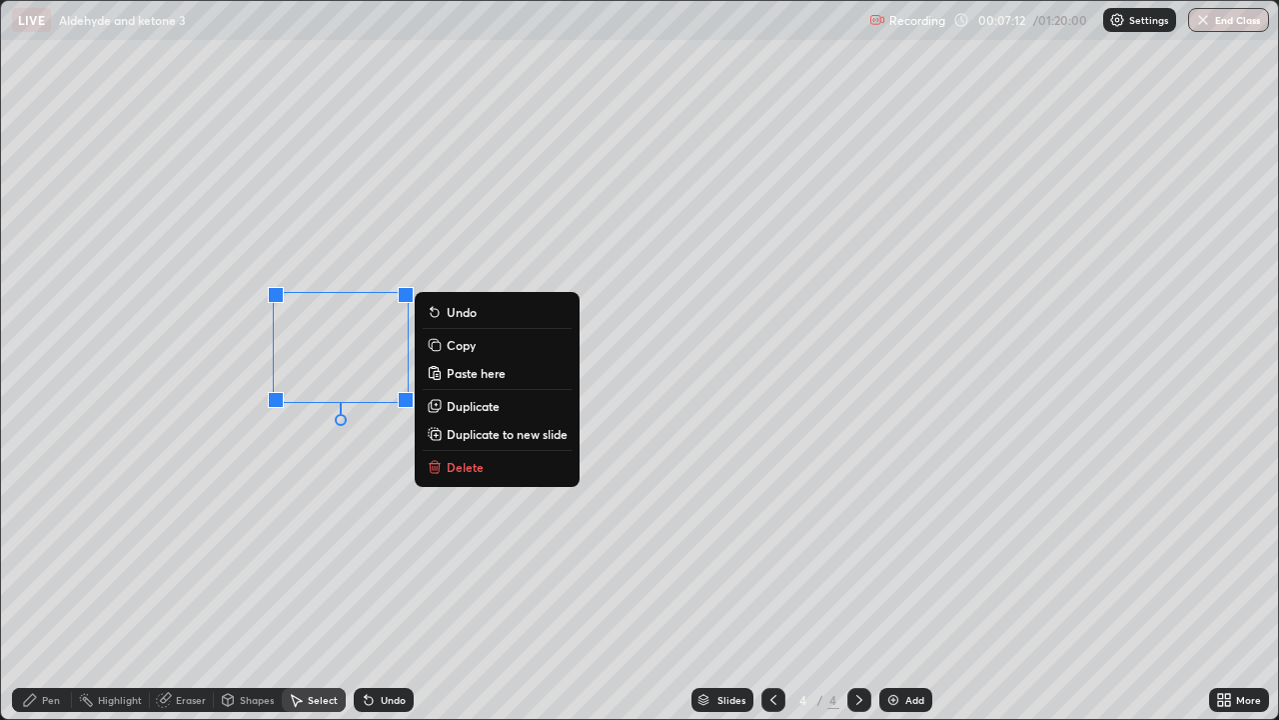
click at [455, 346] on p "Copy" at bounding box center [461, 345] width 29 height 16
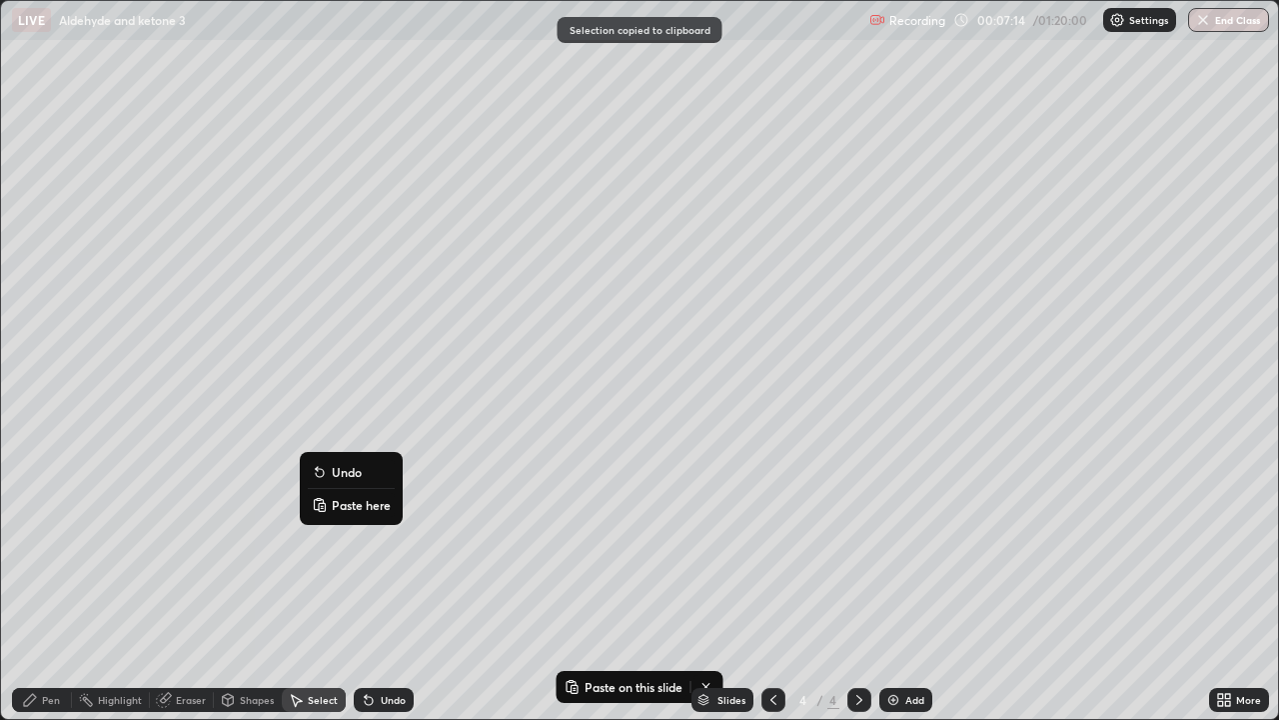
click at [349, 502] on p "Paste here" at bounding box center [361, 505] width 59 height 16
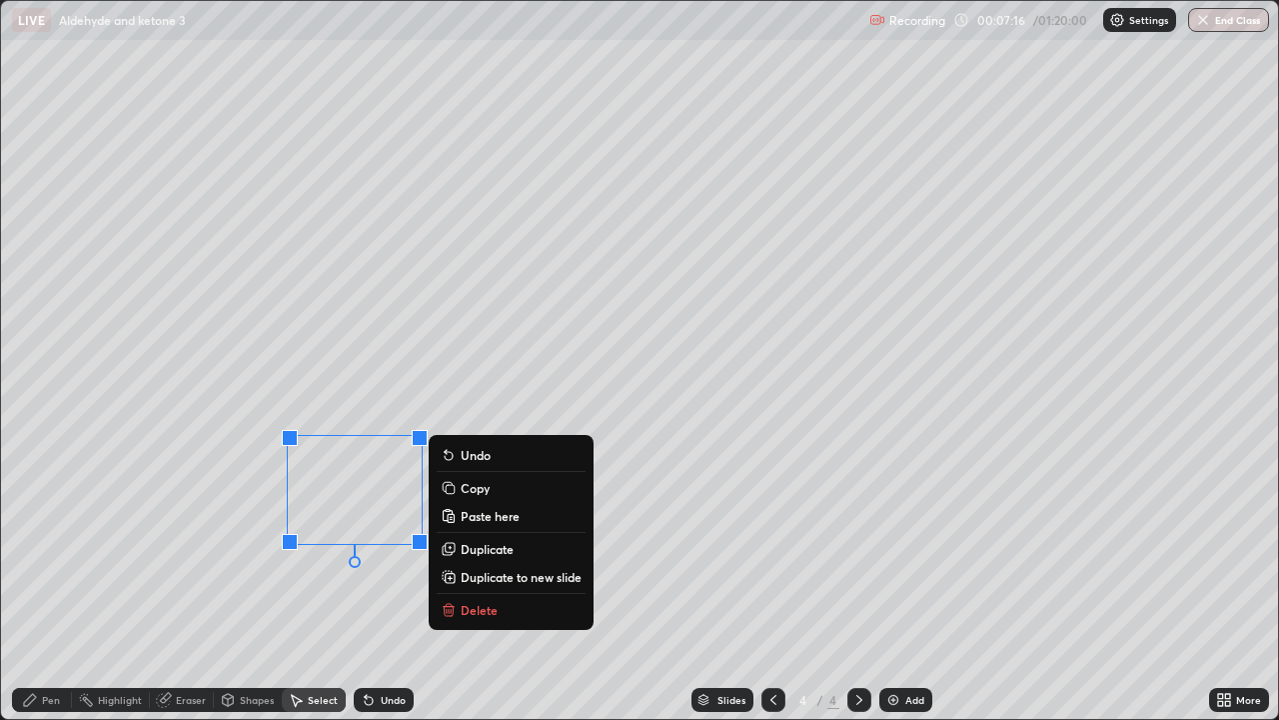
click at [274, 584] on div "0 ° Undo Copy Paste here Duplicate Duplicate to new slide Delete" at bounding box center [639, 360] width 1277 height 718
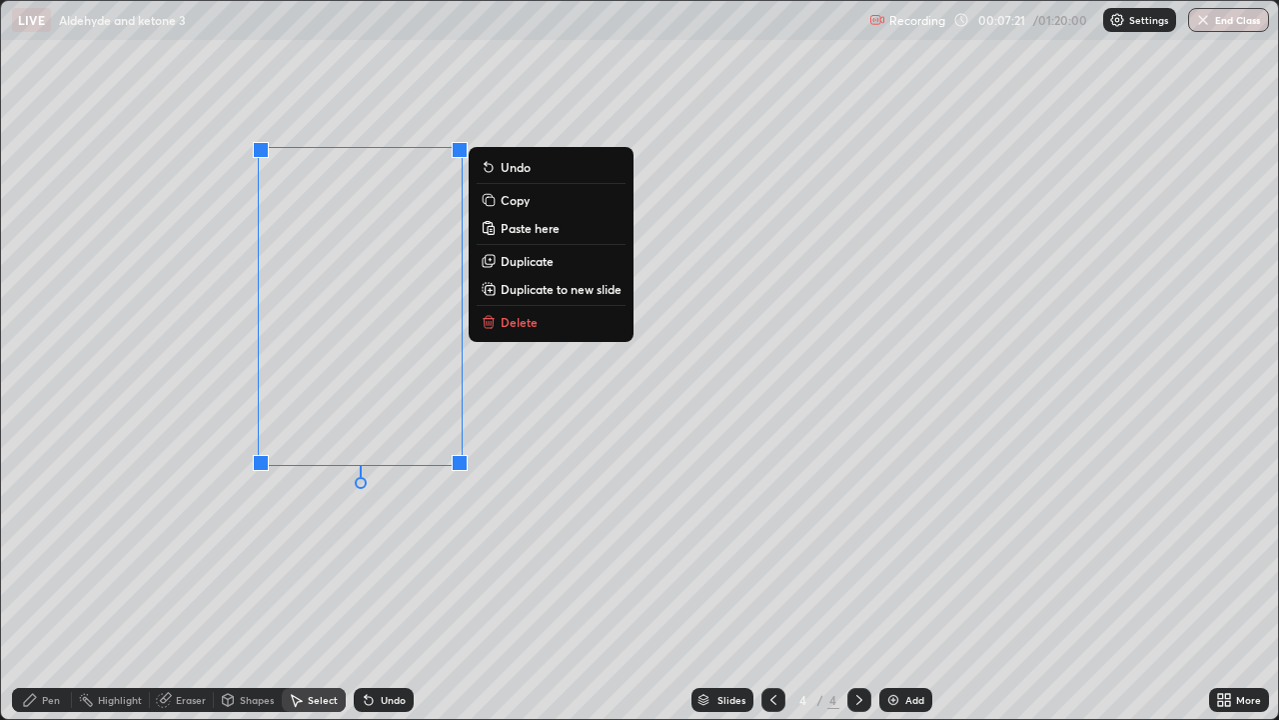
click at [325, 511] on div "0 ° Undo Copy Paste here Duplicate Duplicate to new slide Delete" at bounding box center [639, 360] width 1277 height 718
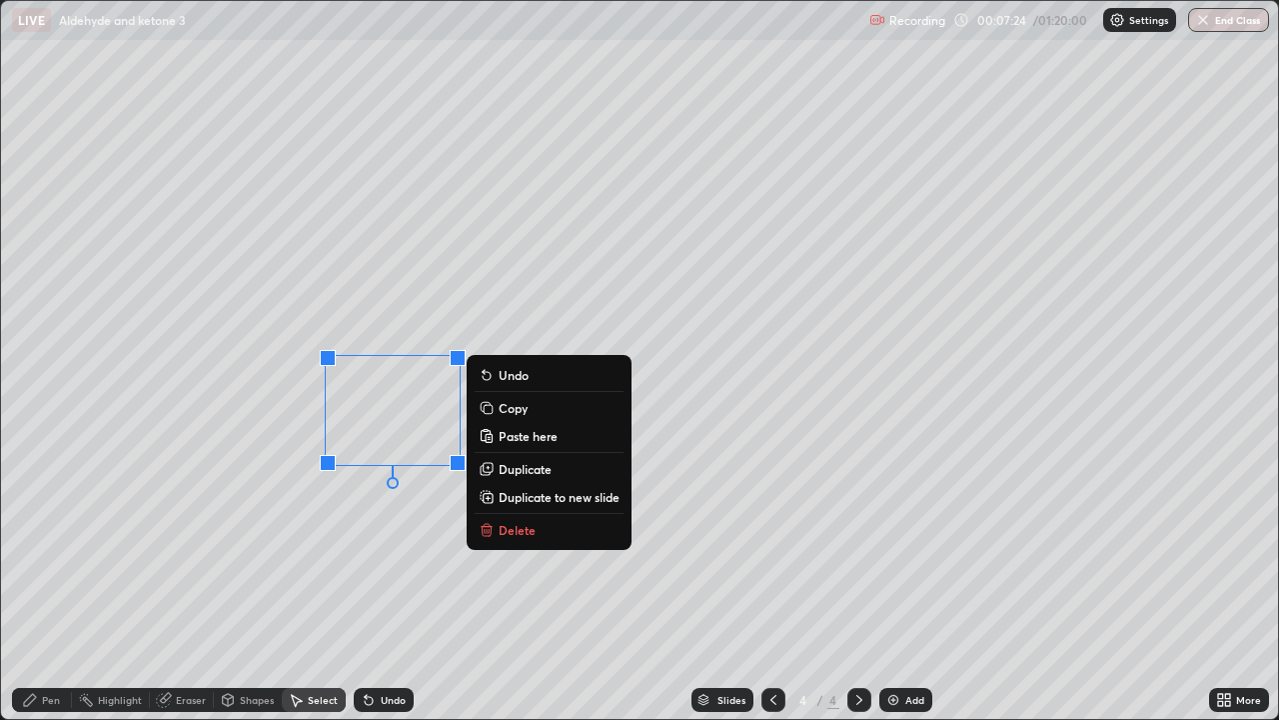
click at [503, 411] on p "Copy" at bounding box center [513, 408] width 29 height 16
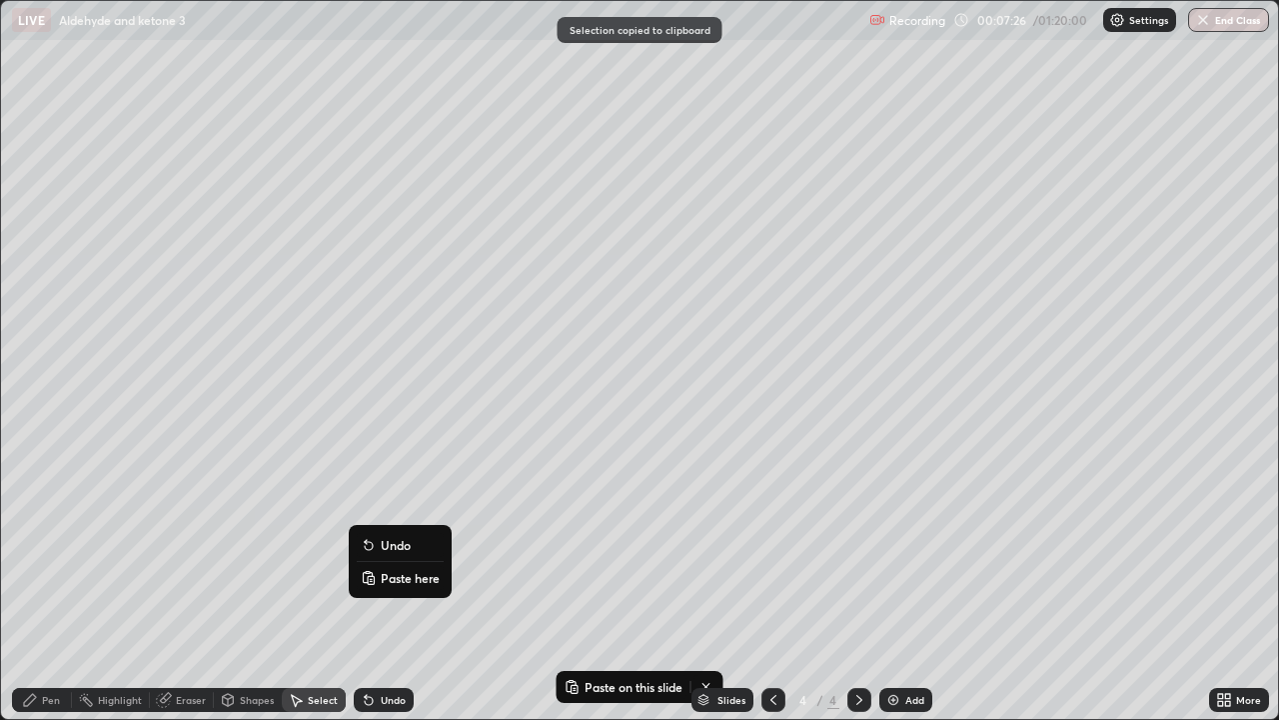
click at [392, 579] on p "Paste here" at bounding box center [410, 578] width 59 height 16
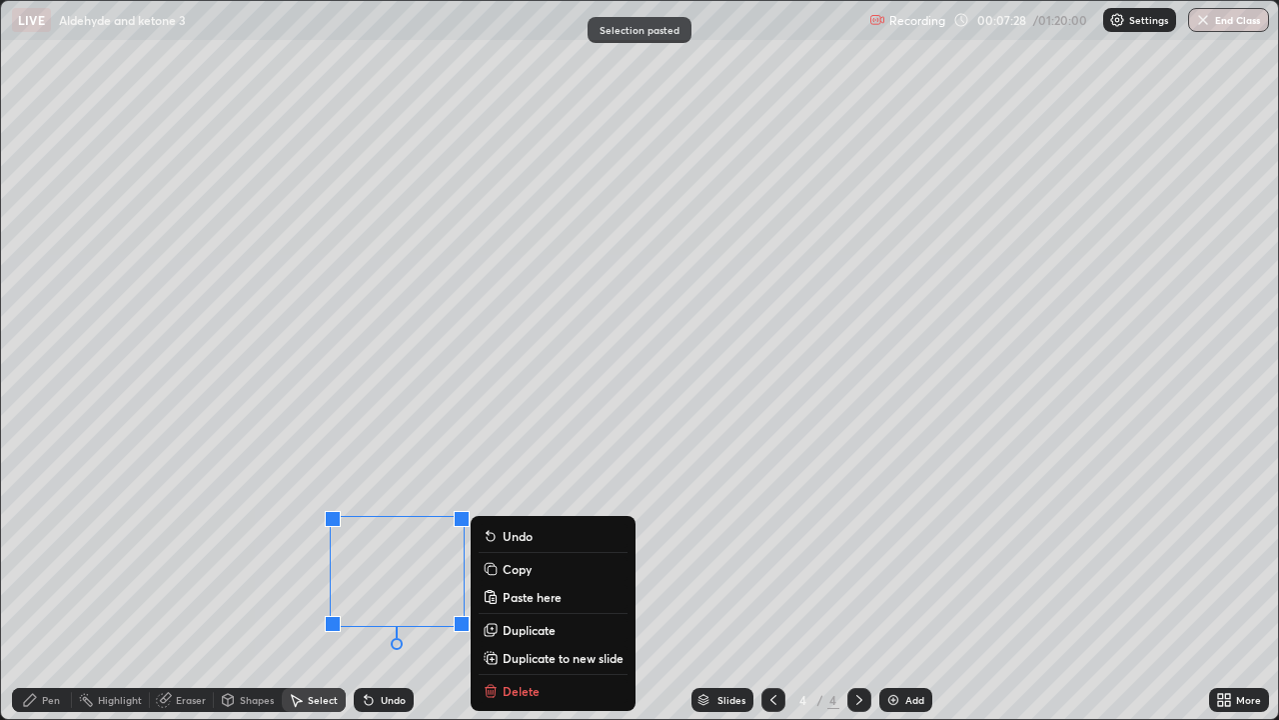
click at [281, 572] on div "0 ° Undo Copy Paste here Duplicate Duplicate to new slide Delete" at bounding box center [639, 360] width 1277 height 718
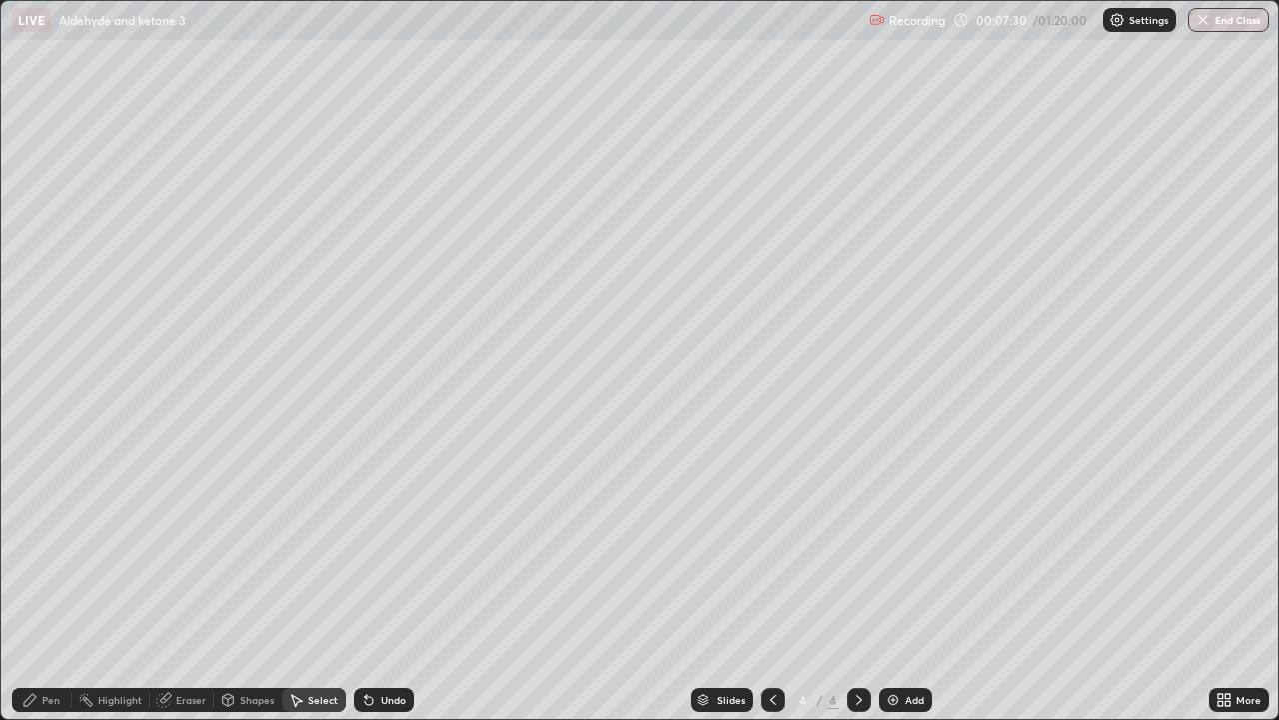
click at [59, 584] on div "Pen" at bounding box center [51, 700] width 18 height 10
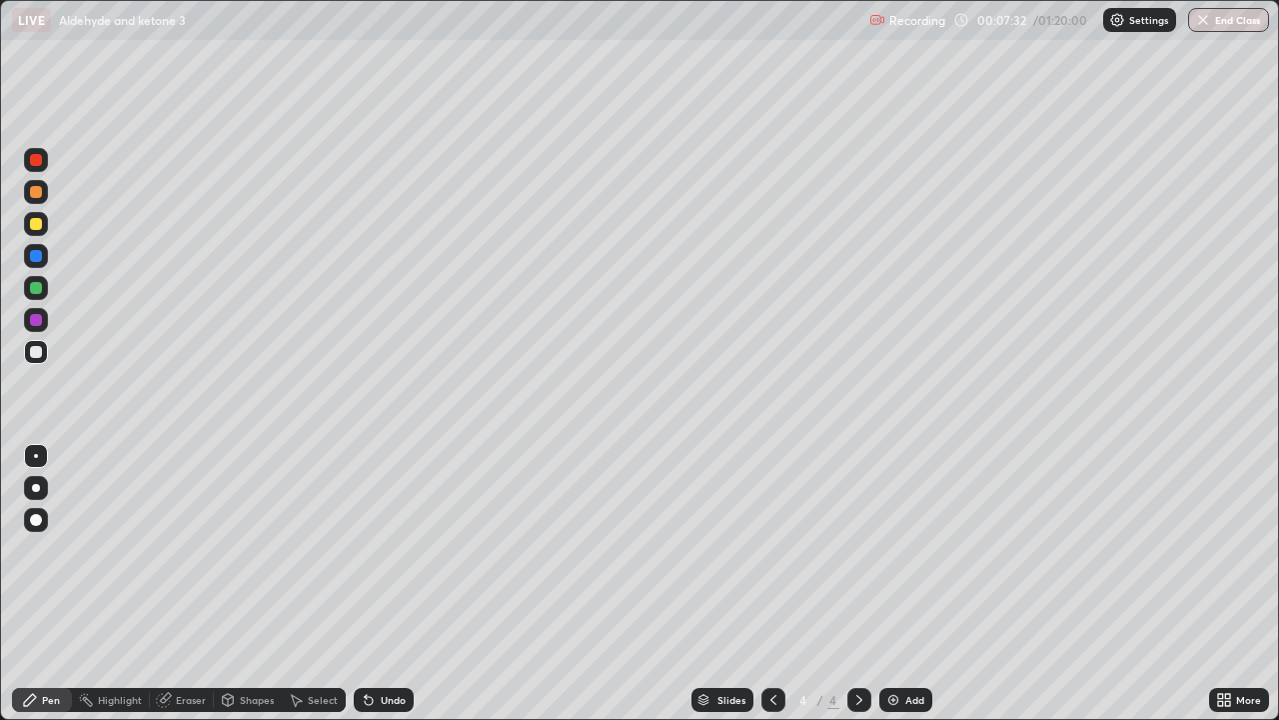
click at [35, 227] on div at bounding box center [36, 224] width 12 height 12
click at [37, 360] on div at bounding box center [36, 352] width 24 height 24
click at [37, 160] on div at bounding box center [36, 160] width 12 height 12
click at [886, 584] on img at bounding box center [894, 700] width 16 height 16
click at [37, 224] on div at bounding box center [36, 224] width 12 height 12
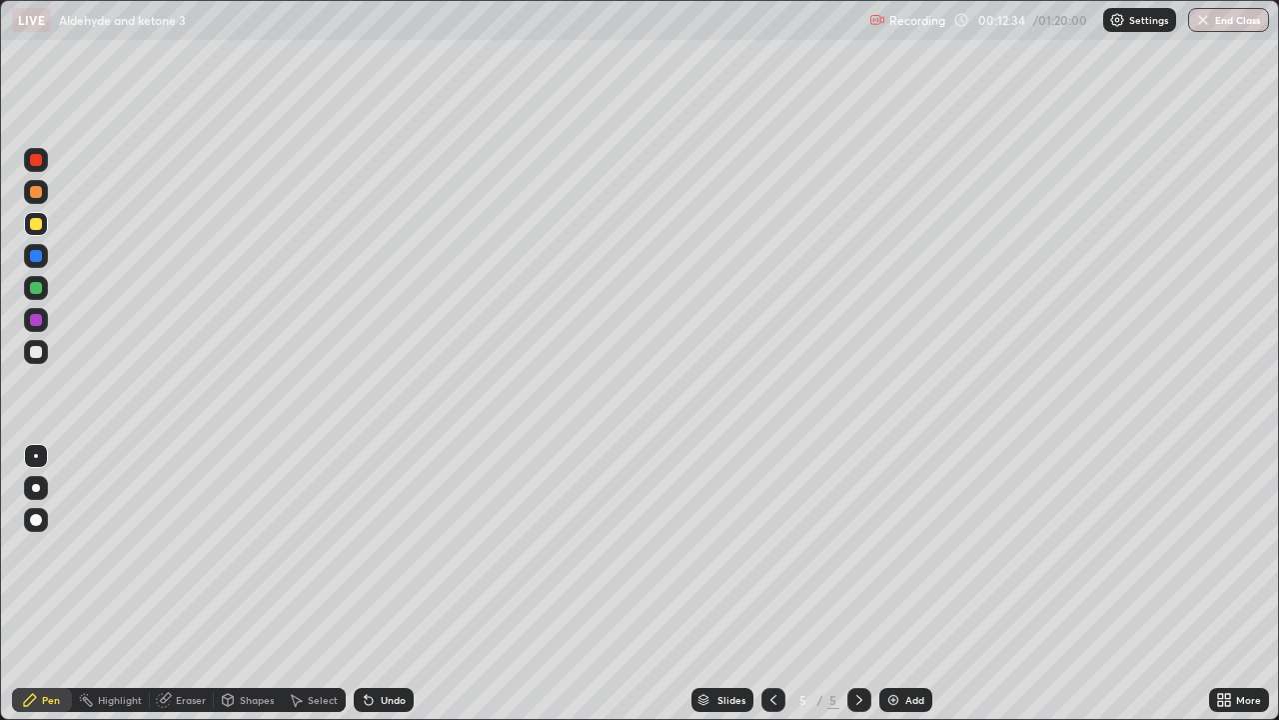
click at [38, 356] on div at bounding box center [36, 352] width 12 height 12
click at [383, 584] on div "Undo" at bounding box center [393, 700] width 25 height 10
click at [384, 584] on div "Undo" at bounding box center [393, 700] width 25 height 10
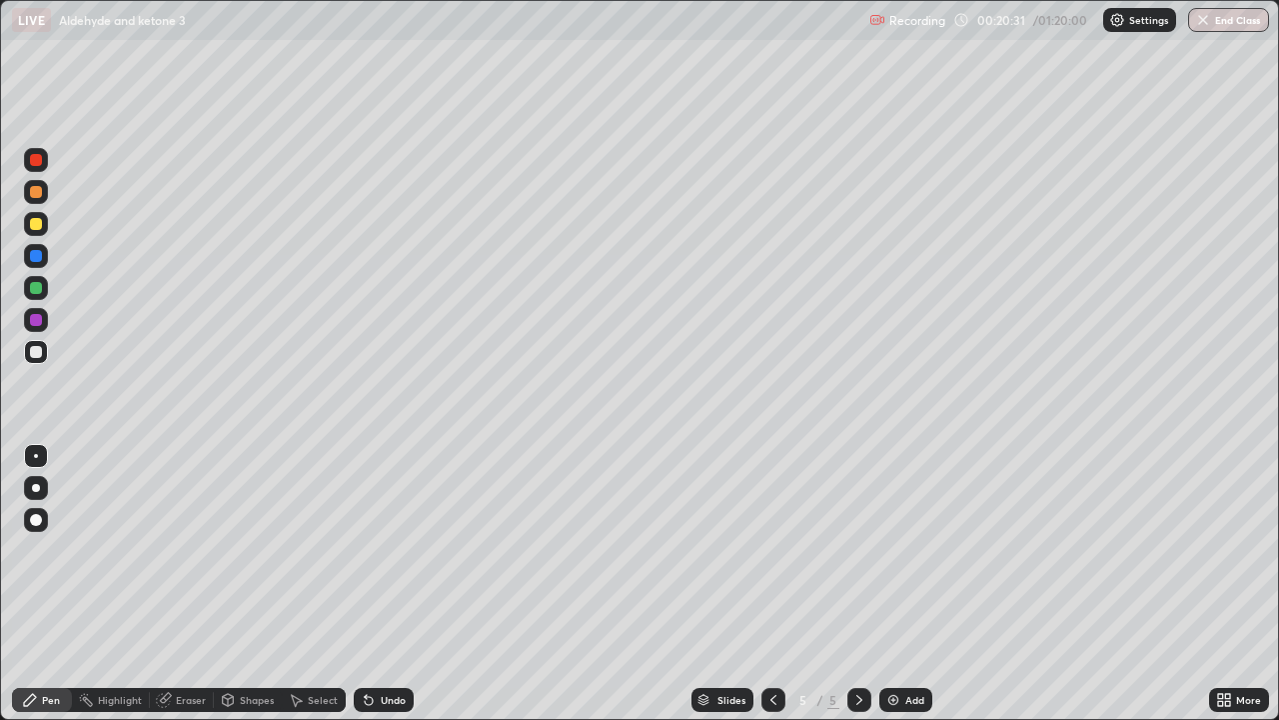
click at [887, 584] on img at bounding box center [894, 700] width 16 height 16
click at [39, 225] on div at bounding box center [36, 224] width 12 height 12
click at [881, 584] on div "Add" at bounding box center [906, 700] width 53 height 24
click at [38, 361] on div at bounding box center [36, 352] width 24 height 24
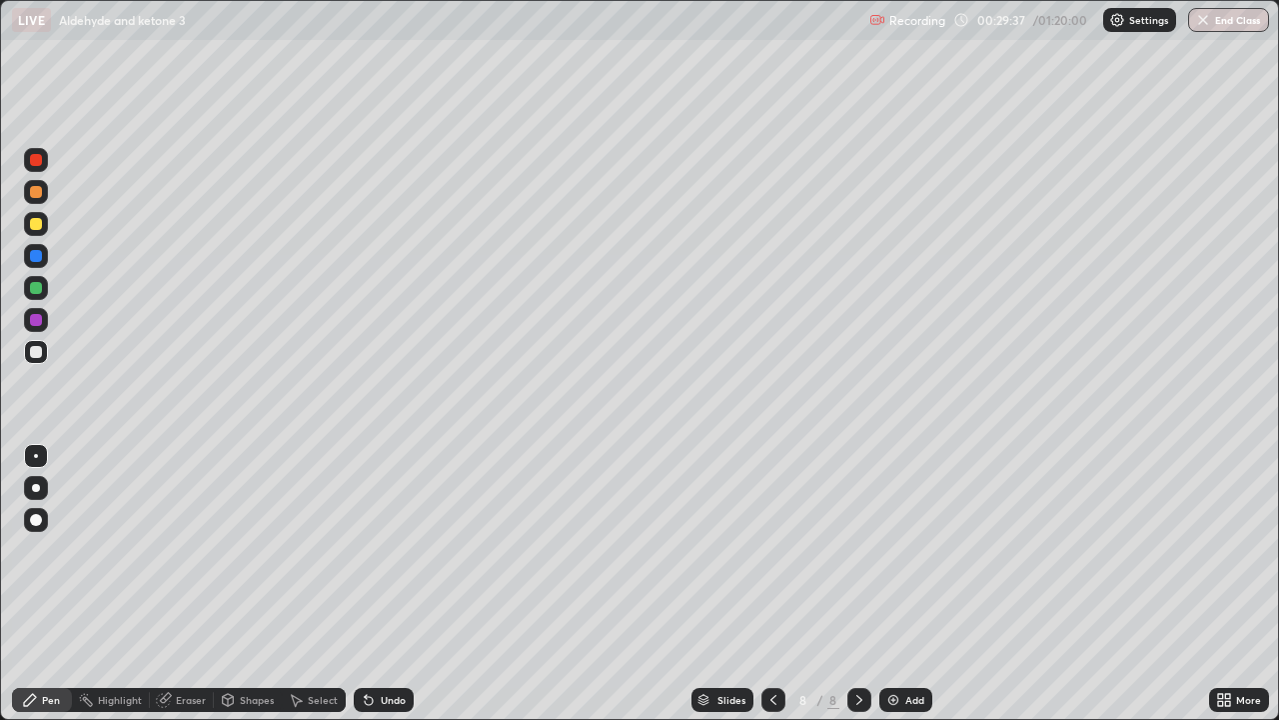
click at [385, 584] on div "Undo" at bounding box center [393, 700] width 25 height 10
click at [886, 584] on img at bounding box center [894, 700] width 16 height 16
click at [382, 584] on div "Undo" at bounding box center [393, 700] width 25 height 10
click at [387, 584] on div "Undo" at bounding box center [393, 700] width 25 height 10
click at [391, 584] on div "Undo" at bounding box center [393, 700] width 25 height 10
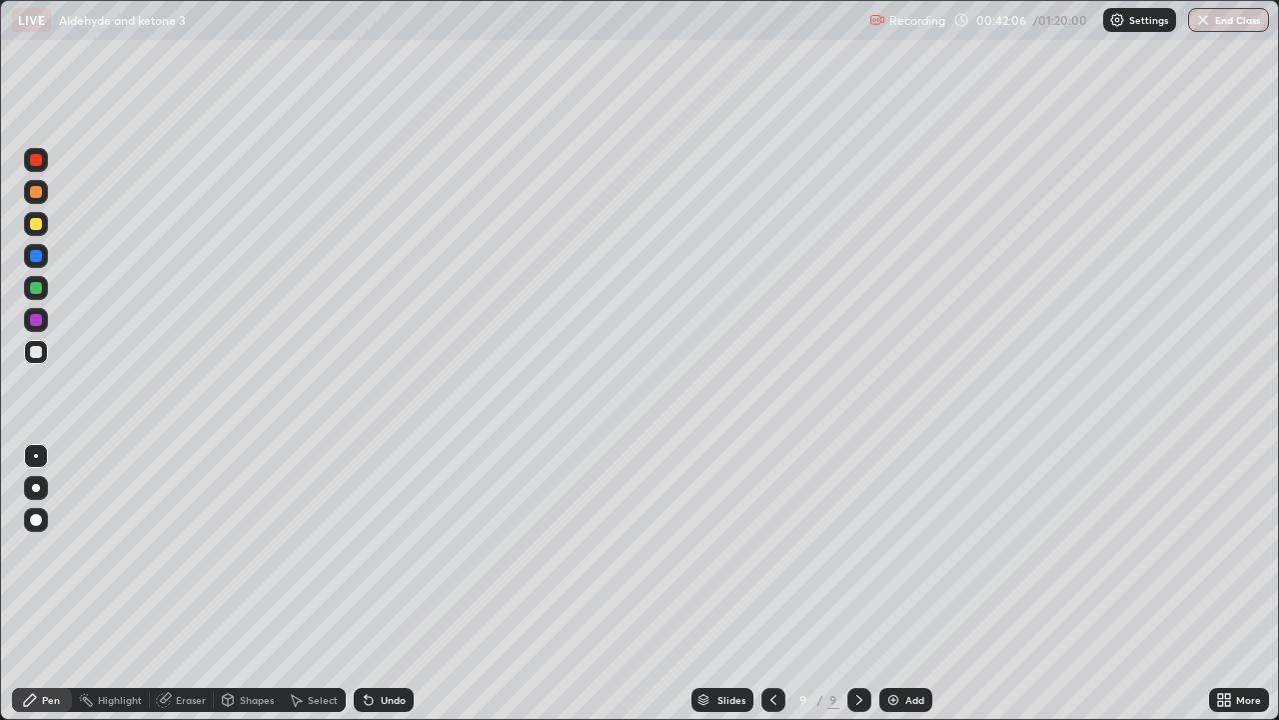
click at [1218, 584] on icon at bounding box center [1220, 696] width 5 height 5
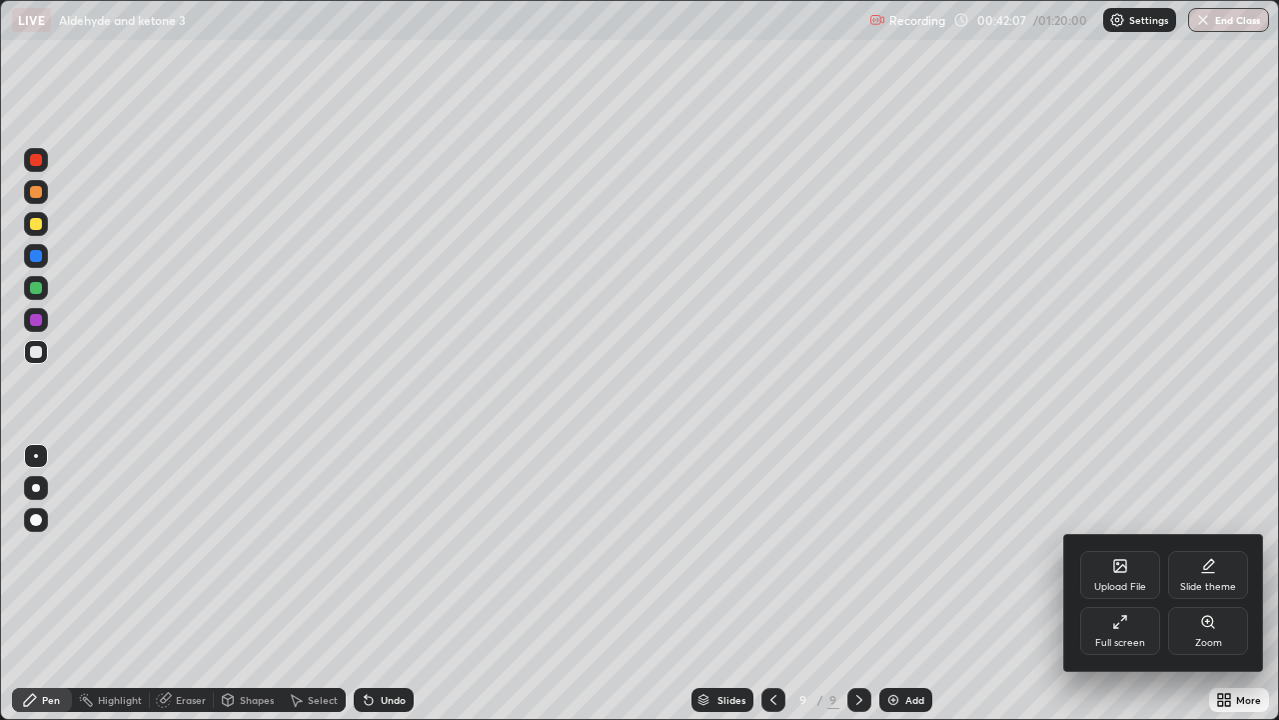
click at [1133, 584] on div "Full screen" at bounding box center [1121, 643] width 50 height 10
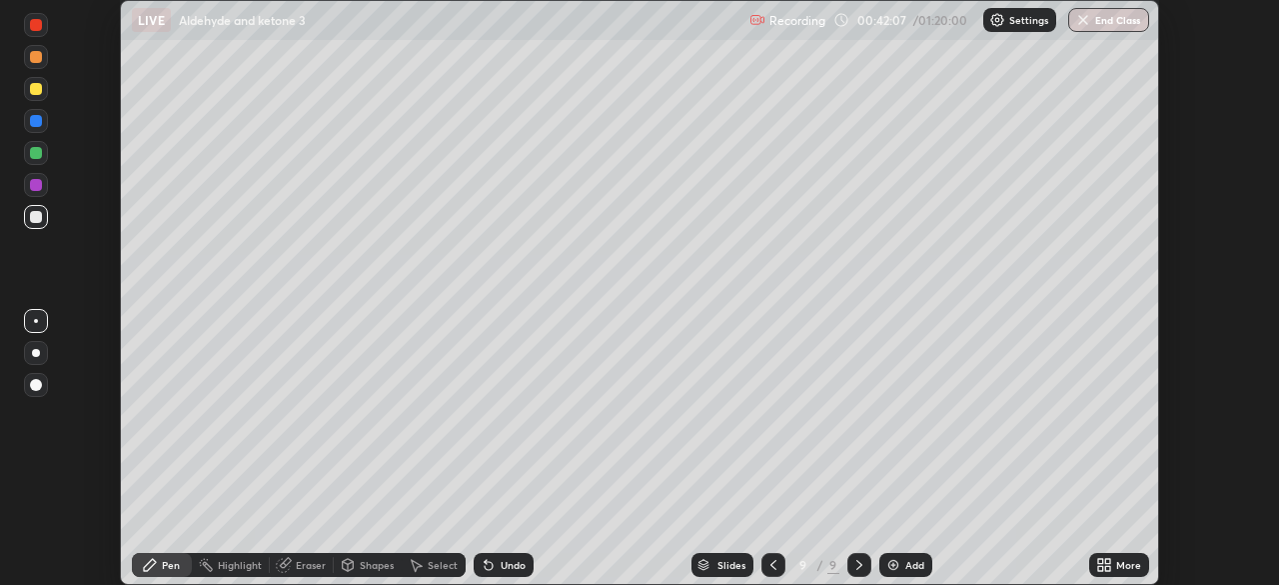
scroll to position [99371, 98677]
